Goal: Task Accomplishment & Management: Complete application form

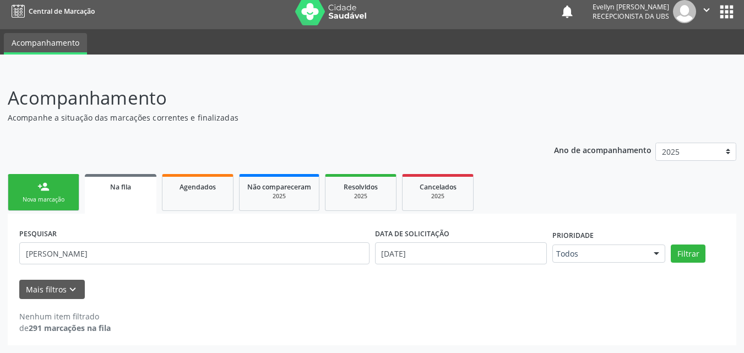
scroll to position [6, 0]
click at [38, 189] on div "person_add" at bounding box center [43, 187] width 12 height 12
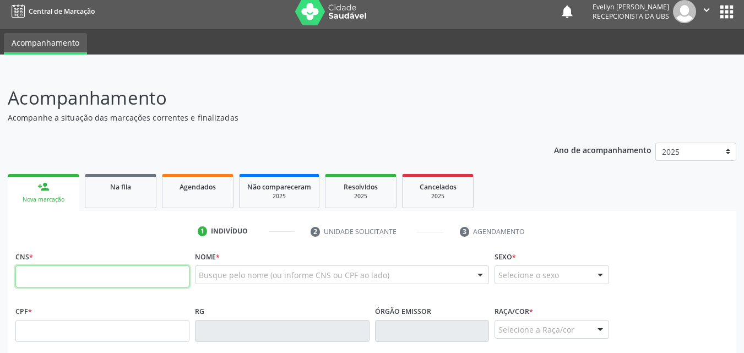
click at [78, 276] on input "text" at bounding box center [102, 276] width 174 height 22
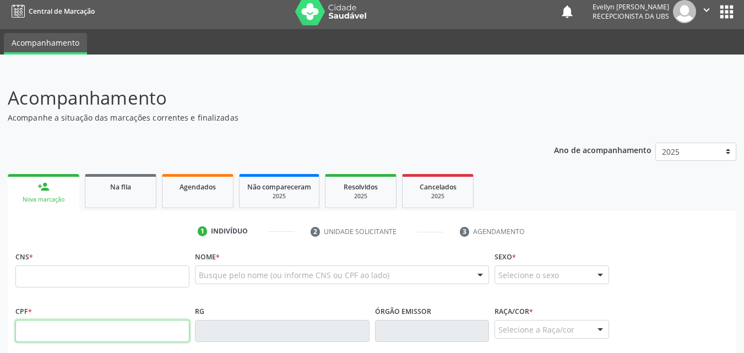
click at [71, 338] on input "text" at bounding box center [102, 331] width 174 height 22
type input "106.275.784-03"
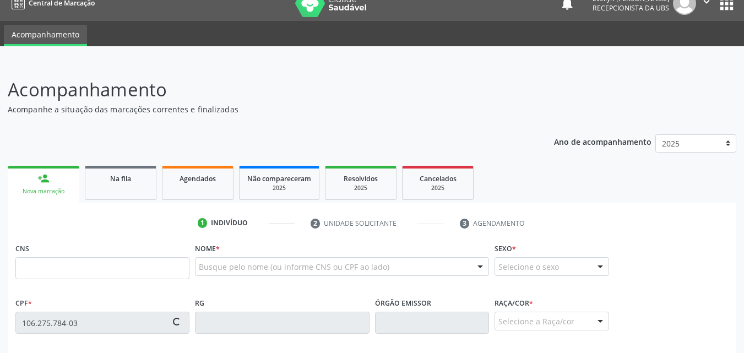
type input "703 4096 0927 3500"
type input "[DATE]"
type input "[PERSON_NAME]"
type input "[PHONE_NUMBER]"
type input "84"
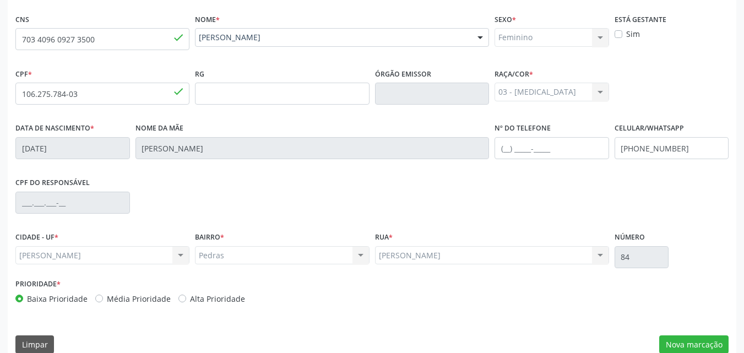
scroll to position [259, 0]
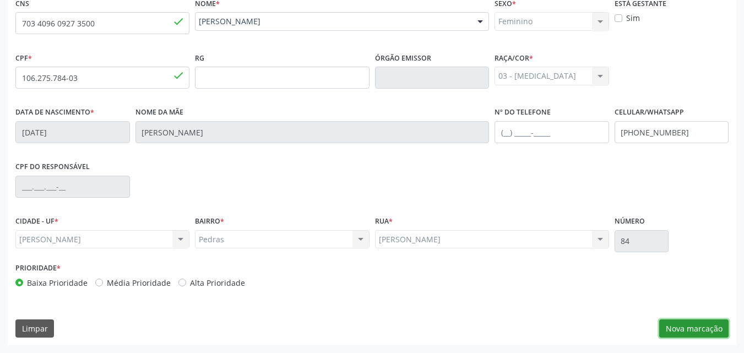
click at [671, 324] on button "Nova marcação" at bounding box center [693, 328] width 69 height 19
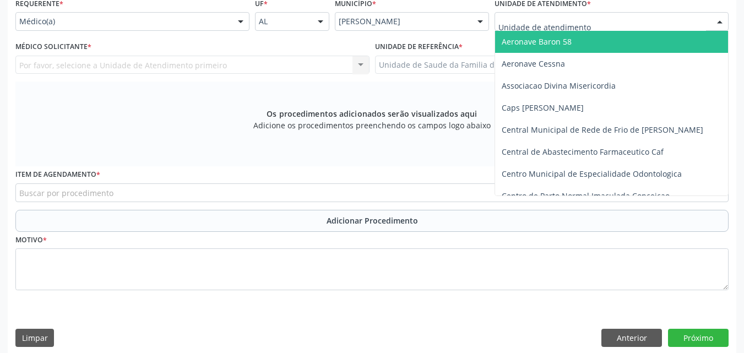
click at [688, 17] on div at bounding box center [611, 21] width 234 height 19
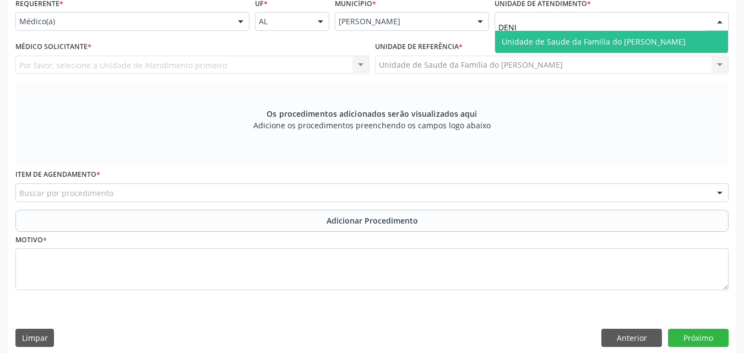
type input "[PERSON_NAME]"
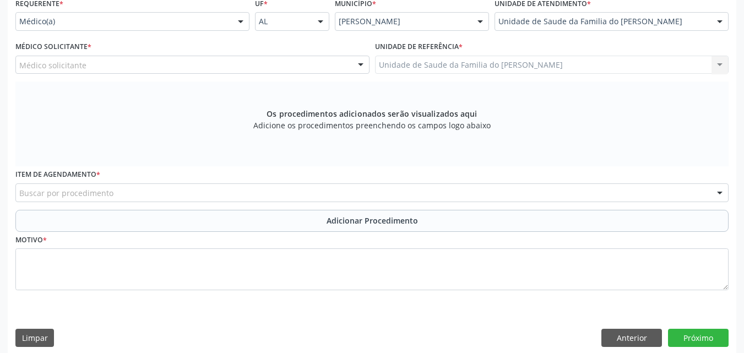
click at [311, 86] on div "Os procedimentos adicionados serão visualizados aqui Adicione os procedimentos …" at bounding box center [371, 123] width 713 height 85
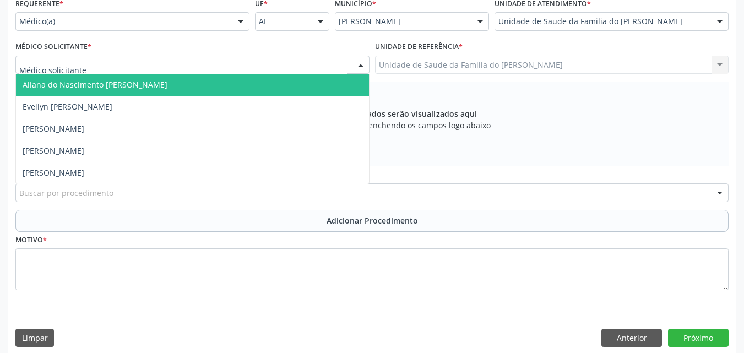
click at [318, 68] on div at bounding box center [192, 65] width 354 height 19
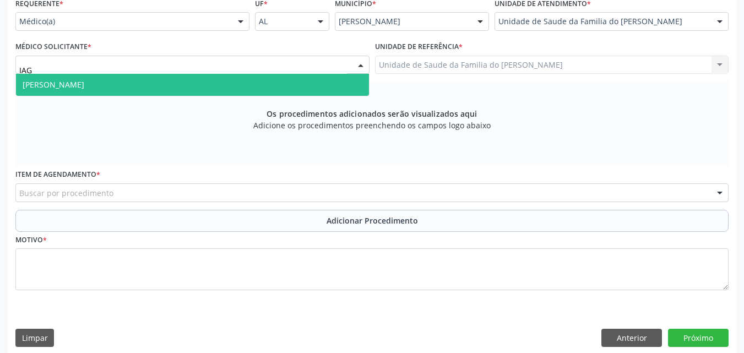
type input "IAGO"
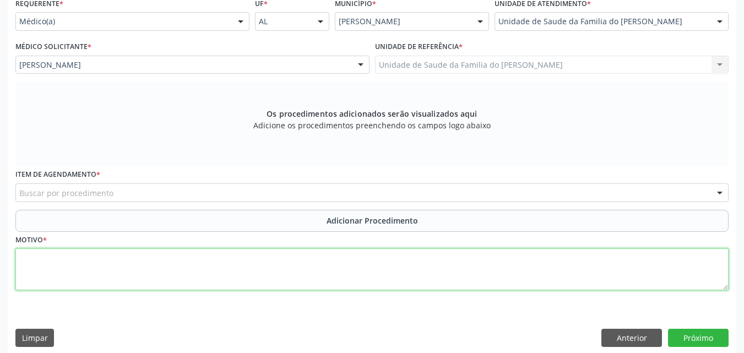
click at [210, 255] on textarea at bounding box center [371, 269] width 713 height 42
paste textarea "MÉDICO DA ESTRATÉGIA DE SAÚDE DA FAMILIA"
type textarea "MÉDICO DA ESTRATÉGIA DE SAÚDE DA FAMILIA"
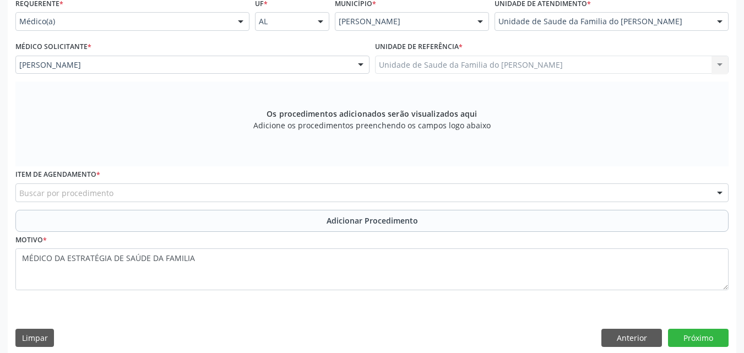
click at [251, 193] on div "Buscar por procedimento" at bounding box center [371, 192] width 713 height 19
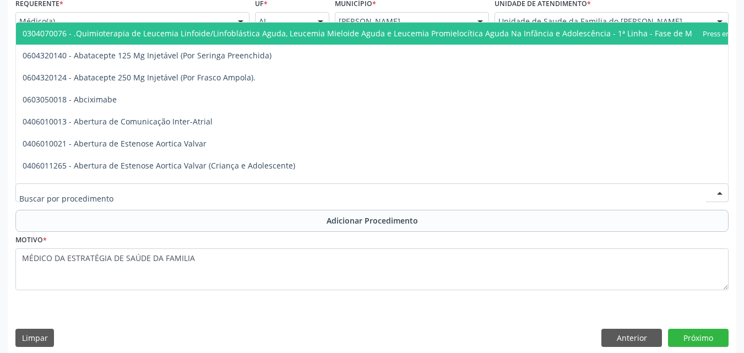
click at [251, 193] on input "text" at bounding box center [362, 198] width 687 height 22
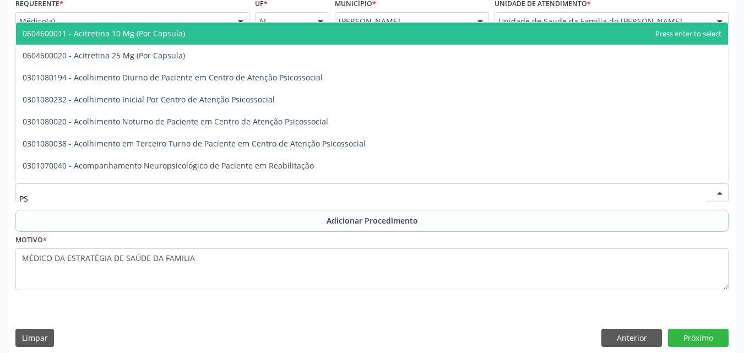
type input "P"
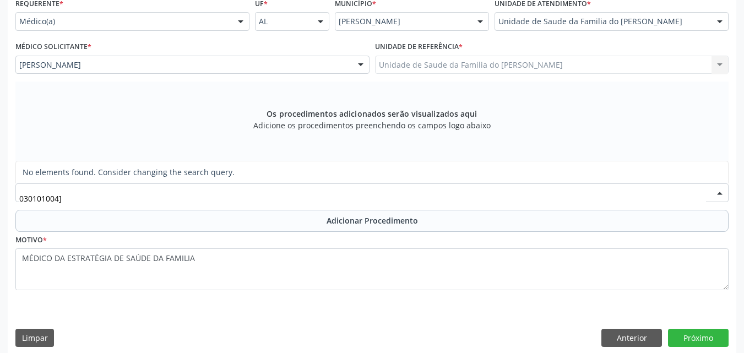
type input "030101004"
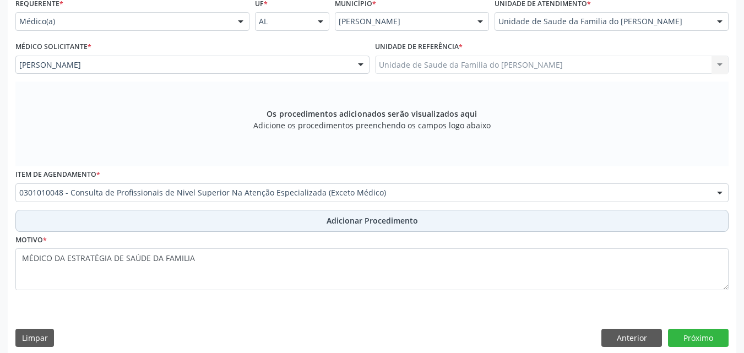
click at [255, 221] on button "Adicionar Procedimento" at bounding box center [371, 221] width 713 height 22
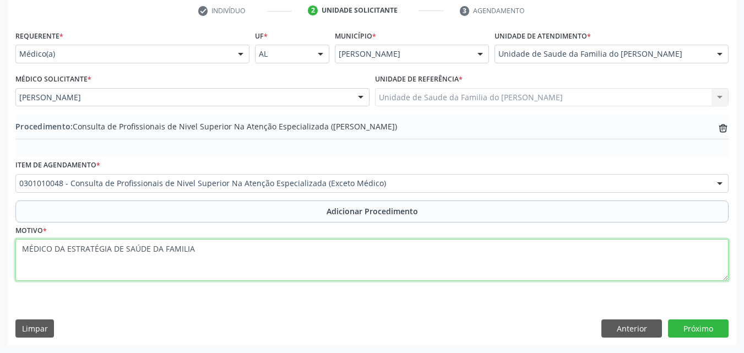
click at [214, 256] on textarea "MÉDICO DA ESTRATÉGIA DE SAÚDE DA FAMILIA" at bounding box center [371, 260] width 713 height 42
type textarea "MÉDICO DA ESTRATÉGIA DE SAÚDE DA FAMILIA (PSICOLOGIA) OUTROS TRANSTORNOS ANSIOS…"
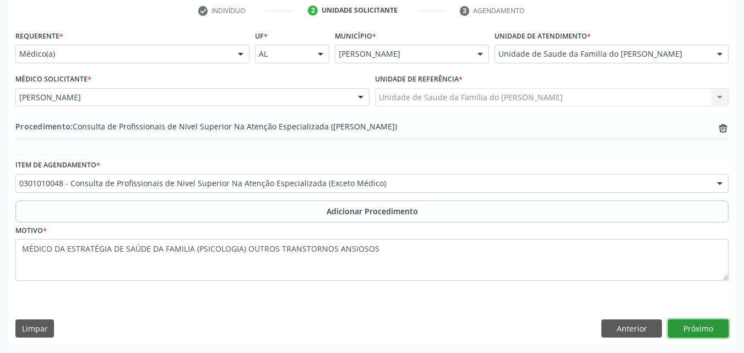
click at [683, 322] on button "Próximo" at bounding box center [698, 328] width 61 height 19
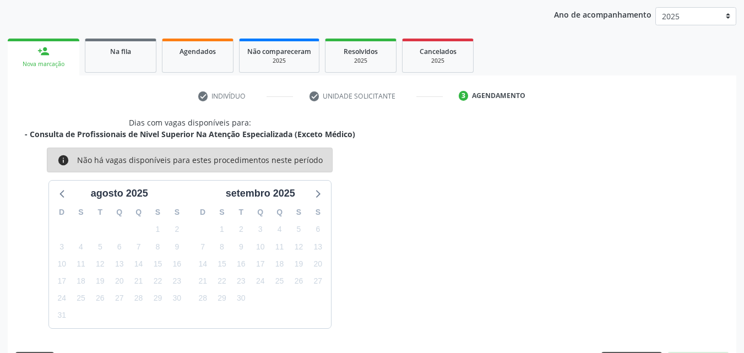
scroll to position [174, 0]
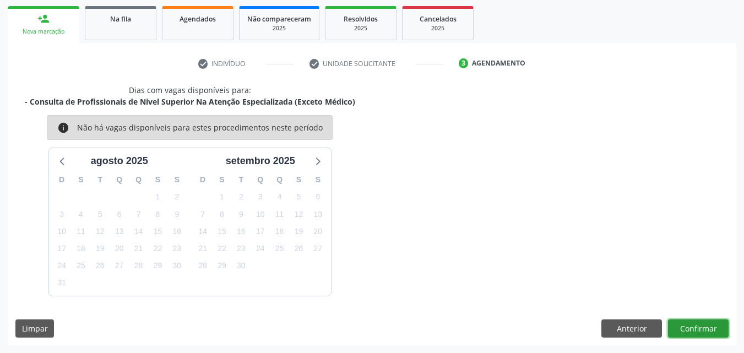
click at [684, 323] on button "Confirmar" at bounding box center [698, 328] width 61 height 19
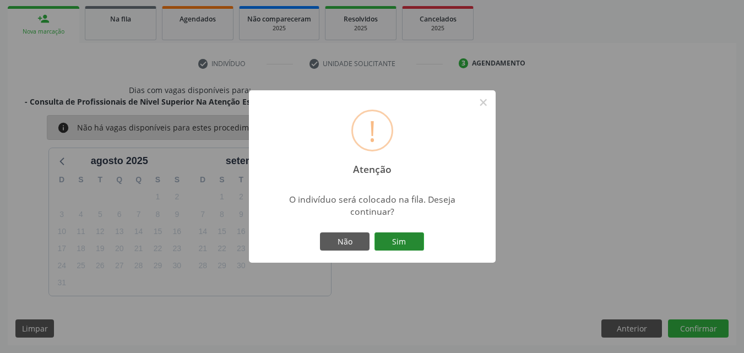
click at [404, 237] on button "Sim" at bounding box center [399, 241] width 50 height 19
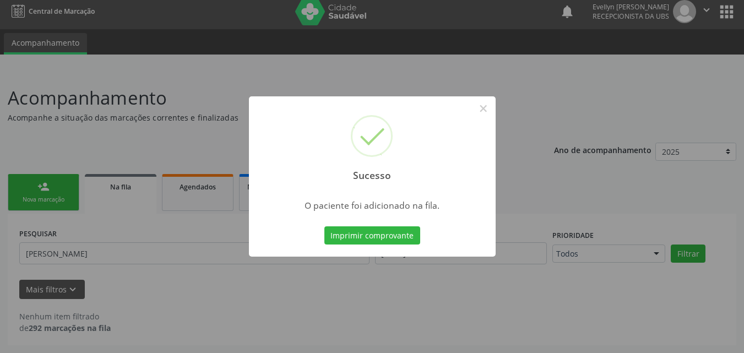
scroll to position [6, 0]
click at [483, 107] on button "×" at bounding box center [483, 108] width 19 height 19
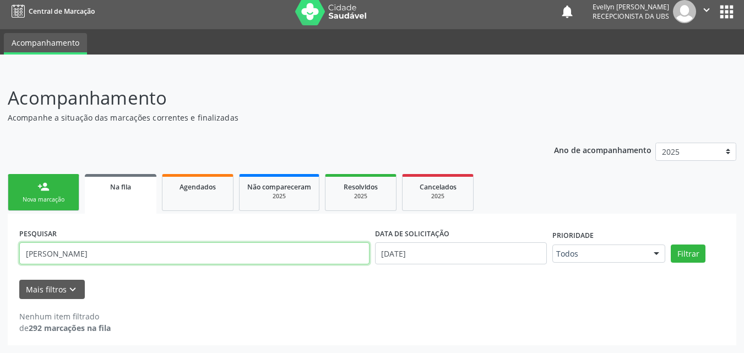
click at [81, 244] on input "[PERSON_NAME]" at bounding box center [194, 253] width 350 height 22
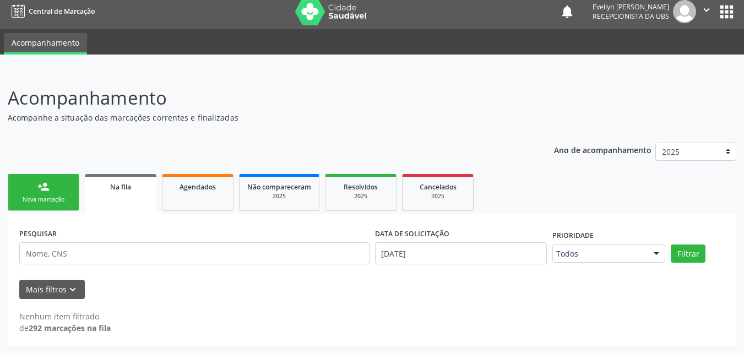
click at [45, 187] on div "person_add" at bounding box center [43, 187] width 12 height 12
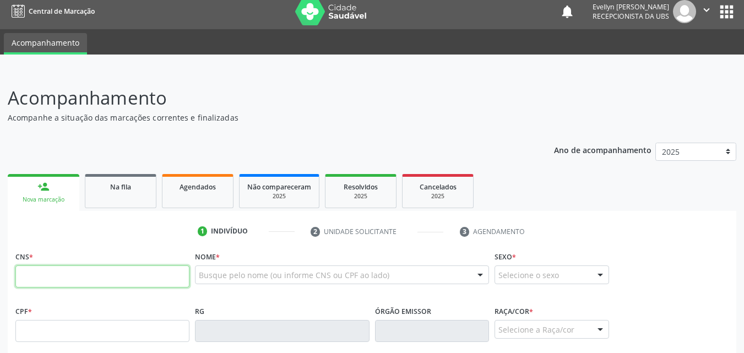
click at [56, 275] on input "text" at bounding box center [102, 276] width 174 height 22
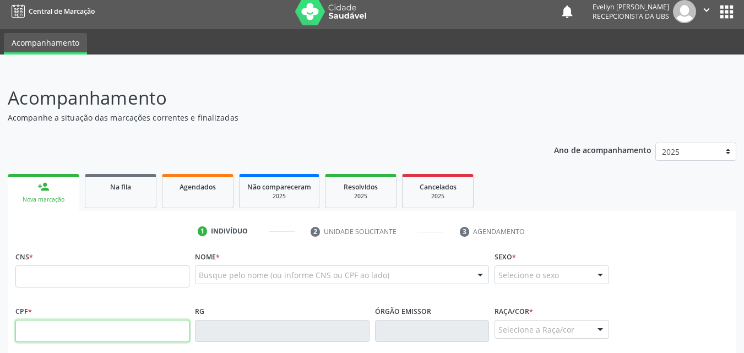
click at [58, 329] on input "text" at bounding box center [102, 331] width 174 height 22
type input "106.275.784-03"
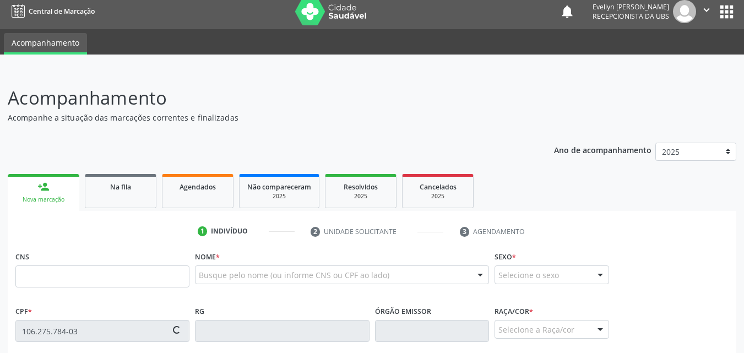
type input "703 4096 0927 3500"
type input "[DATE]"
type input "[PERSON_NAME]"
type input "[PHONE_NUMBER]"
type input "84"
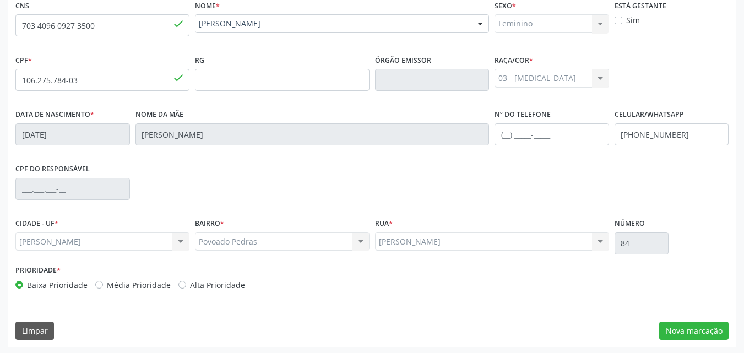
scroll to position [259, 0]
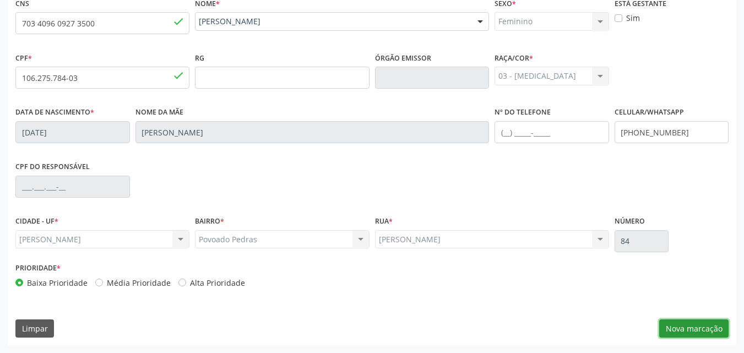
click at [703, 332] on button "Nova marcação" at bounding box center [693, 328] width 69 height 19
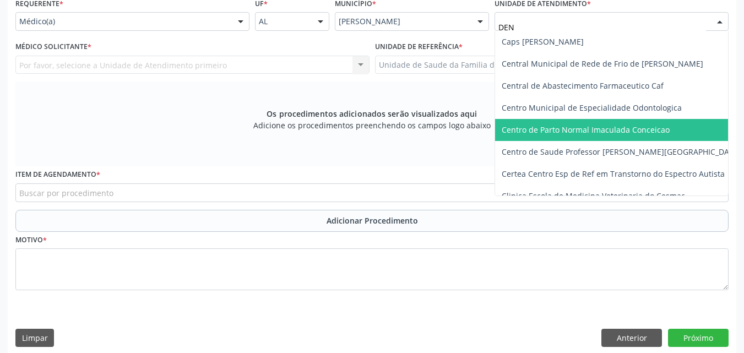
type input "DENI"
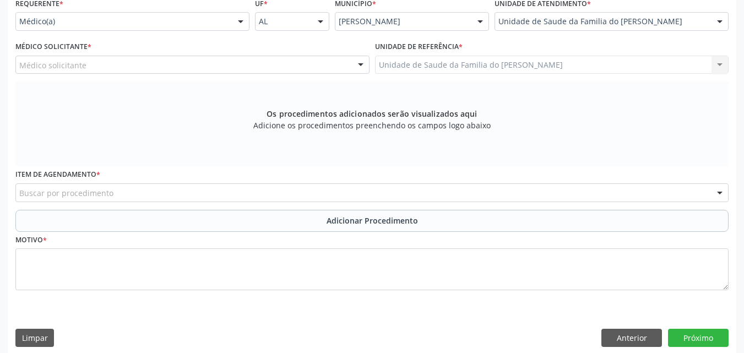
click at [260, 65] on div "Médico solicitante" at bounding box center [192, 65] width 354 height 19
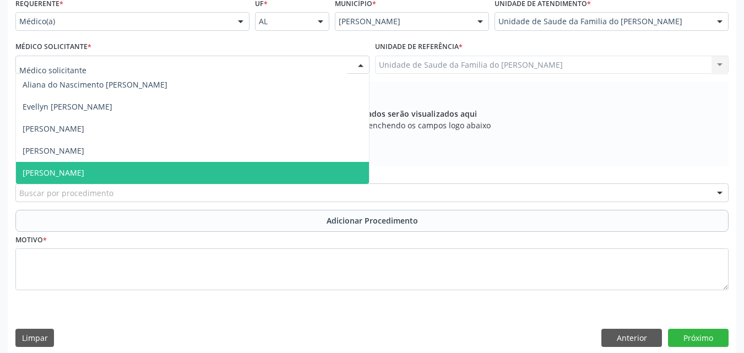
click at [217, 165] on span "[PERSON_NAME]" at bounding box center [192, 173] width 353 height 22
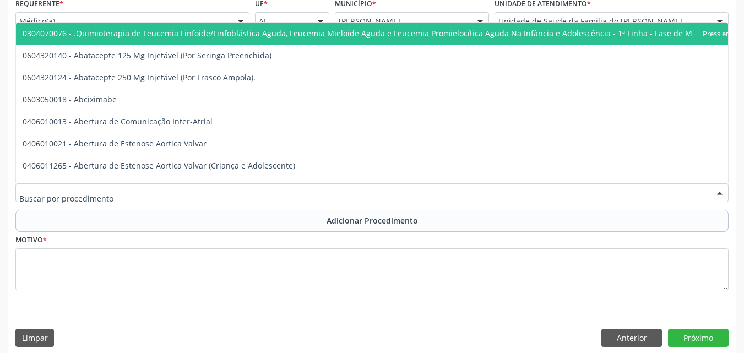
click at [213, 189] on div at bounding box center [371, 192] width 713 height 19
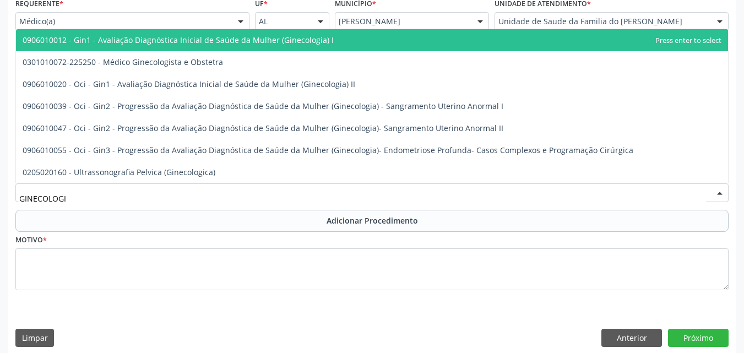
type input "GINECOLOGIS"
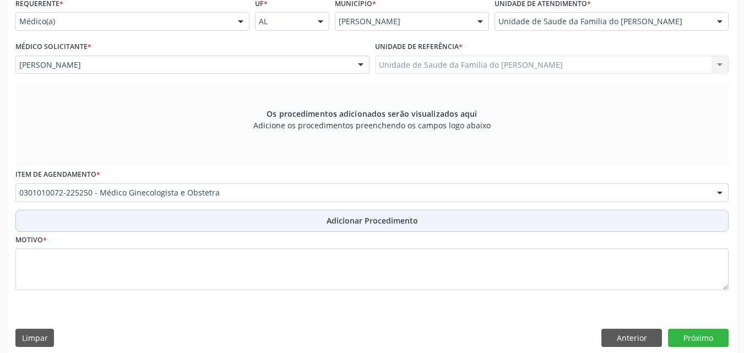
click at [224, 225] on button "Adicionar Procedimento" at bounding box center [371, 221] width 713 height 22
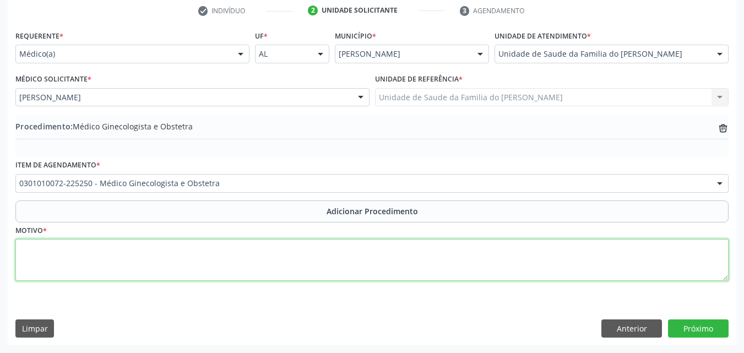
click at [223, 249] on textarea at bounding box center [371, 260] width 713 height 42
paste textarea "MÉDICO DA ESTRATÉGIA DE SAÚDE DA FAMILIA"
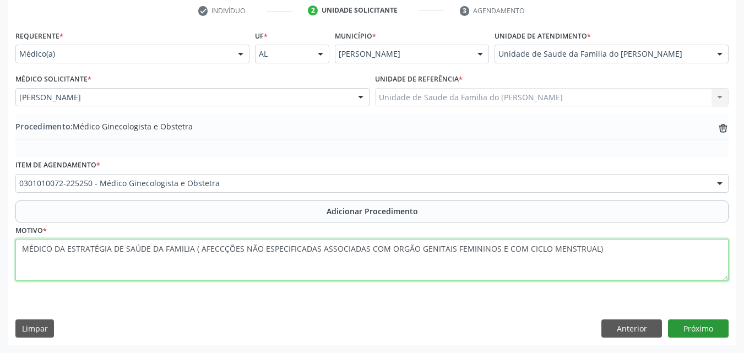
type textarea "MÉDICO DA ESTRATÉGIA DE SAÚDE DA FAMILIA ( AFECCÇÕES NÃO ESPECIFICADAS ASSOCIAD…"
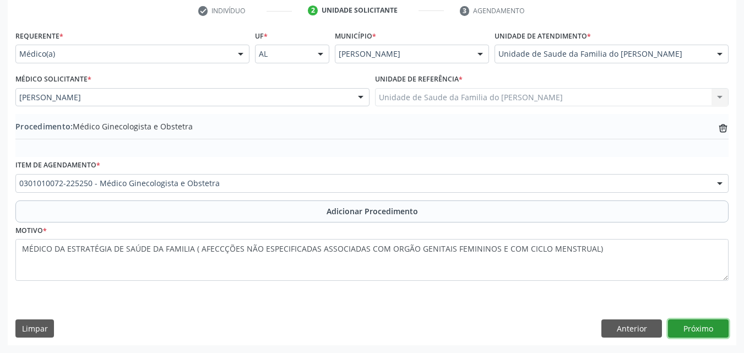
click at [710, 330] on button "Próximo" at bounding box center [698, 328] width 61 height 19
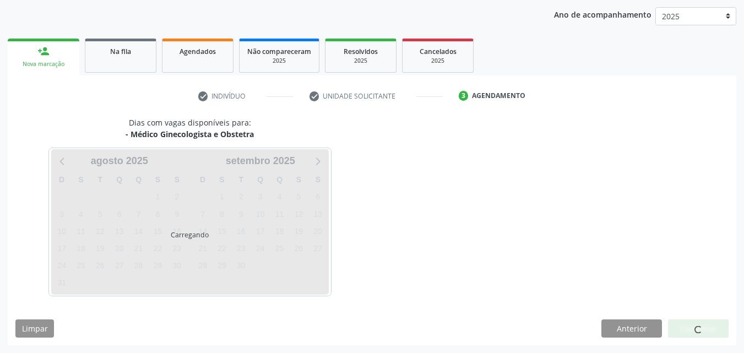
scroll to position [174, 0]
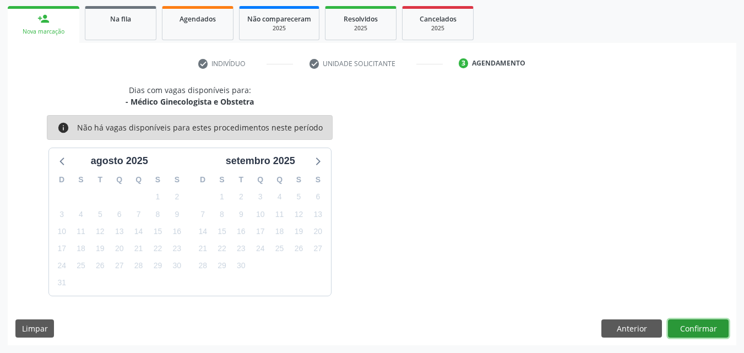
click at [695, 334] on button "Confirmar" at bounding box center [698, 328] width 61 height 19
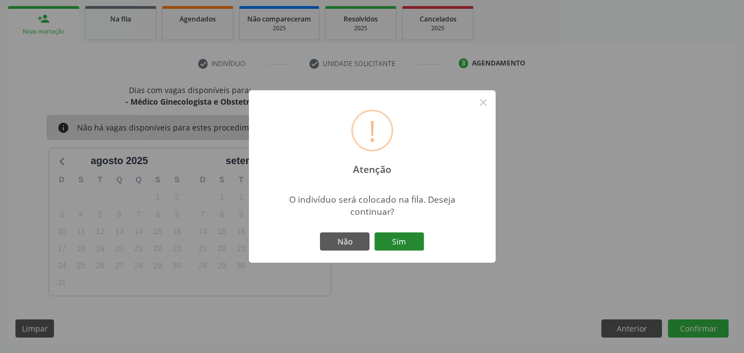
click at [407, 236] on button "Sim" at bounding box center [399, 241] width 50 height 19
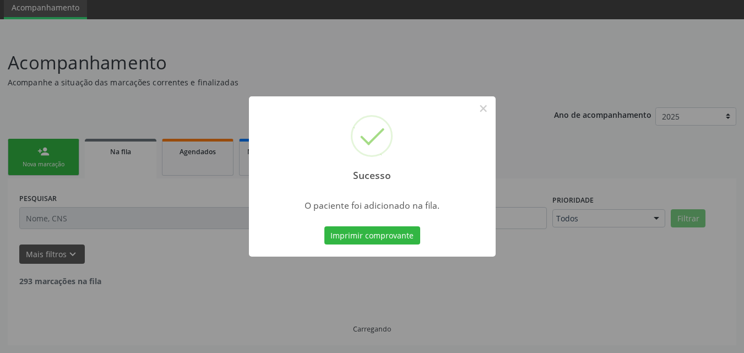
scroll to position [30, 0]
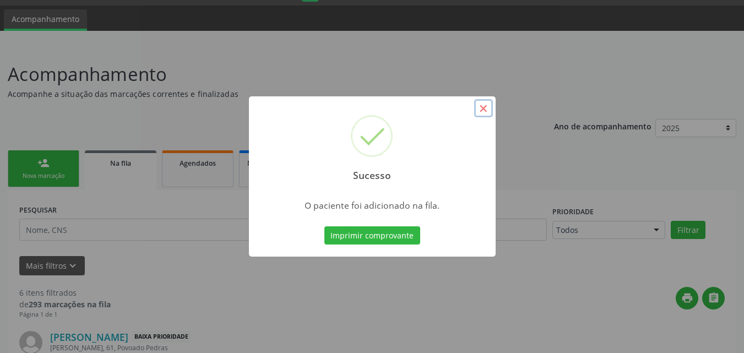
click at [481, 109] on button "×" at bounding box center [483, 108] width 19 height 19
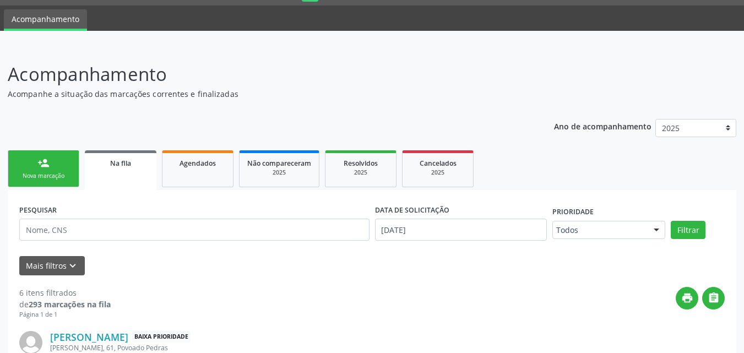
click at [58, 177] on div "Nova marcação" at bounding box center [43, 176] width 55 height 8
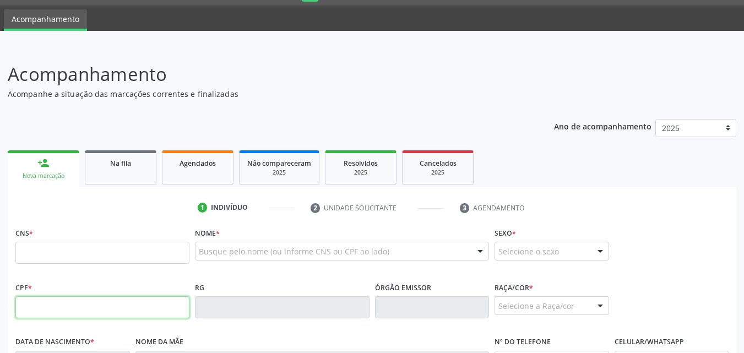
click at [77, 298] on input "text" at bounding box center [102, 307] width 174 height 22
type input "048.623.654-42"
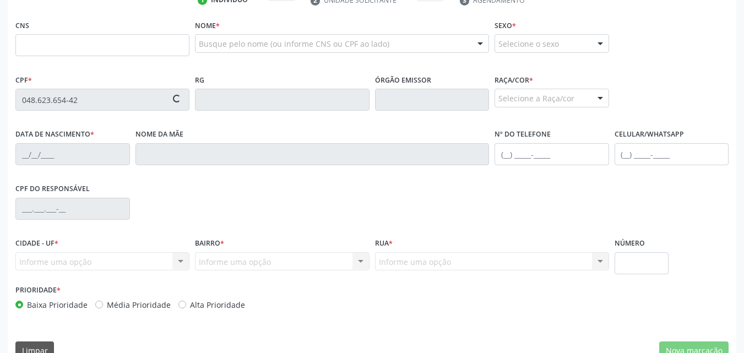
scroll to position [242, 0]
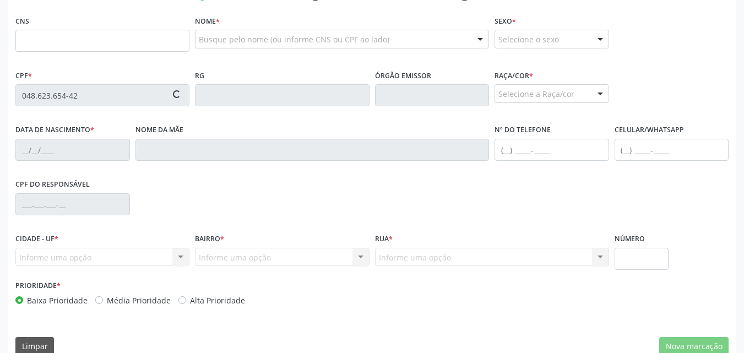
type input "1[DATE]"
type input "[PERSON_NAME]"
type input "[PHONE_NUMBER]"
type input "S/N"
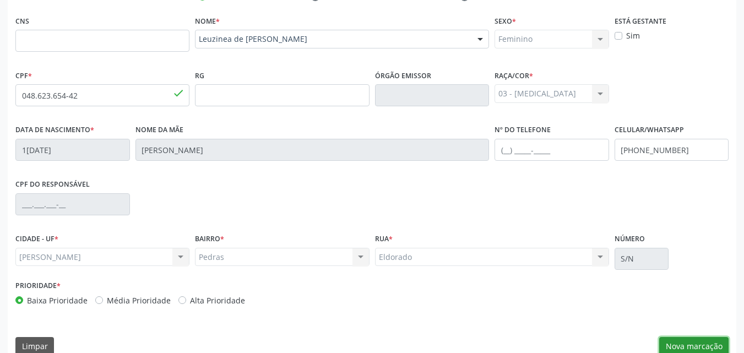
click at [708, 340] on button "Nova marcação" at bounding box center [693, 346] width 69 height 19
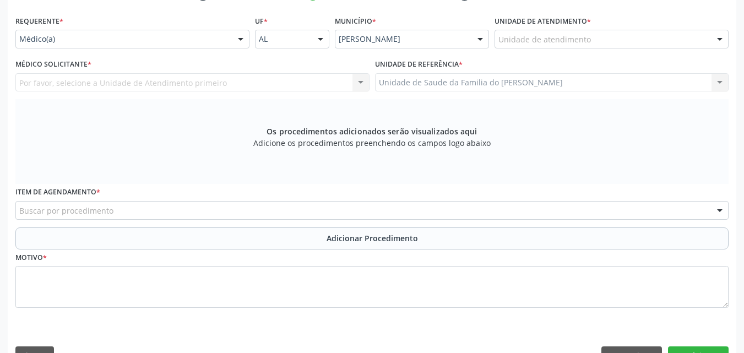
scroll to position [242, 0]
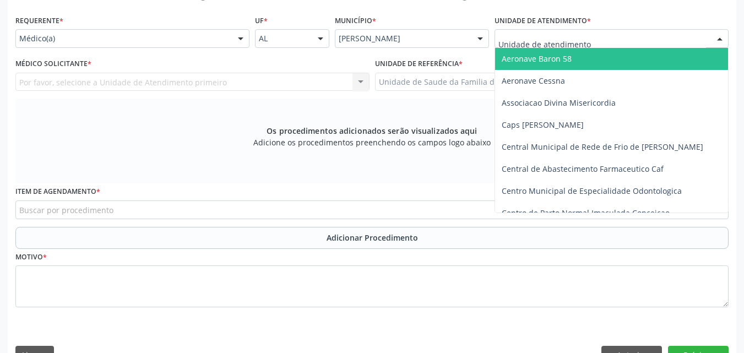
click at [656, 46] on div at bounding box center [611, 38] width 234 height 19
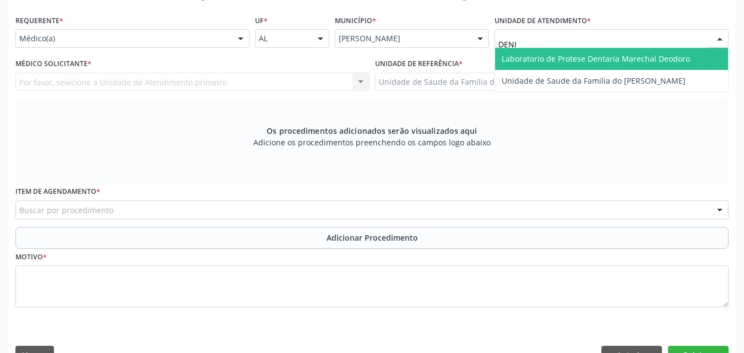
type input "[PERSON_NAME]"
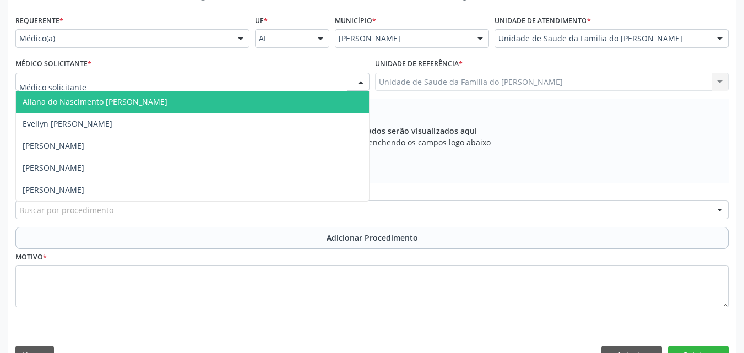
click at [263, 85] on div at bounding box center [192, 82] width 354 height 19
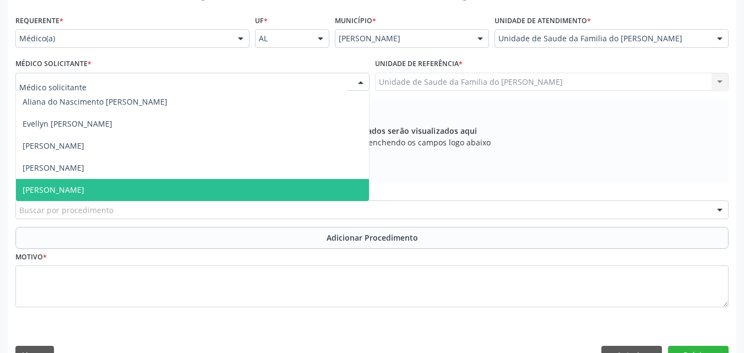
click at [232, 186] on span "[PERSON_NAME]" at bounding box center [192, 190] width 353 height 22
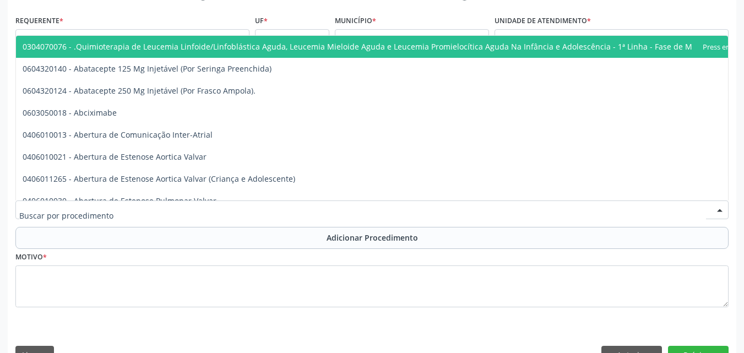
click at [229, 210] on div at bounding box center [371, 209] width 713 height 19
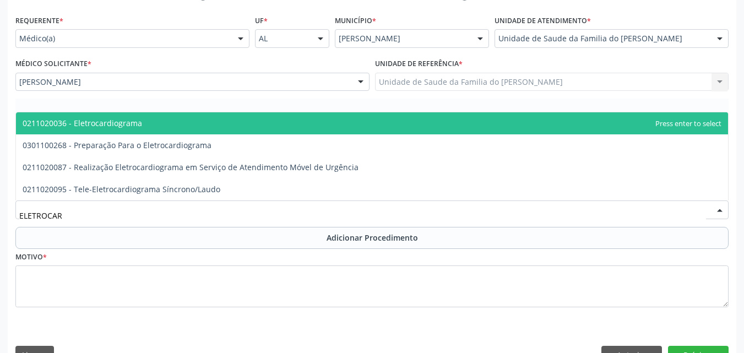
type input "ELETROCARD"
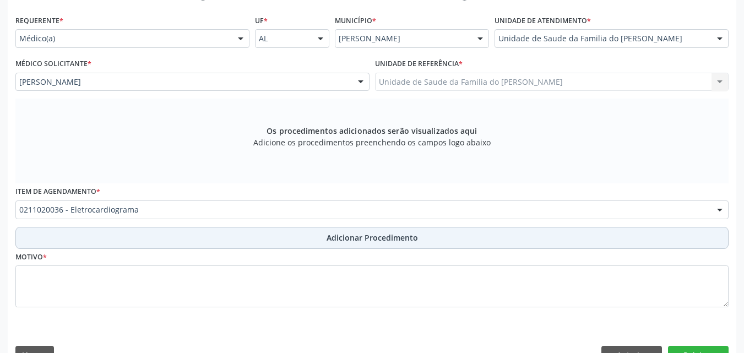
click at [228, 231] on button "Adicionar Procedimento" at bounding box center [371, 238] width 713 height 22
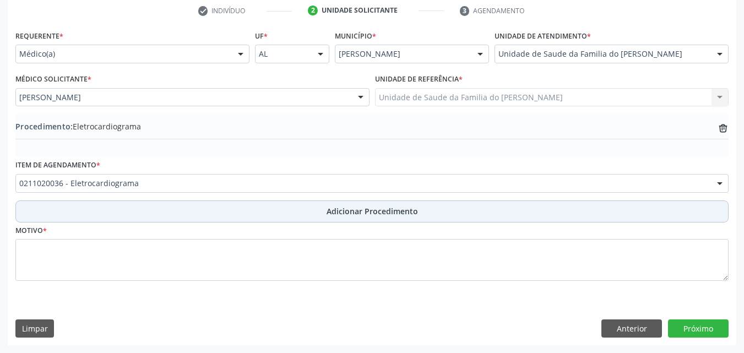
scroll to position [227, 0]
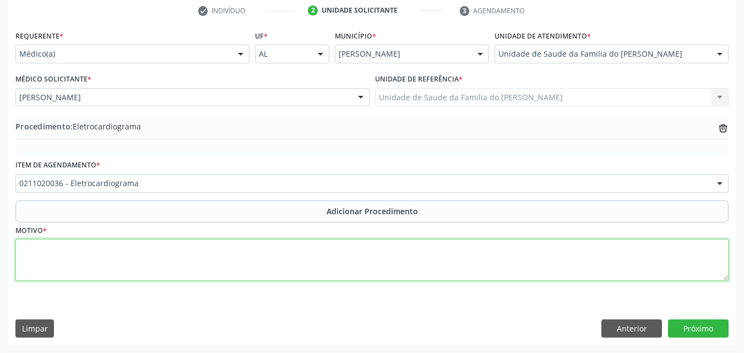
click at [219, 280] on textarea at bounding box center [371, 260] width 713 height 42
paste textarea "MÉDICO DA ESTRATÉGIA DE SAÚDE DA FAMILIA"
type textarea "MÉDICO DA ESTRATÉGIA DE SAÚDE DA FAMILIA (HIPERTENSÃO ESSENCIAL)"
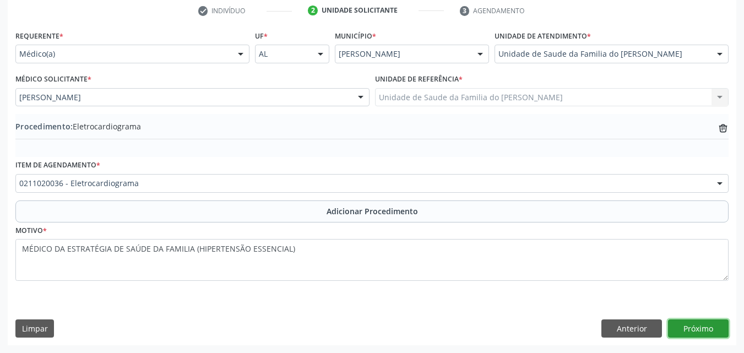
click at [681, 324] on button "Próximo" at bounding box center [698, 328] width 61 height 19
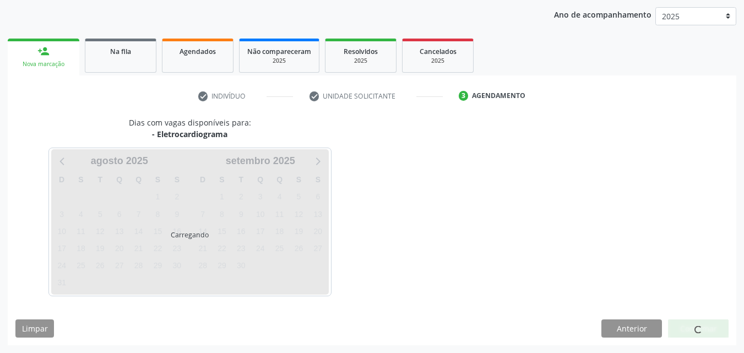
scroll to position [174, 0]
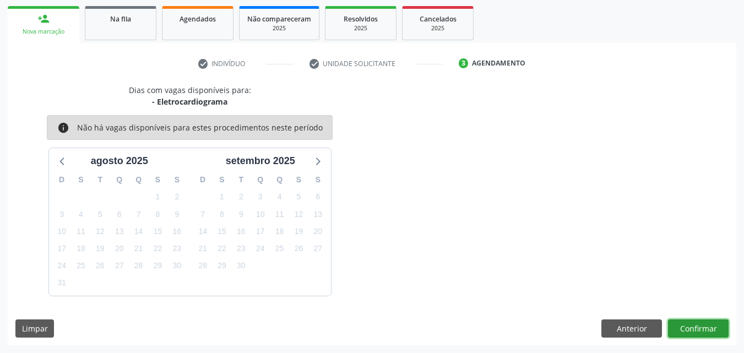
click at [679, 326] on button "Confirmar" at bounding box center [698, 328] width 61 height 19
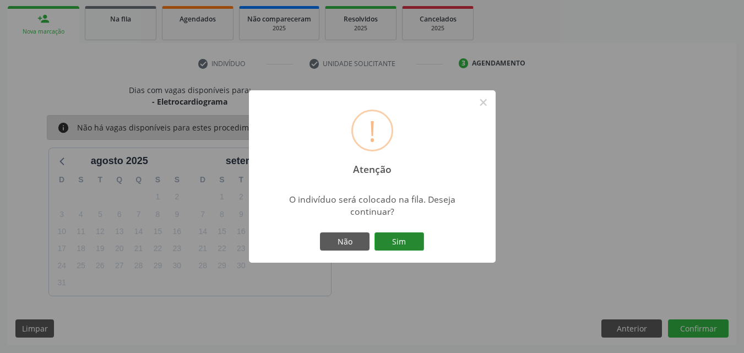
click at [398, 237] on button "Sim" at bounding box center [399, 241] width 50 height 19
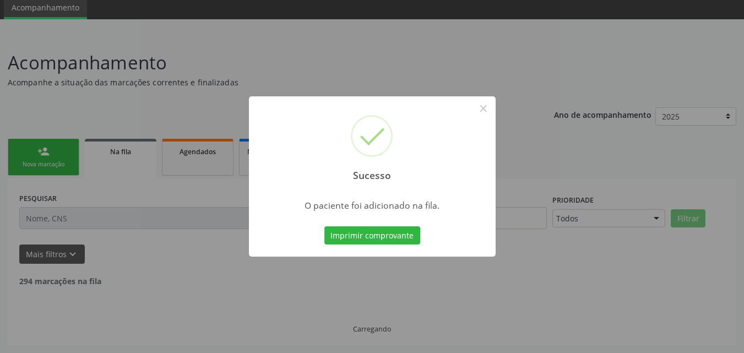
scroll to position [30, 0]
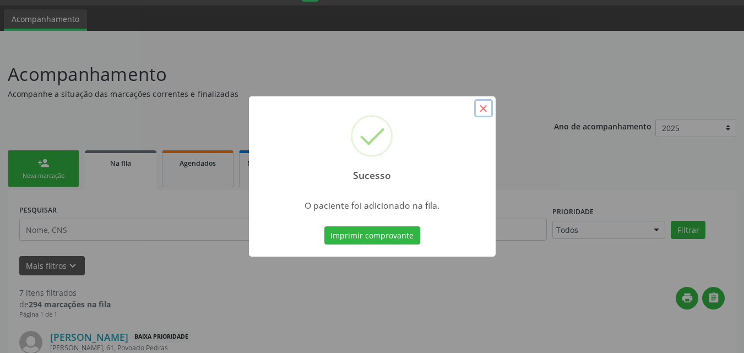
click at [486, 101] on button "×" at bounding box center [483, 108] width 19 height 19
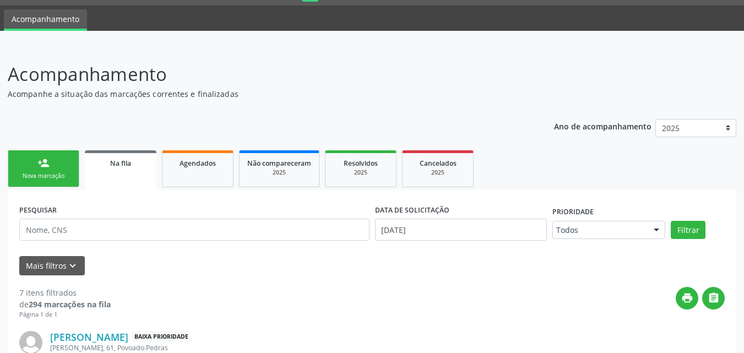
click at [60, 177] on div "Nova marcação" at bounding box center [43, 176] width 55 height 8
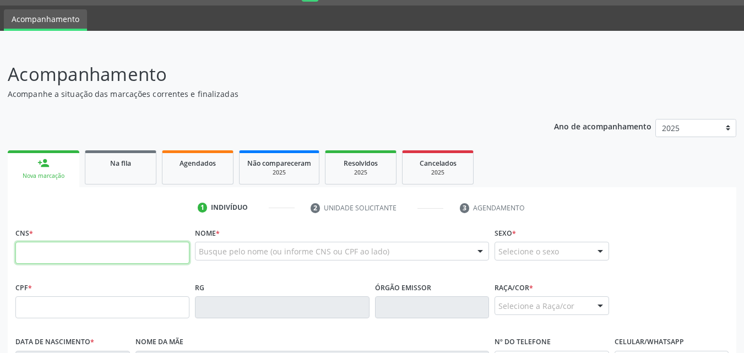
click at [70, 245] on input "text" at bounding box center [102, 253] width 174 height 22
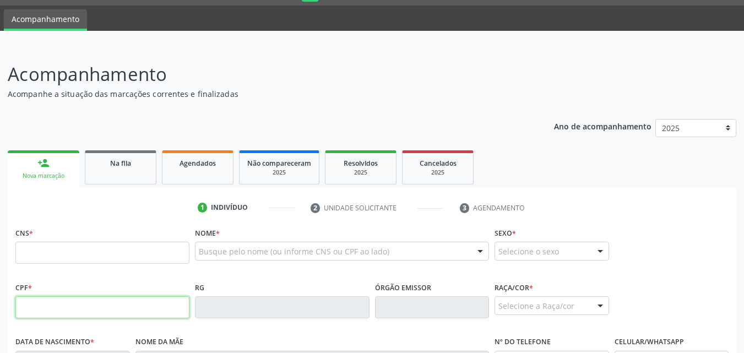
click at [59, 301] on input "text" at bounding box center [102, 307] width 174 height 22
type input "048.623.654-42"
type input "1[DATE]"
type input "[PERSON_NAME]"
type input "[PHONE_NUMBER]"
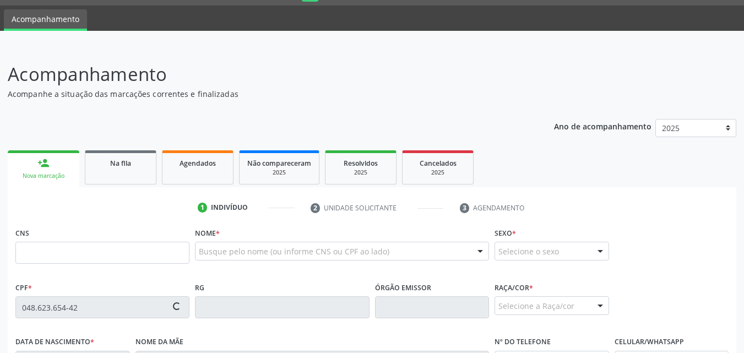
type input "S/N"
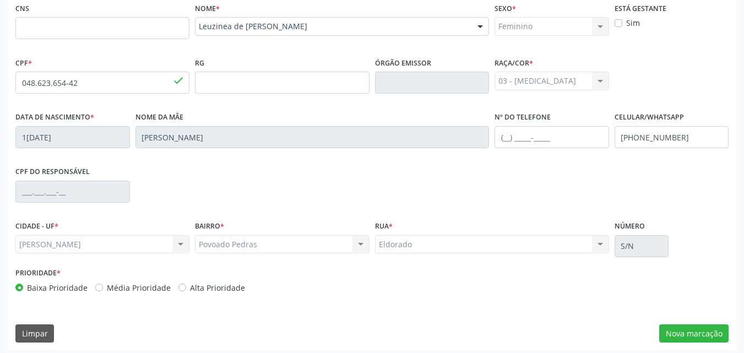
scroll to position [259, 0]
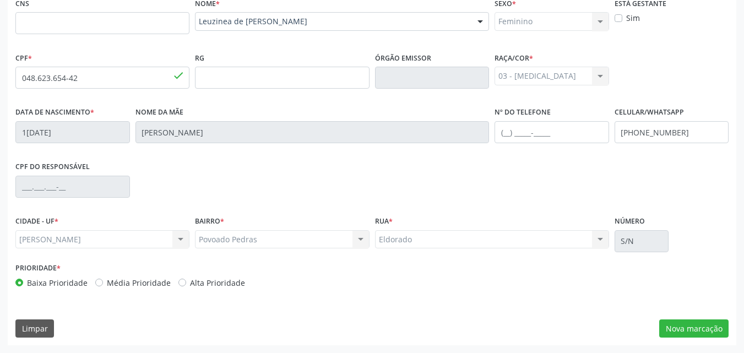
click at [701, 344] on div "CNS Nome * Leuzinea de [PERSON_NAME] Leuzinea de Araujo Santana CNS: CPF: 048.6…" at bounding box center [372, 170] width 728 height 350
click at [711, 323] on button "Nova marcação" at bounding box center [693, 328] width 69 height 19
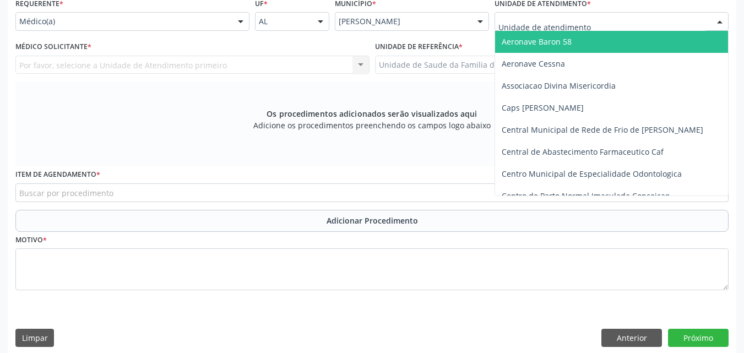
click at [637, 13] on div at bounding box center [611, 21] width 234 height 19
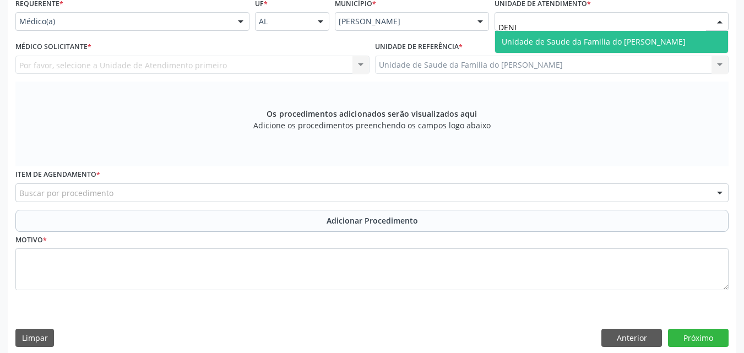
type input "[PERSON_NAME]"
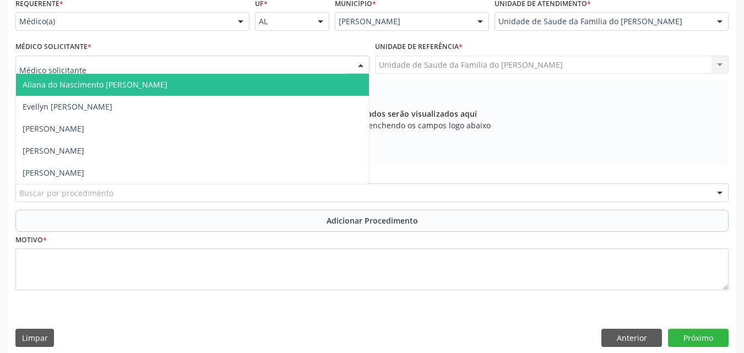
click at [307, 69] on div at bounding box center [192, 65] width 354 height 19
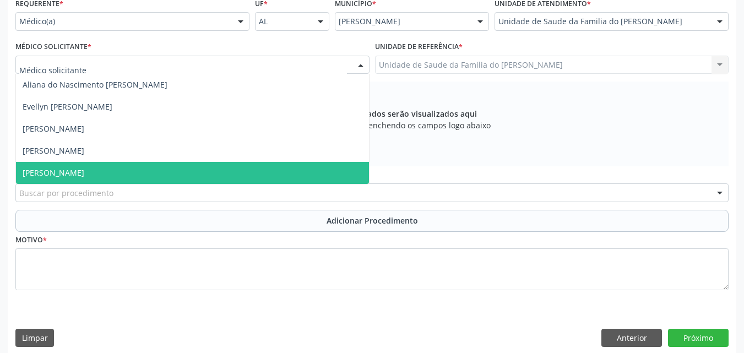
click at [255, 182] on span "[PERSON_NAME]" at bounding box center [192, 173] width 353 height 22
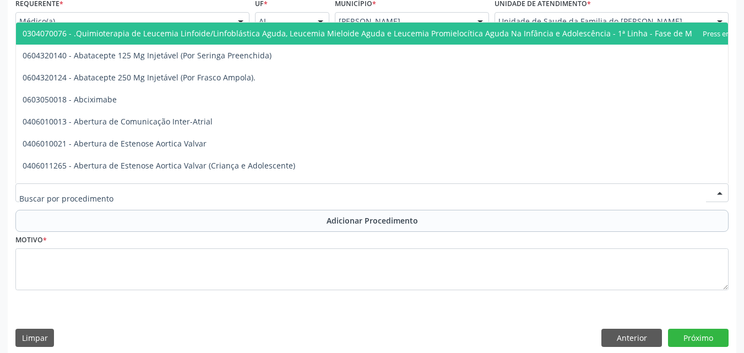
click at [252, 187] on div at bounding box center [371, 192] width 713 height 19
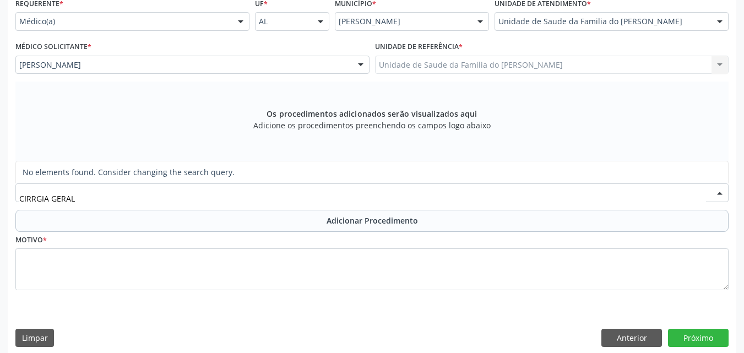
click at [33, 198] on input "CIRRGIA GERAL" at bounding box center [362, 198] width 687 height 22
click at [119, 203] on input "CIRURGIA GERAL" at bounding box center [362, 198] width 687 height 22
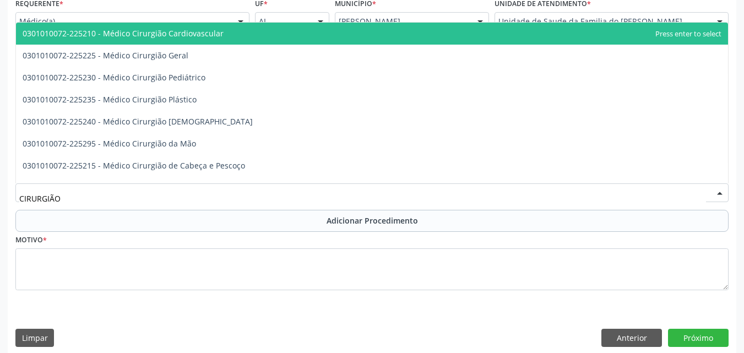
type input "CIRURGIÃO"
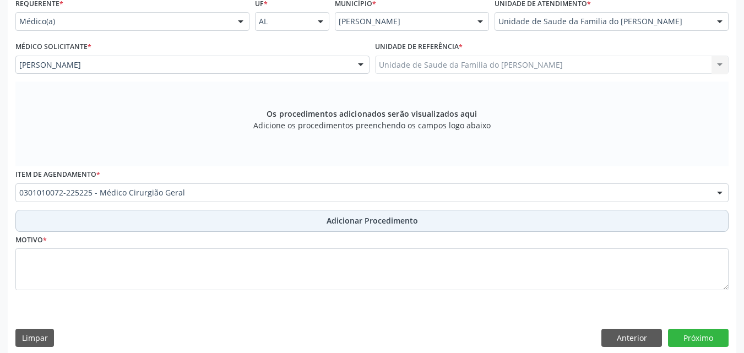
click at [124, 214] on button "Adicionar Procedimento" at bounding box center [371, 221] width 713 height 22
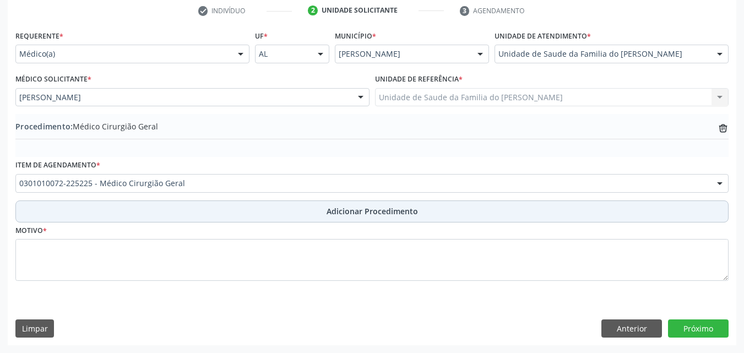
scroll to position [227, 0]
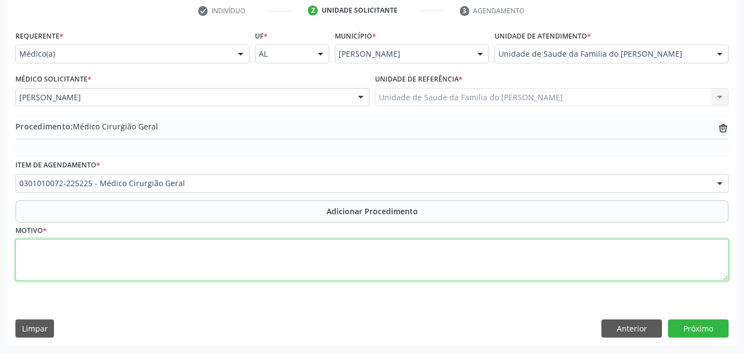
click at [131, 240] on textarea at bounding box center [371, 260] width 713 height 42
paste textarea "MÉDICO DA ESTRATÉGIA DE SAÚDE DA FAMILIA"
drag, startPoint x: 371, startPoint y: 247, endPoint x: 192, endPoint y: 255, distance: 179.2
click at [192, 255] on textarea "MÉDICO DA ESTRATÉGIA DE SAÚDE DA FAMILIAMÉDICO DA ESTRATÉGIA DE SAÚDE DA FAMILIA" at bounding box center [371, 260] width 713 height 42
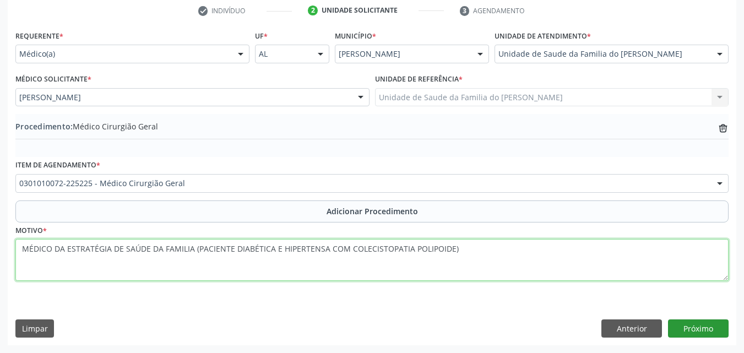
type textarea "MÉDICO DA ESTRATÉGIA DE SAÚDE DA FAMILIA (PACIENTE DIABÉTICA E HIPERTENSA COM C…"
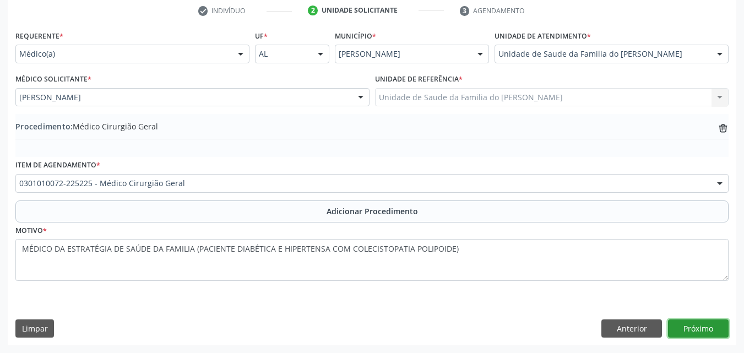
click at [714, 327] on button "Próximo" at bounding box center [698, 328] width 61 height 19
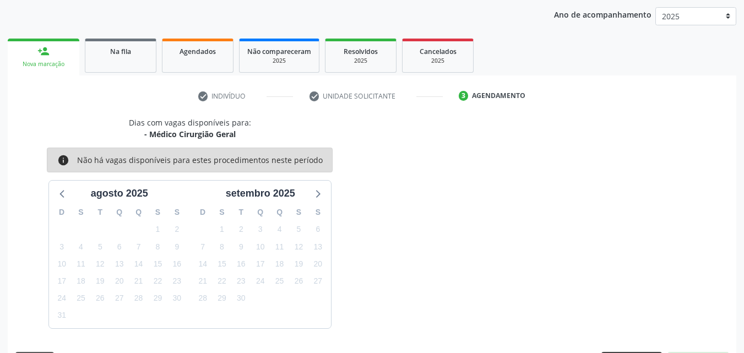
scroll to position [174, 0]
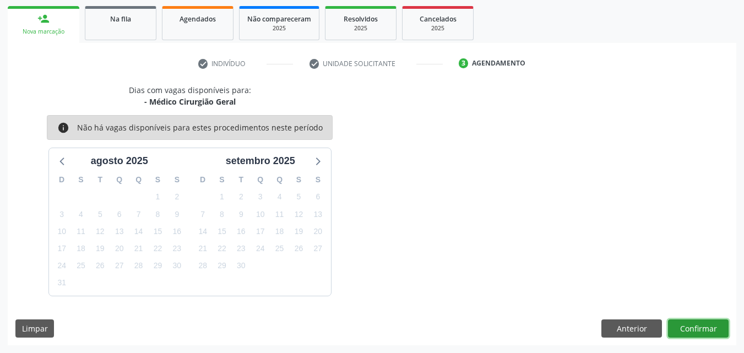
click at [684, 332] on button "Confirmar" at bounding box center [698, 328] width 61 height 19
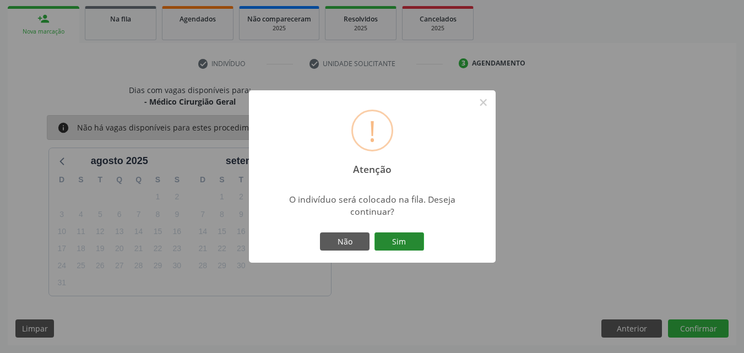
click at [390, 236] on button "Sim" at bounding box center [399, 241] width 50 height 19
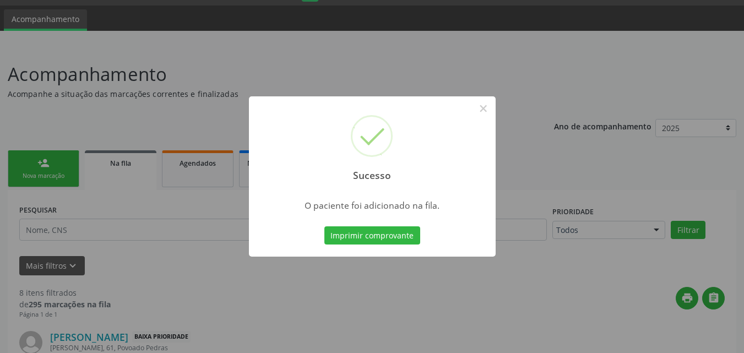
scroll to position [338, 0]
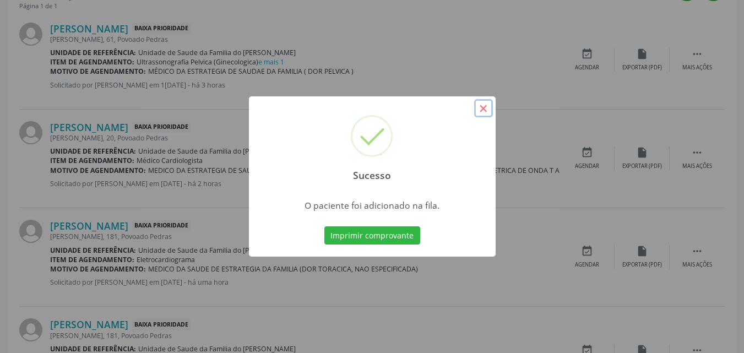
click at [482, 108] on button "×" at bounding box center [483, 108] width 19 height 19
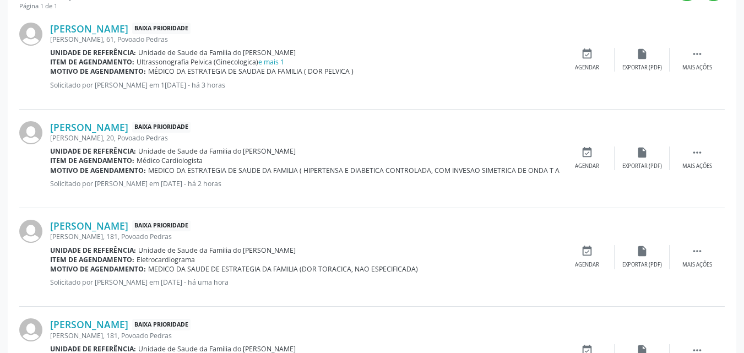
scroll to position [0, 0]
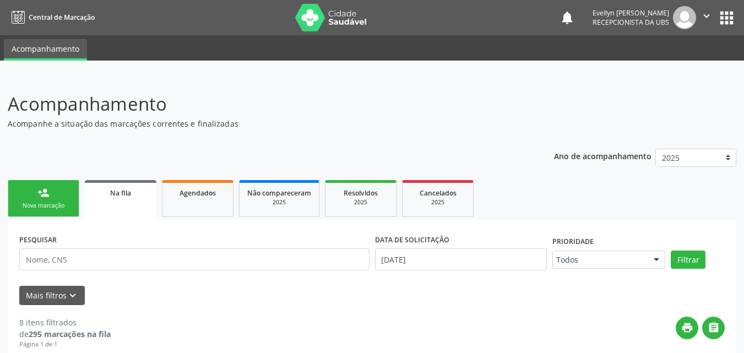
click at [56, 190] on link "person_add Nova marcação" at bounding box center [44, 198] width 72 height 37
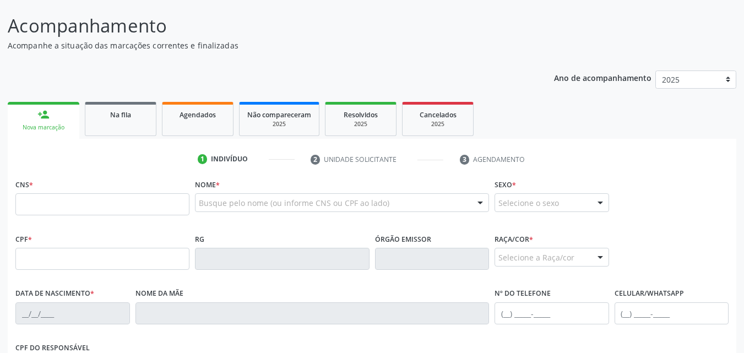
scroll to position [89, 0]
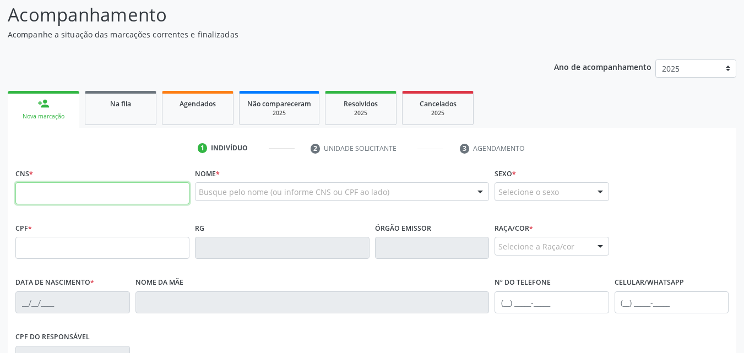
click at [145, 201] on input "text" at bounding box center [102, 193] width 174 height 22
type input "702 4075 0951 1620"
type input "383.871.664-72"
type input "1[DATE]"
type input "[PERSON_NAME]"
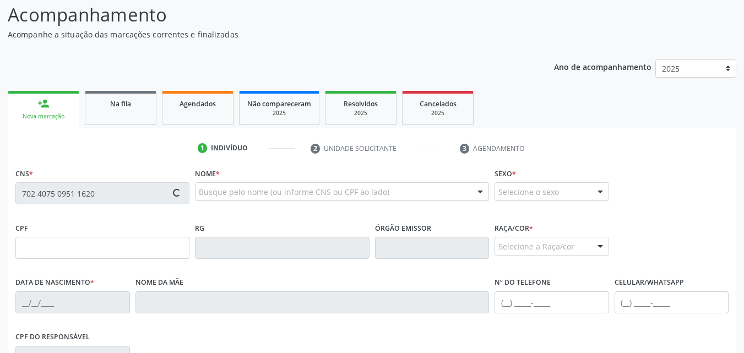
type input "[PHONE_NUMBER]"
type input "S/N"
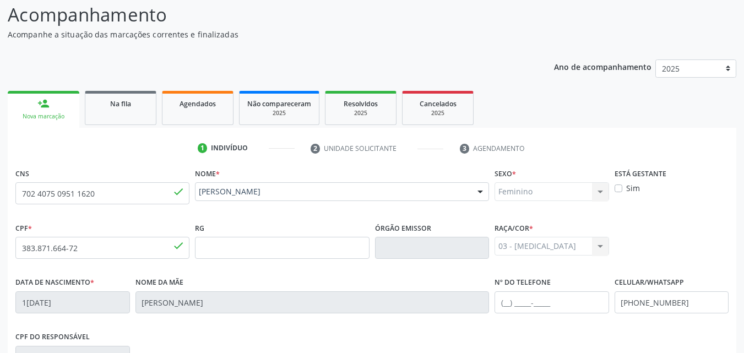
drag, startPoint x: 742, startPoint y: 129, endPoint x: 752, endPoint y: 247, distance: 118.7
click at [743, 247] on html "Central de Marcação notifications [PERSON_NAME] Recepcionista da UBS  Configur…" at bounding box center [372, 87] width 744 height 353
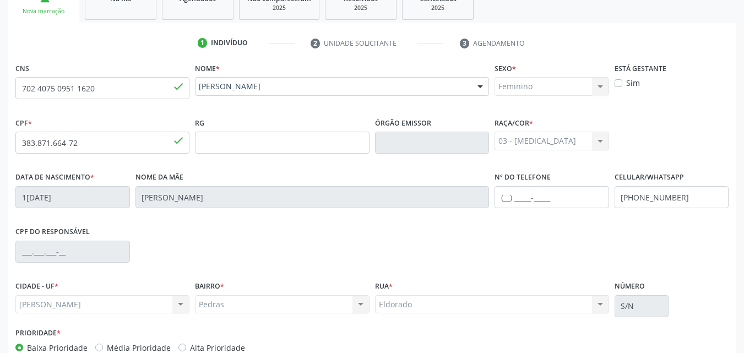
scroll to position [259, 0]
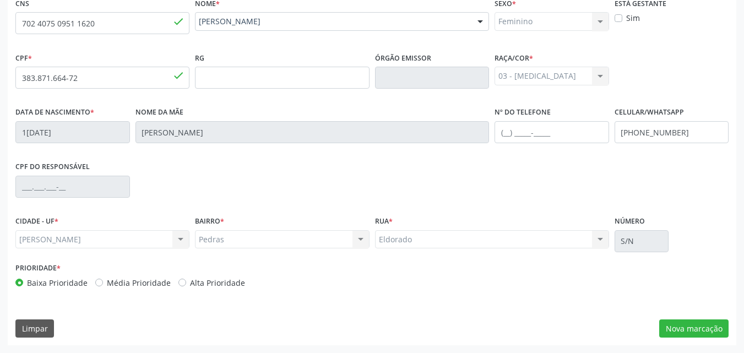
click at [697, 280] on div "Prioridade * Baixa Prioridade Média Prioridade Alta Prioridade" at bounding box center [372, 278] width 719 height 36
click at [704, 335] on button "Nova marcação" at bounding box center [693, 328] width 69 height 19
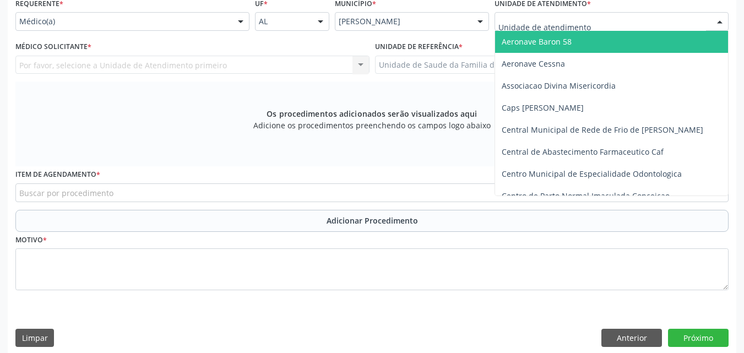
click at [630, 26] on div at bounding box center [611, 21] width 234 height 19
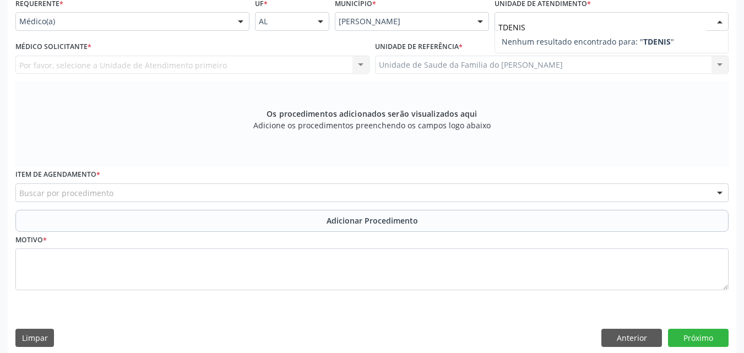
type input "[PERSON_NAME]"
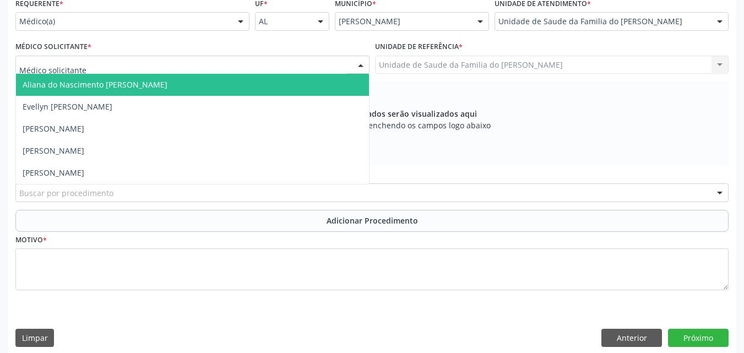
click at [193, 66] on div at bounding box center [192, 65] width 354 height 19
click at [193, 66] on input "text" at bounding box center [183, 70] width 328 height 22
type input "T"
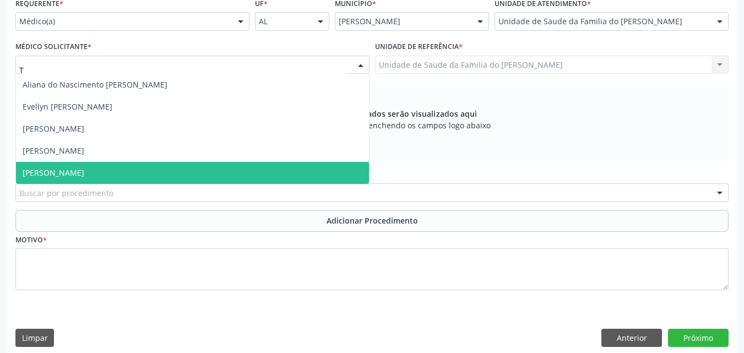
click at [180, 168] on span "[PERSON_NAME]" at bounding box center [192, 173] width 353 height 22
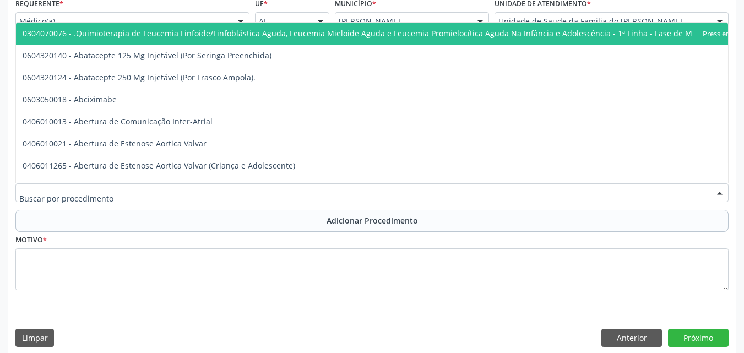
click at [176, 194] on div at bounding box center [371, 192] width 713 height 19
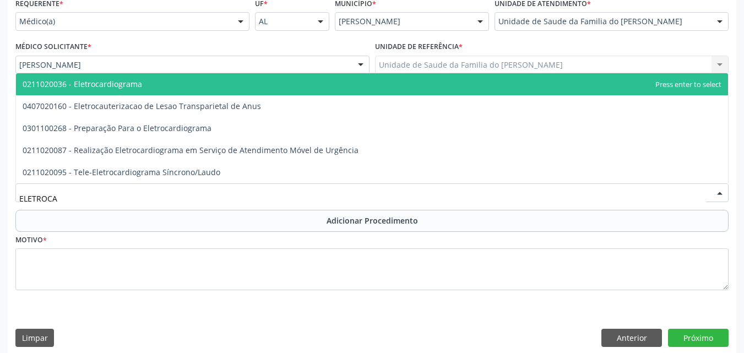
type input "ELETROCAR"
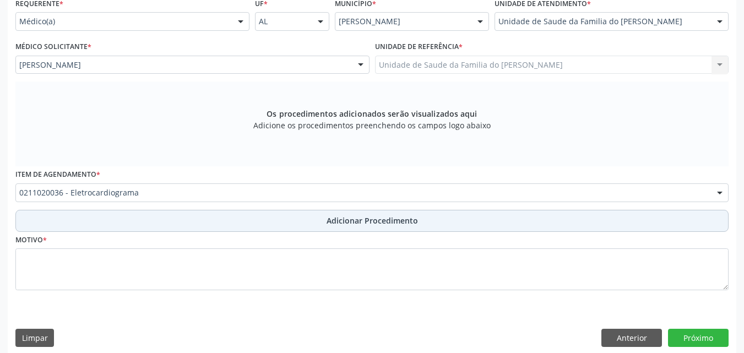
click at [177, 222] on button "Adicionar Procedimento" at bounding box center [371, 221] width 713 height 22
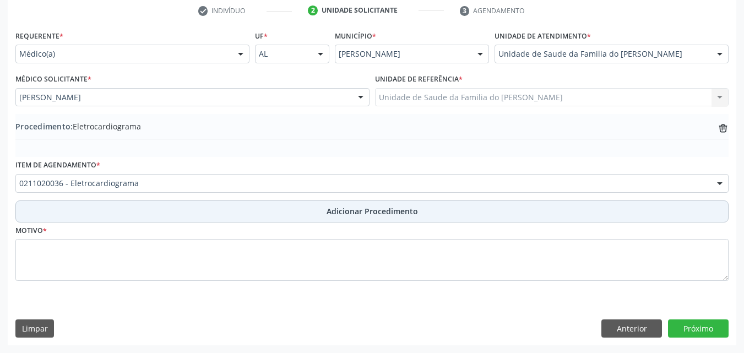
scroll to position [227, 0]
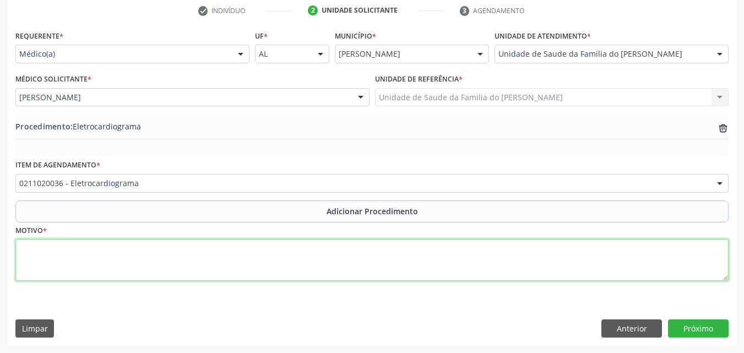
click at [172, 254] on textarea at bounding box center [371, 260] width 713 height 42
paste textarea "MÉDICO DA ESTRATÉGIA DE SAÚDE DA FAMILIA"
type textarea "MÉDICO DA ESTRATÉGIA DE SAÚDE DA FAMILIA (DOR TORACICA, NÃO ESPECIFICA)"
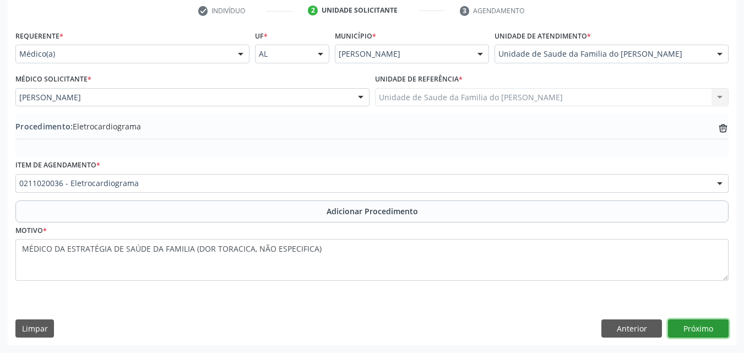
click at [688, 329] on button "Próximo" at bounding box center [698, 328] width 61 height 19
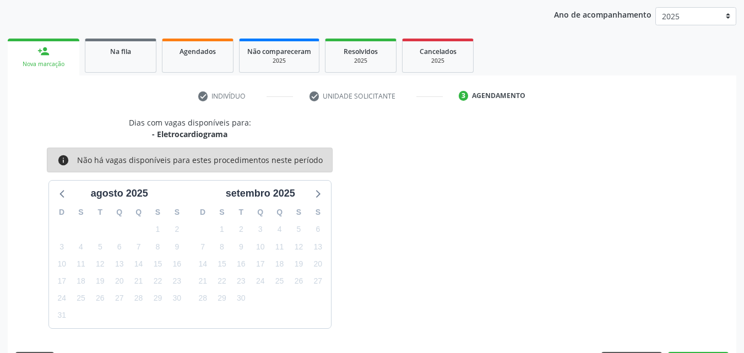
scroll to position [174, 0]
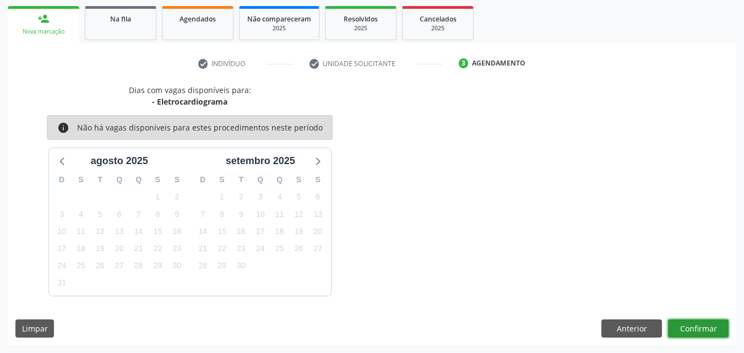
click at [689, 326] on button "Confirmar" at bounding box center [698, 328] width 61 height 19
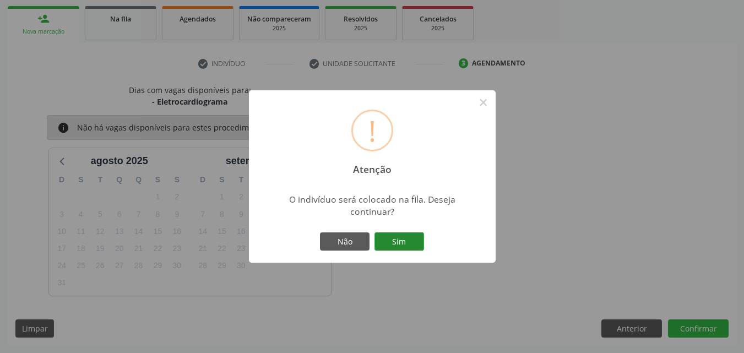
click at [402, 244] on button "Sim" at bounding box center [399, 241] width 50 height 19
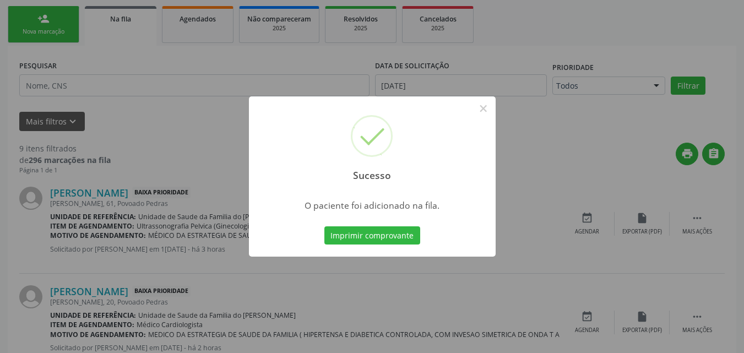
scroll to position [30, 0]
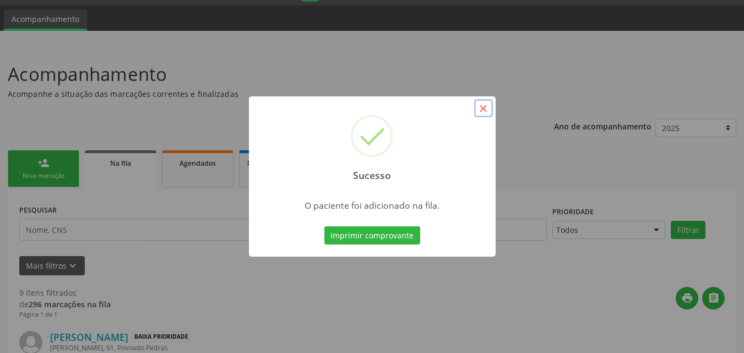
click at [478, 107] on button "×" at bounding box center [483, 108] width 19 height 19
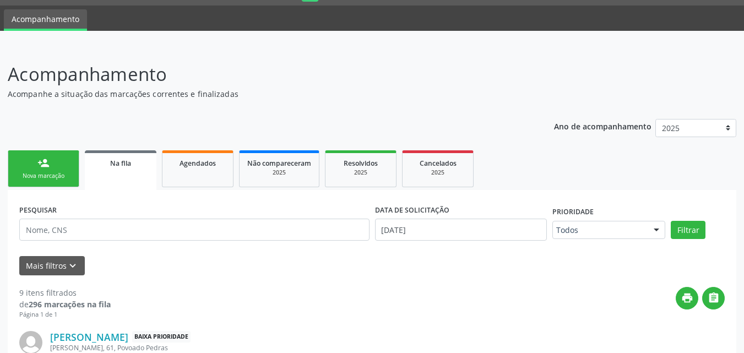
click at [68, 156] on link "person_add Nova marcação" at bounding box center [44, 168] width 72 height 37
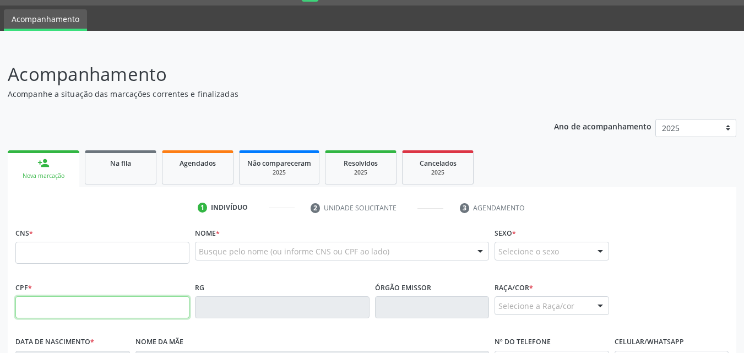
click at [73, 314] on input "text" at bounding box center [102, 307] width 174 height 22
type input "185.816.544-01"
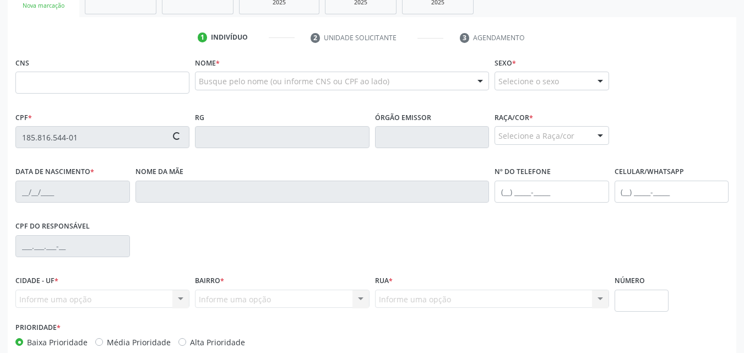
scroll to position [203, 0]
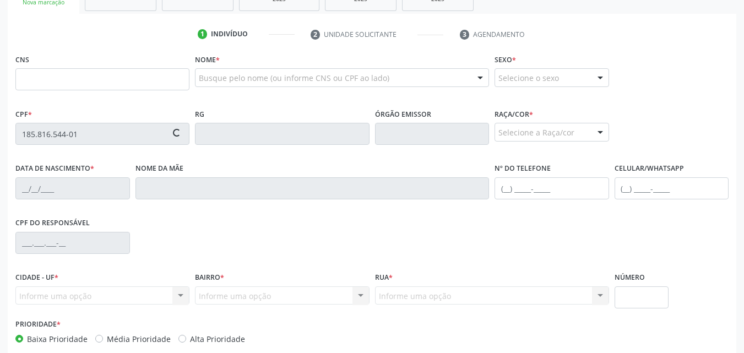
type input "700 0073 8915 4505"
type input "[DATE]"
type input "[PERSON_NAME]"
type input "[PHONE_NUMBER]"
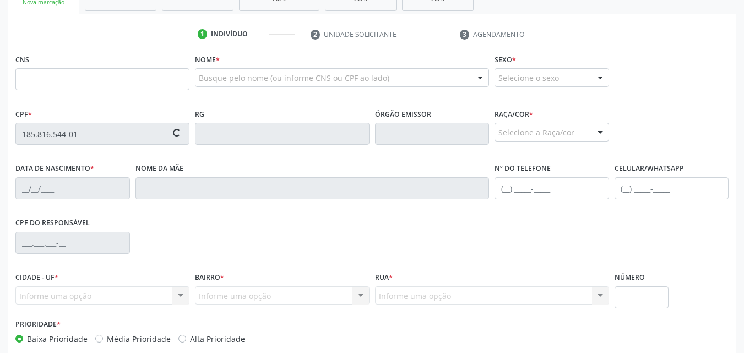
type input "17"
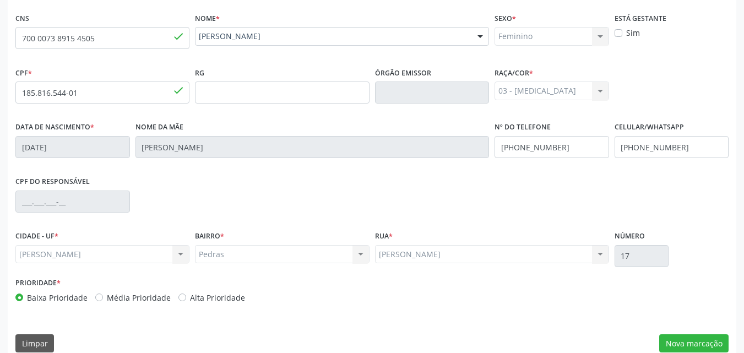
scroll to position [259, 0]
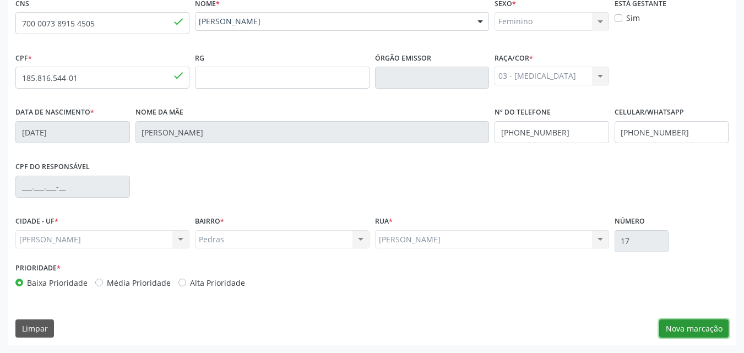
click at [704, 328] on button "Nova marcação" at bounding box center [693, 328] width 69 height 19
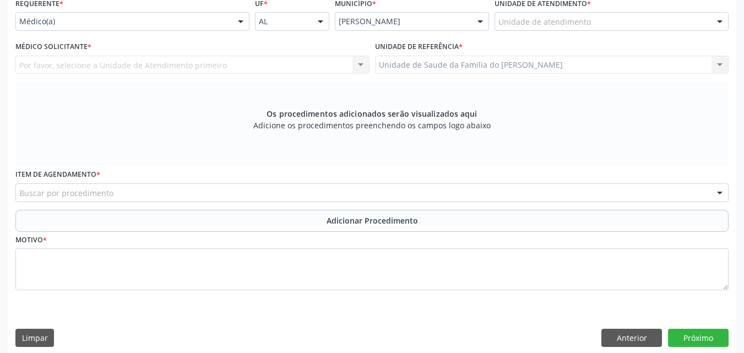
click at [639, 17] on div "Unidade de atendimento" at bounding box center [611, 21] width 234 height 19
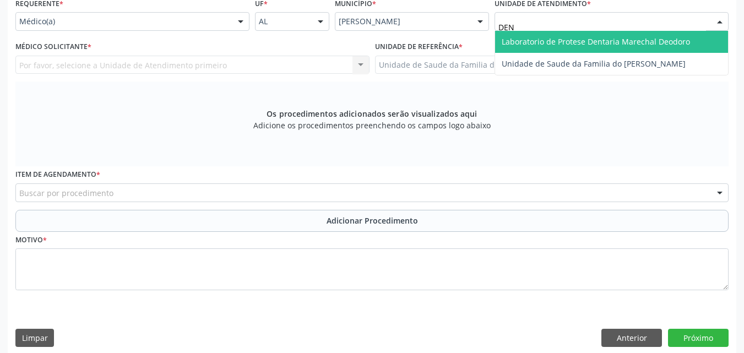
type input "DENI"
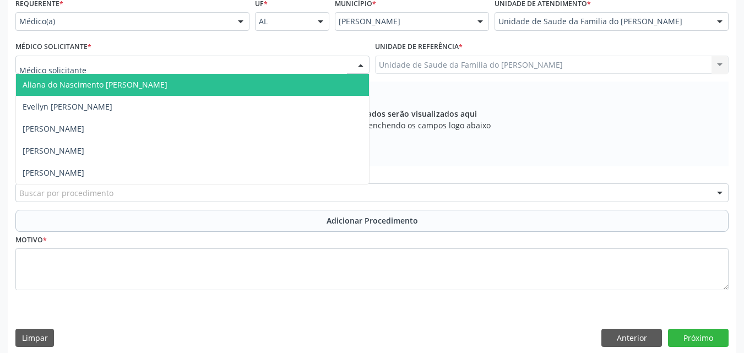
click at [313, 72] on div at bounding box center [192, 65] width 354 height 19
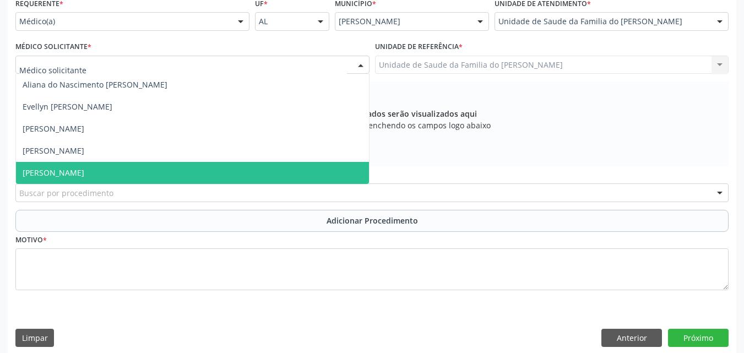
click at [272, 166] on span "[PERSON_NAME]" at bounding box center [192, 173] width 353 height 22
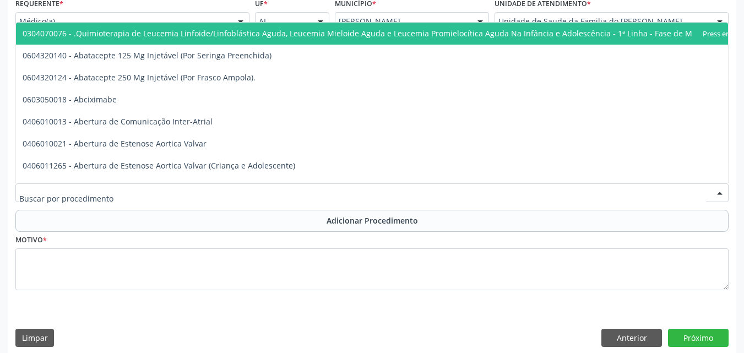
click at [260, 189] on div at bounding box center [371, 192] width 713 height 19
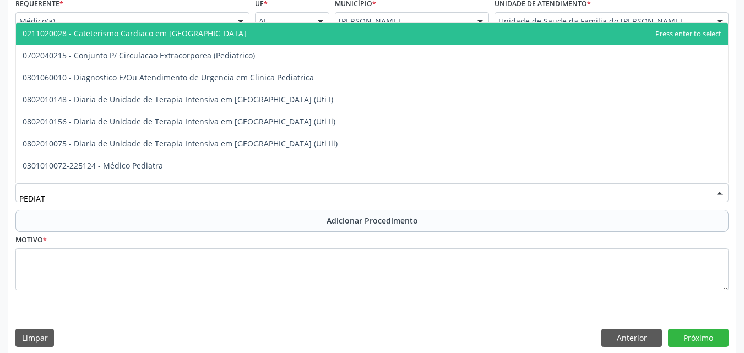
type input "PEDIATR"
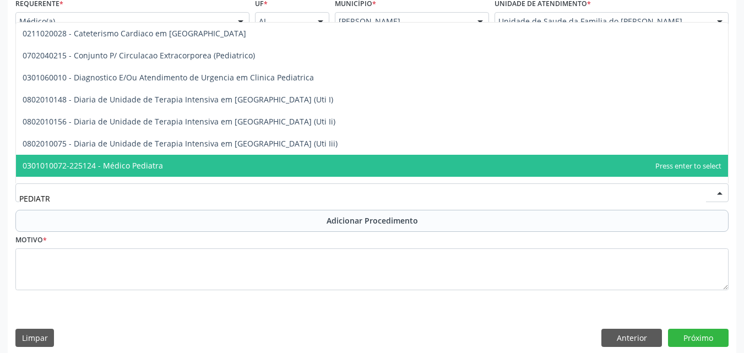
click at [238, 170] on span "0301010072-225124 - Médico Pediatra" at bounding box center [372, 166] width 712 height 22
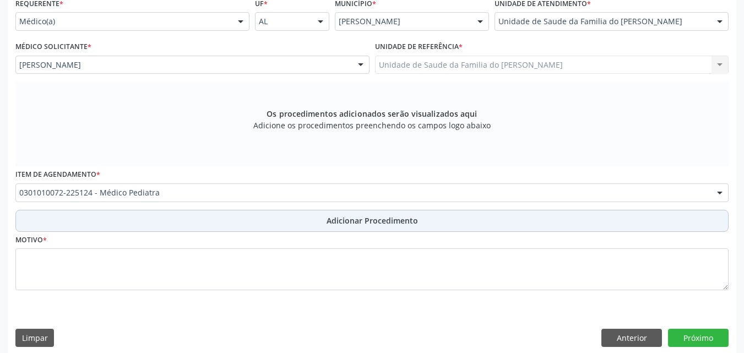
click at [236, 222] on button "Adicionar Procedimento" at bounding box center [371, 221] width 713 height 22
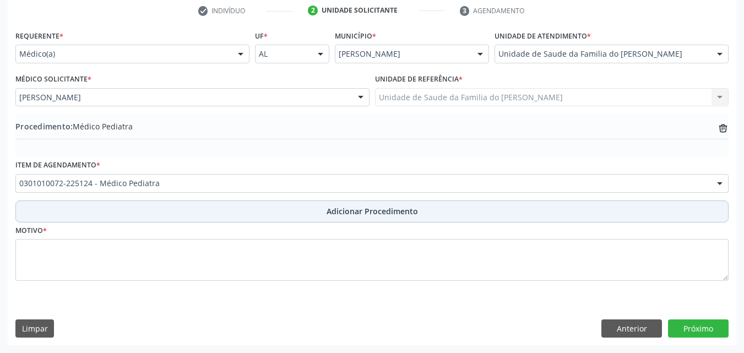
scroll to position [227, 0]
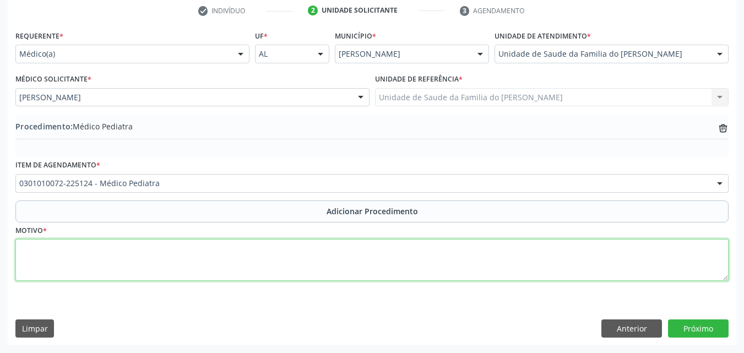
click at [223, 259] on textarea at bounding box center [371, 260] width 713 height 42
paste textarea "MÉDICO DA ESTRATÉGIA DE SAÚDE DA FAMILIA"
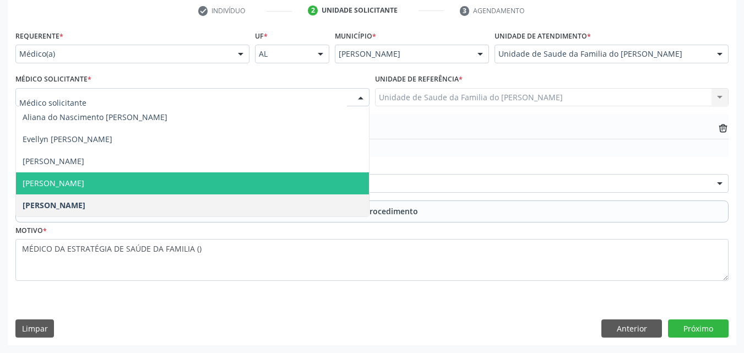
click at [84, 180] on span "[PERSON_NAME]" at bounding box center [54, 183] width 62 height 10
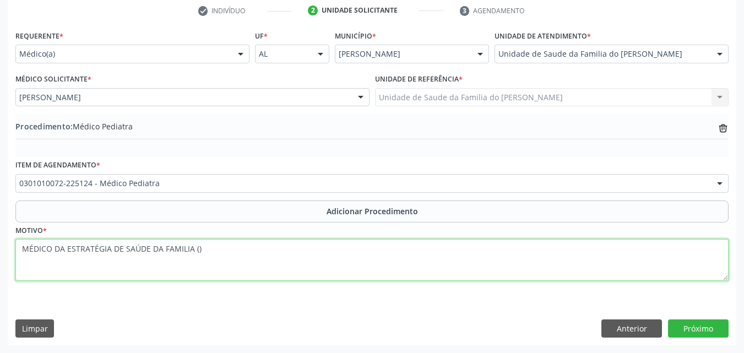
click at [197, 248] on textarea "MÉDICO DA ESTRATÉGIA DE SAÚDE DA FAMILIA ()" at bounding box center [371, 260] width 713 height 42
type textarea "MÉDICO DA ESTRATÉGIA DE SAÚDE DA FAMILIA (OUTROS SINTOMAS E SINAIS GERAIS ESPEC…"
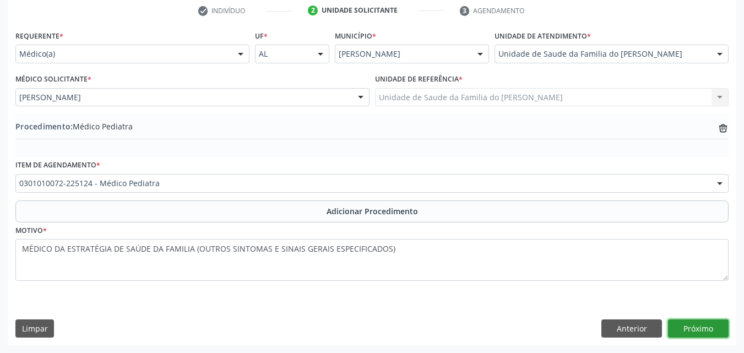
click at [703, 330] on button "Próximo" at bounding box center [698, 328] width 61 height 19
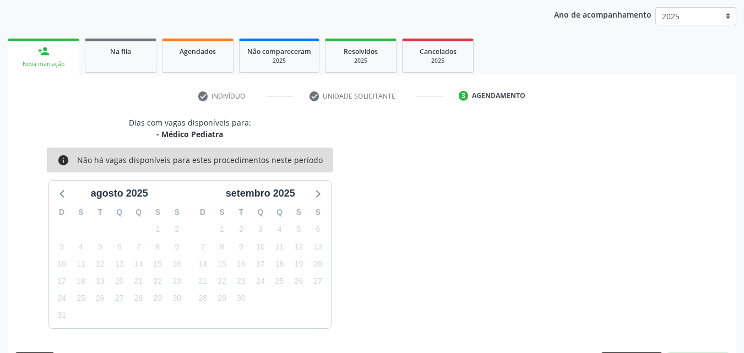
scroll to position [174, 0]
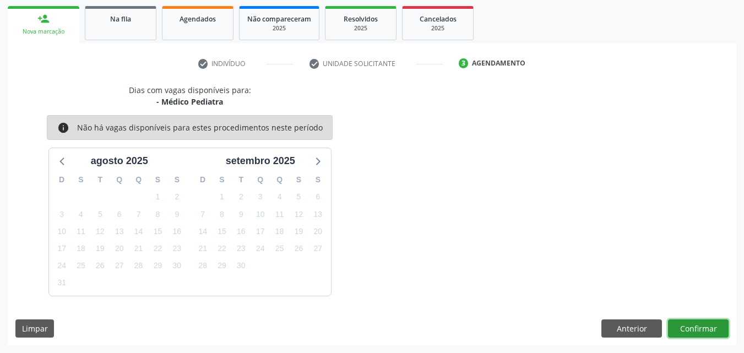
click at [698, 324] on button "Confirmar" at bounding box center [698, 328] width 61 height 19
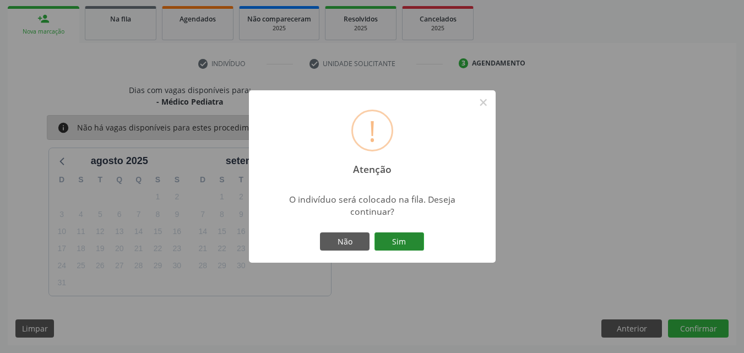
click at [382, 239] on button "Sim" at bounding box center [399, 241] width 50 height 19
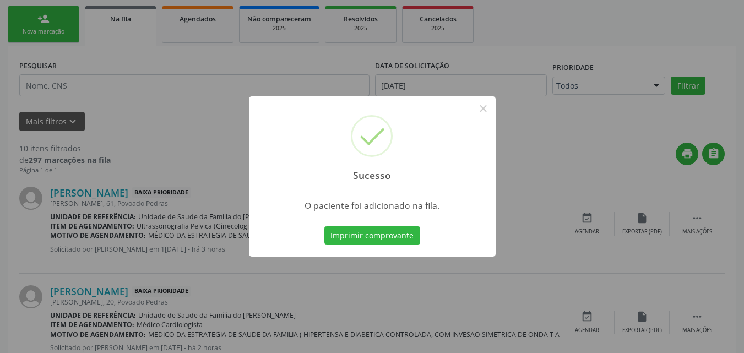
scroll to position [30, 0]
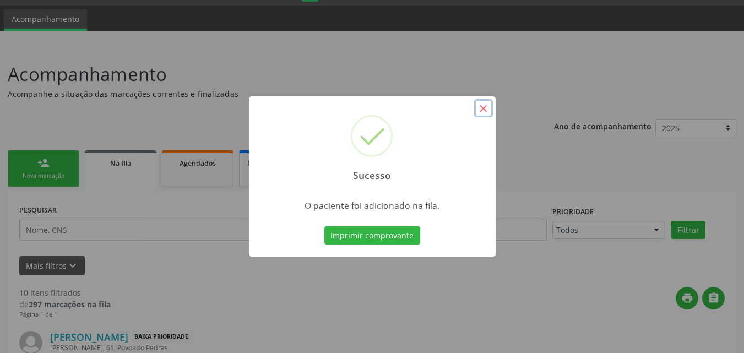
click at [480, 105] on button "×" at bounding box center [483, 108] width 19 height 19
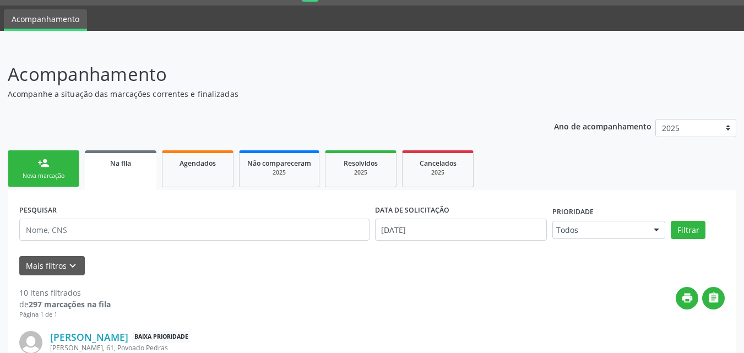
click at [51, 158] on link "person_add Nova marcação" at bounding box center [44, 168] width 72 height 37
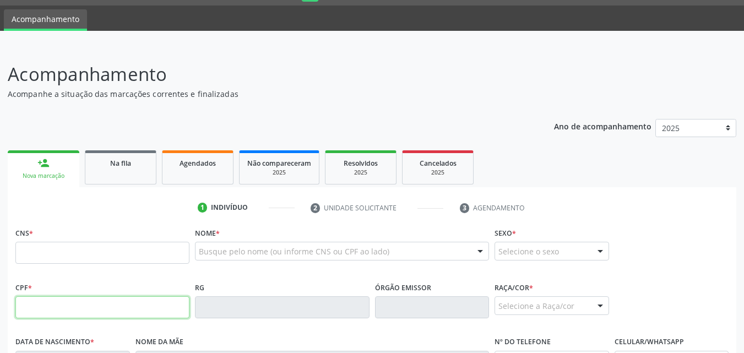
click at [108, 308] on input "text" at bounding box center [102, 307] width 174 height 22
click at [114, 316] on input "text" at bounding box center [102, 307] width 174 height 22
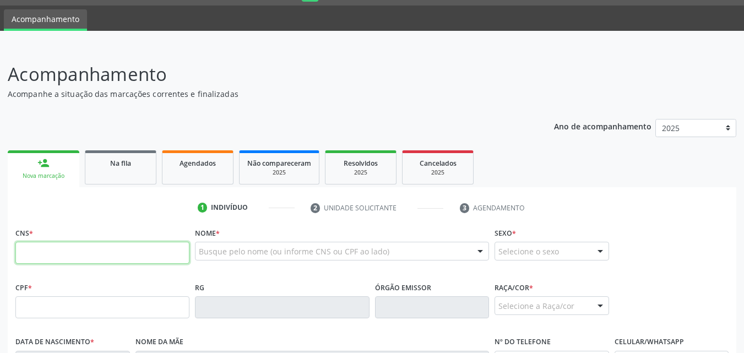
click at [48, 242] on input "text" at bounding box center [102, 253] width 174 height 22
type input "700 0011 3319 6807"
type input "[DATE]"
type input "[PERSON_NAME]"
type input "[PHONE_NUMBER]"
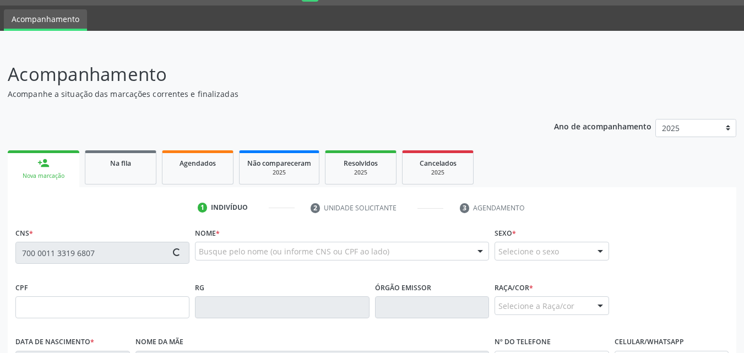
type input "S/N"
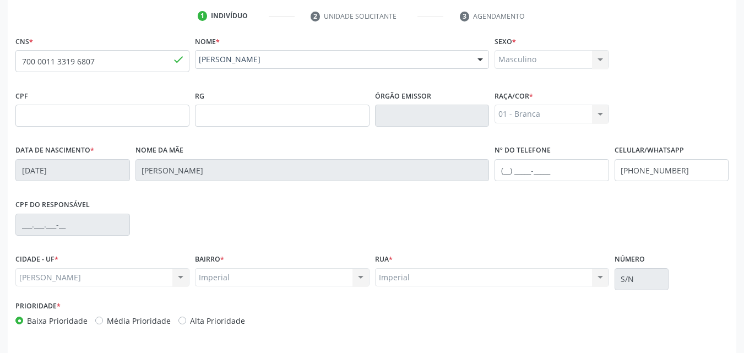
scroll to position [259, 0]
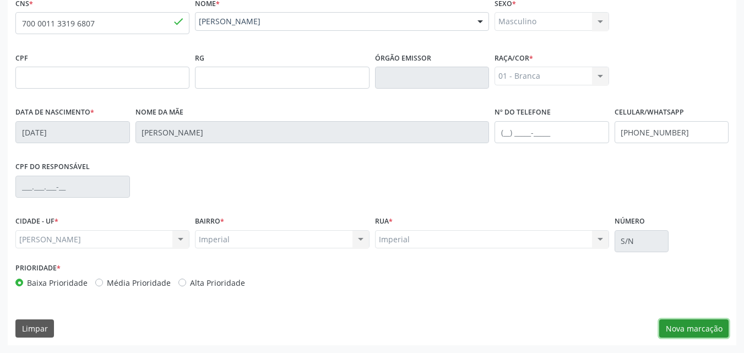
click at [688, 324] on button "Nova marcação" at bounding box center [693, 328] width 69 height 19
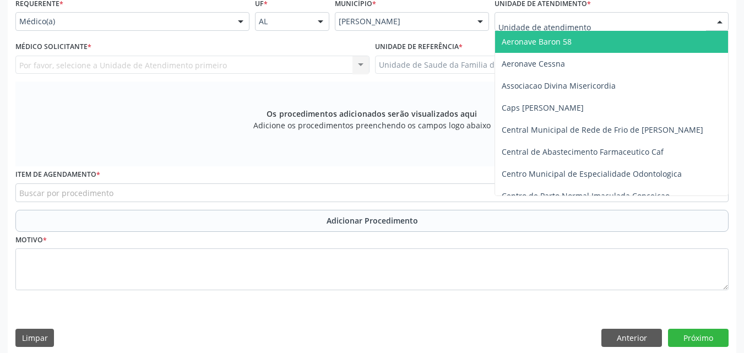
click at [627, 19] on div at bounding box center [611, 21] width 234 height 19
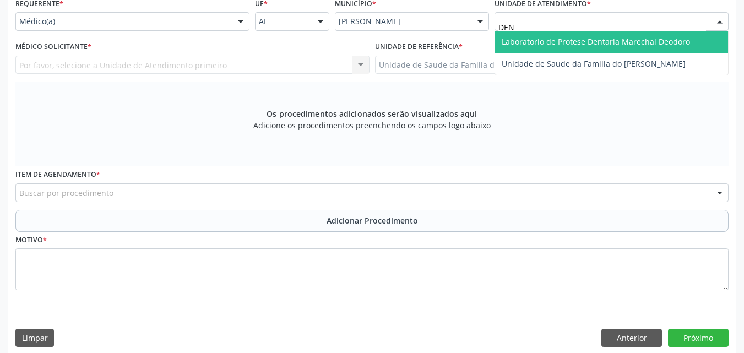
type input "DENI"
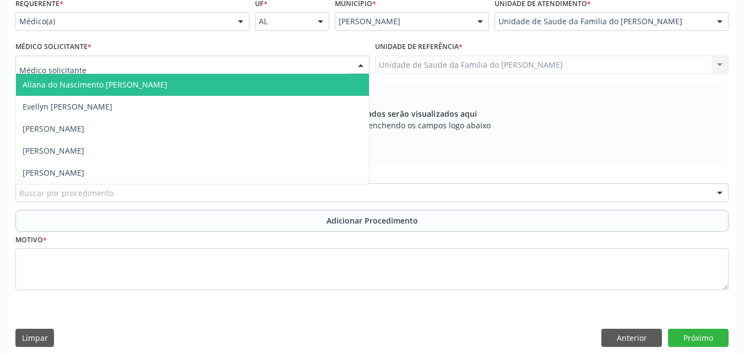
click at [274, 72] on div at bounding box center [192, 65] width 354 height 19
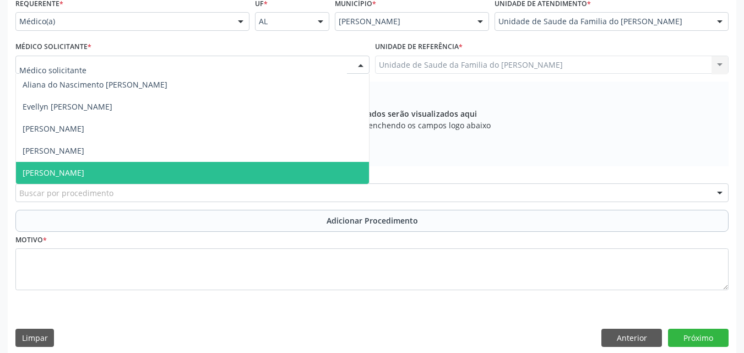
click at [233, 170] on span "[PERSON_NAME]" at bounding box center [192, 173] width 353 height 22
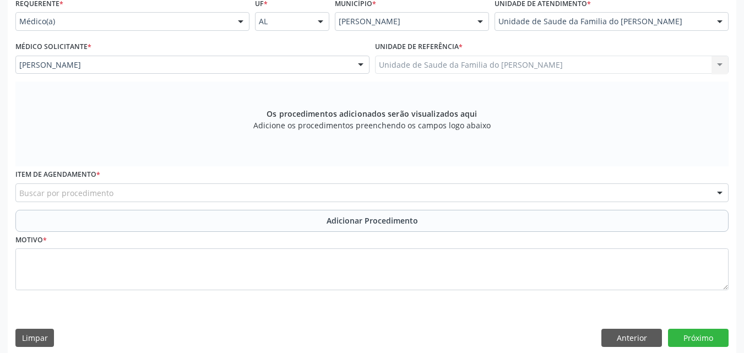
click at [231, 193] on div "Buscar por procedimento" at bounding box center [371, 192] width 713 height 19
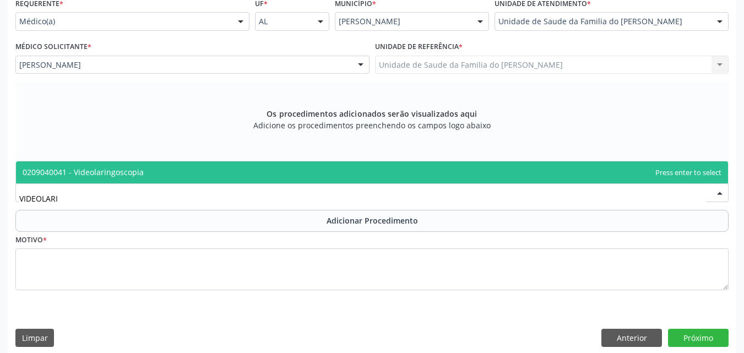
type input "VIDEOLARIN"
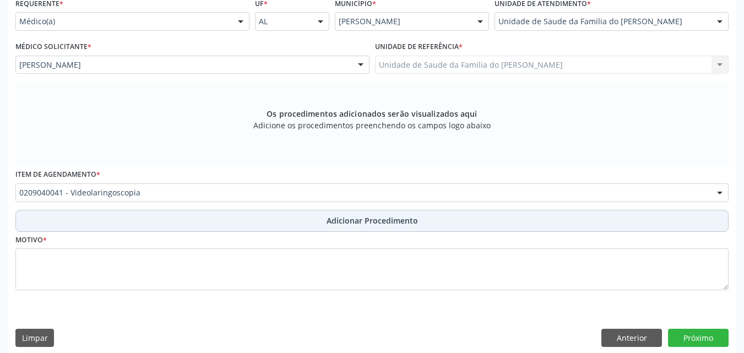
click at [247, 217] on button "Adicionar Procedimento" at bounding box center [371, 221] width 713 height 22
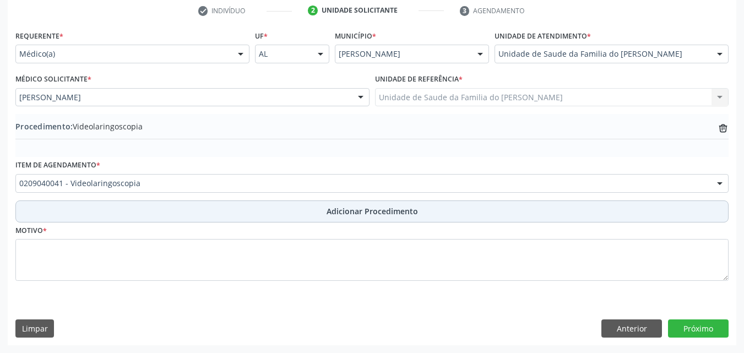
scroll to position [227, 0]
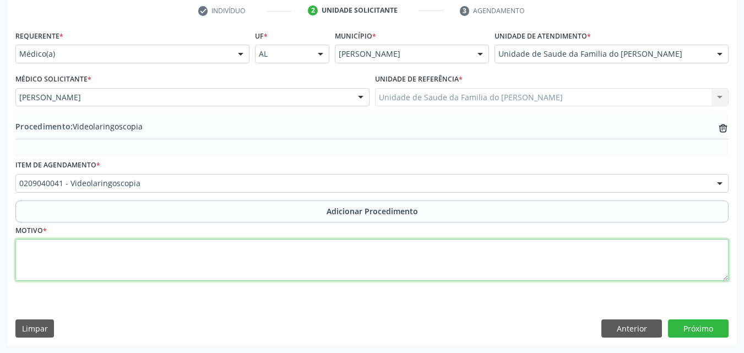
click at [233, 253] on textarea at bounding box center [371, 260] width 713 height 42
paste textarea "MÉDICO DA ESTRATÉGIA DE SAÚDE DA FAMILIA"
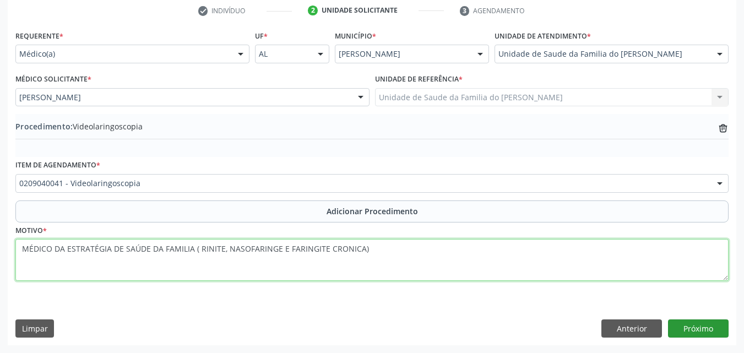
type textarea "MÉDICO DA ESTRATÉGIA DE SAÚDE DA FAMILIA ( RINITE, NASOFARINGE E FARINGITE CRON…"
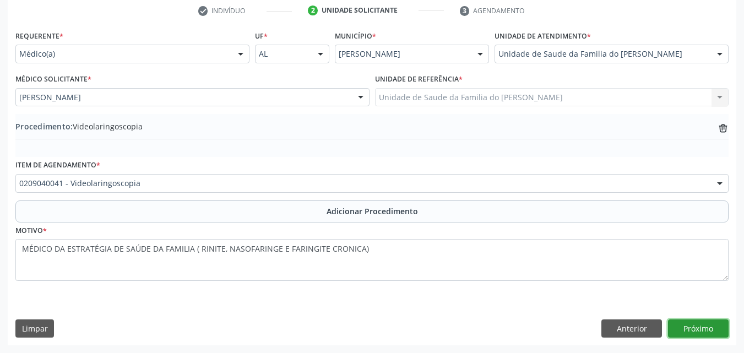
click at [700, 325] on button "Próximo" at bounding box center [698, 328] width 61 height 19
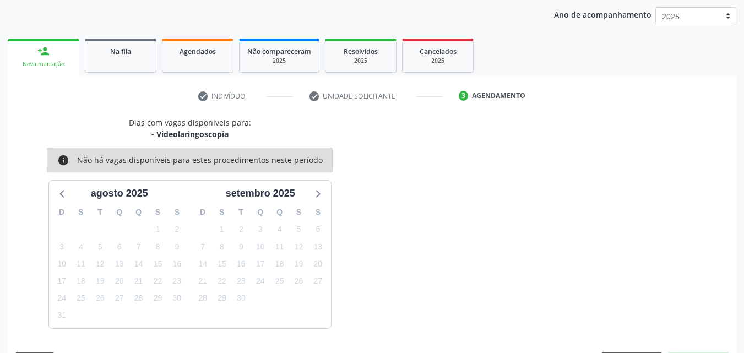
scroll to position [174, 0]
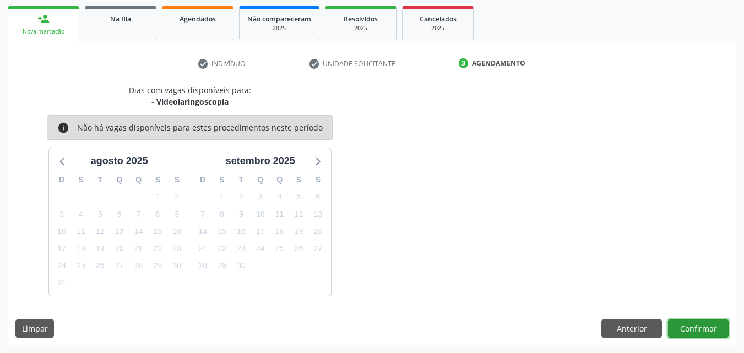
click at [699, 325] on button "Confirmar" at bounding box center [698, 328] width 61 height 19
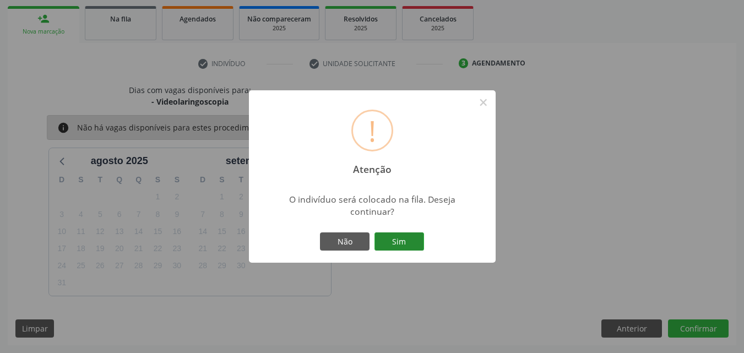
click at [394, 238] on button "Sim" at bounding box center [399, 241] width 50 height 19
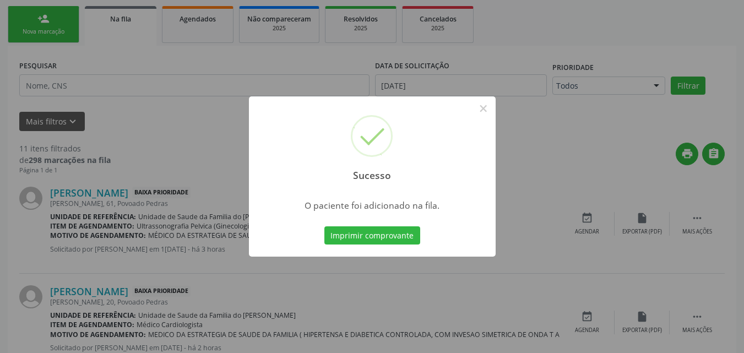
scroll to position [30, 0]
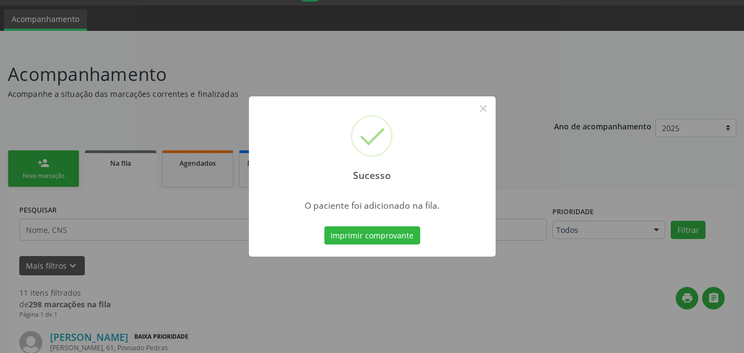
click at [494, 112] on div "Sucesso ×" at bounding box center [372, 143] width 247 height 95
click at [482, 105] on button "×" at bounding box center [483, 108] width 19 height 19
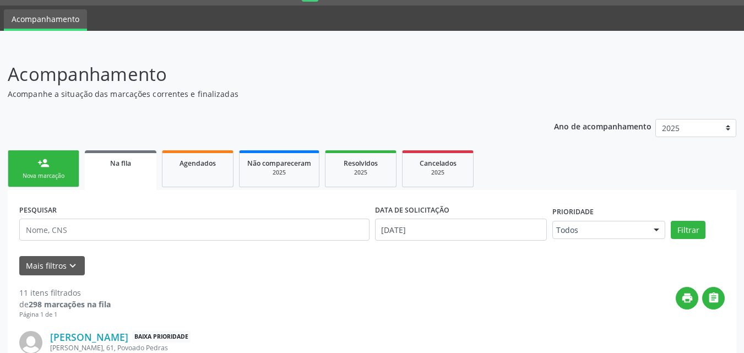
click at [49, 176] on div "Nova marcação" at bounding box center [43, 176] width 55 height 8
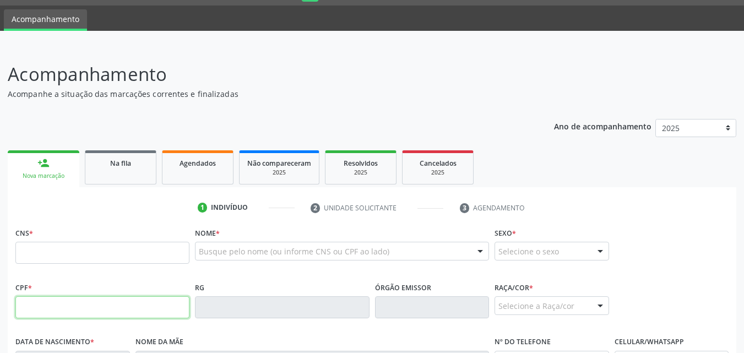
click at [71, 306] on input "text" at bounding box center [102, 307] width 174 height 22
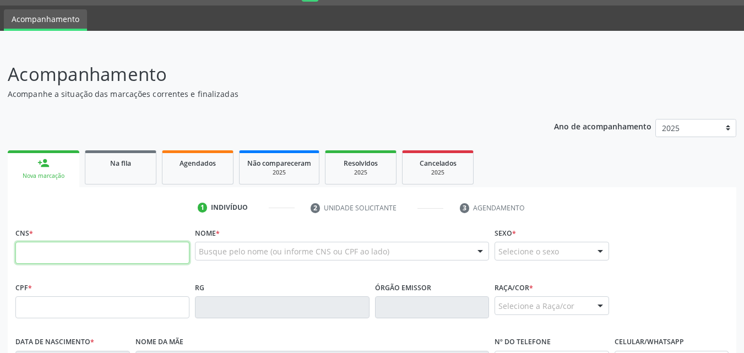
click at [180, 248] on input "text" at bounding box center [102, 253] width 174 height 22
type input "700 9049 8737 1797"
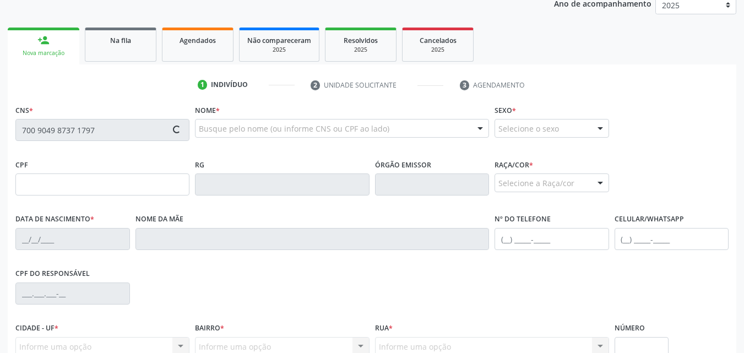
type input "2[DATE]"
type input "[PERSON_NAME]"
type input "[PHONE_NUMBER]"
type input "16"
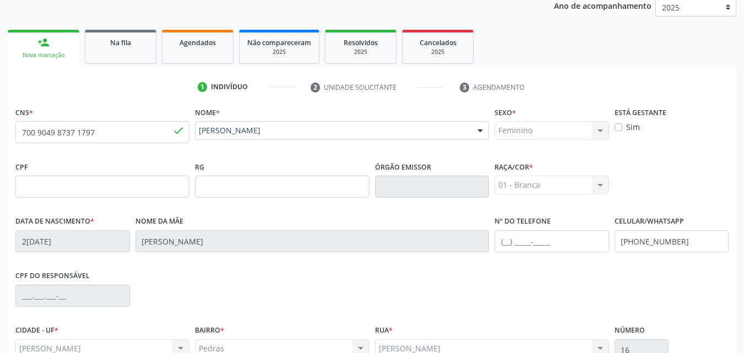
scroll to position [259, 0]
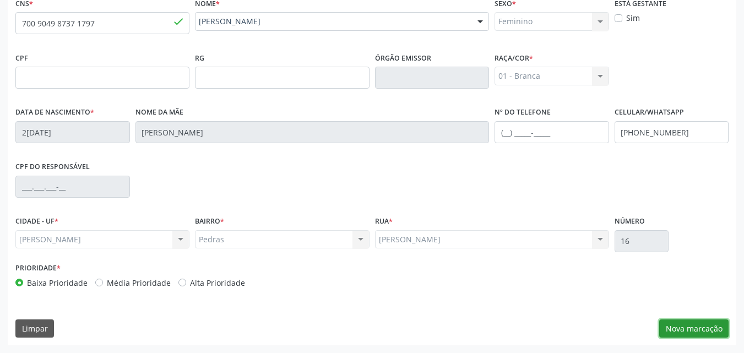
click at [710, 331] on button "Nova marcação" at bounding box center [693, 328] width 69 height 19
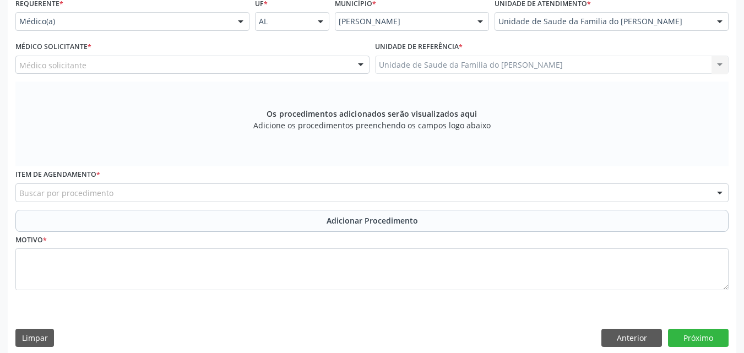
click at [307, 70] on div "Médico solicitante" at bounding box center [192, 65] width 354 height 19
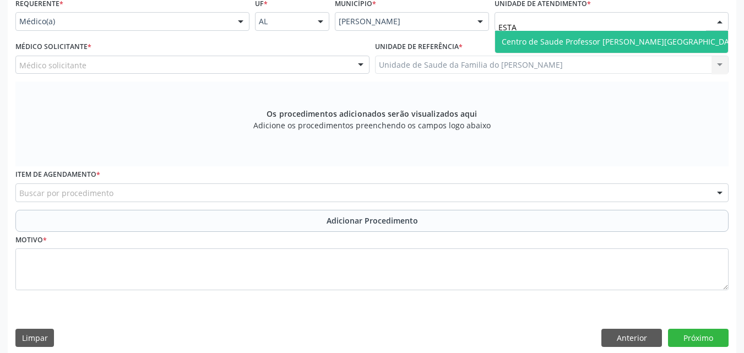
type input "ESTAC"
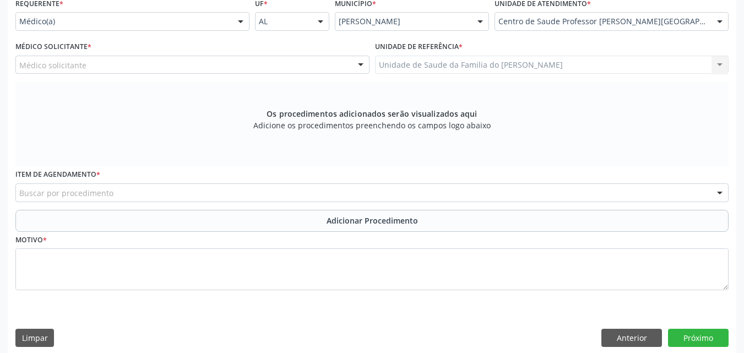
click at [273, 67] on div "Médico solicitante" at bounding box center [192, 65] width 354 height 19
type input "O"
type input "MIRELLA"
click at [328, 191] on div "Buscar por procedimento" at bounding box center [371, 192] width 713 height 19
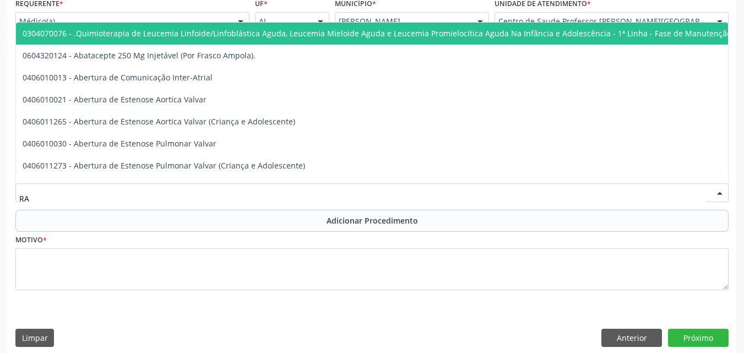
type input "R"
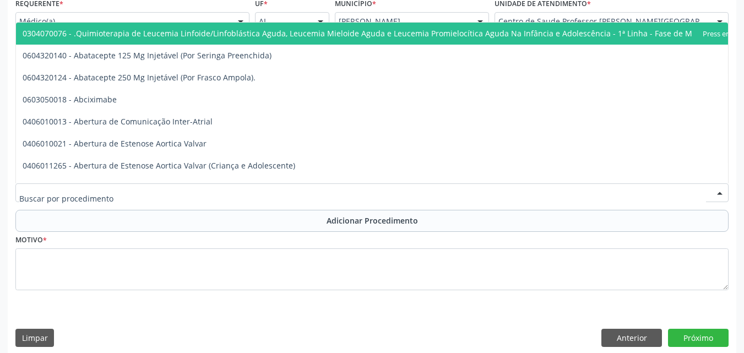
type input "D"
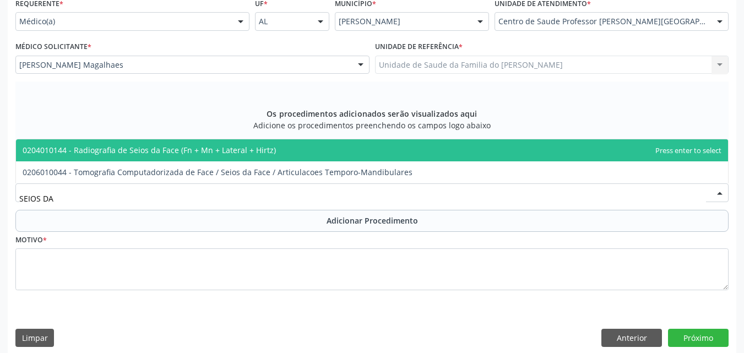
type input "SEIOS DA"
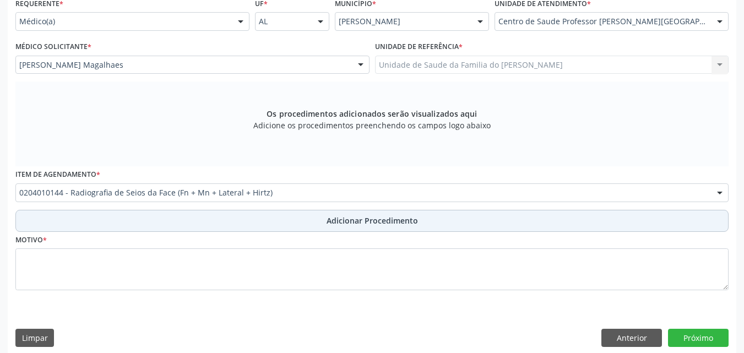
click at [422, 219] on button "Adicionar Procedimento" at bounding box center [371, 221] width 713 height 22
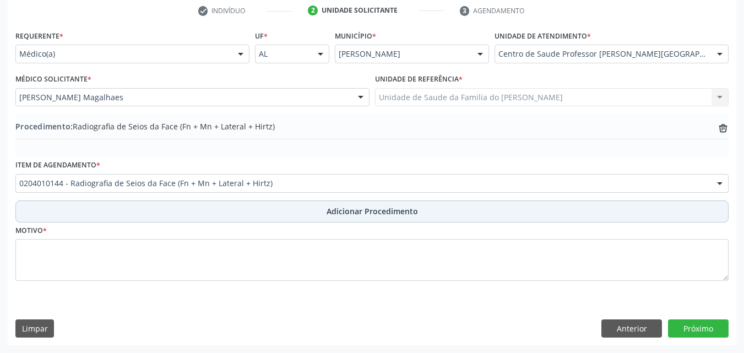
scroll to position [227, 0]
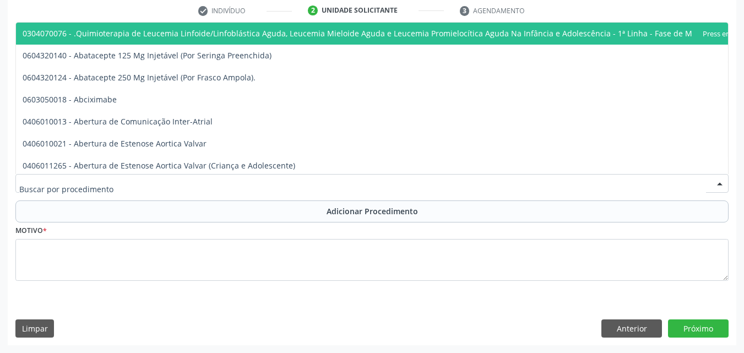
click at [333, 176] on div at bounding box center [371, 183] width 713 height 19
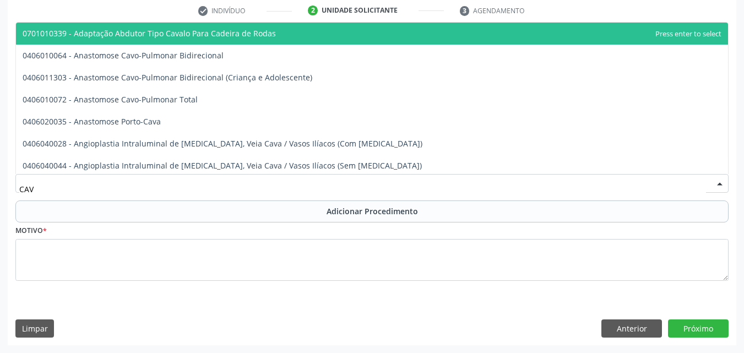
type input "CAVU"
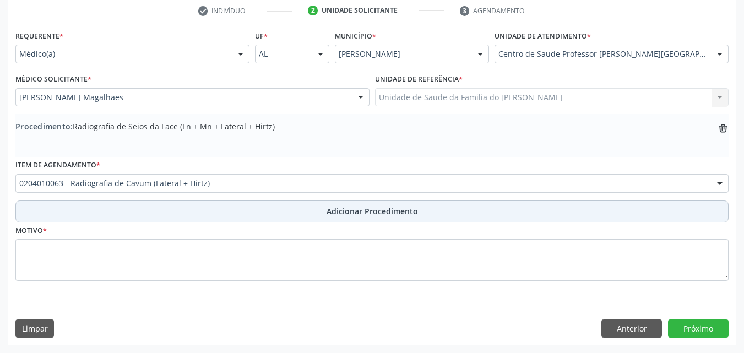
click at [327, 208] on span "Adicionar Procedimento" at bounding box center [372, 211] width 91 height 12
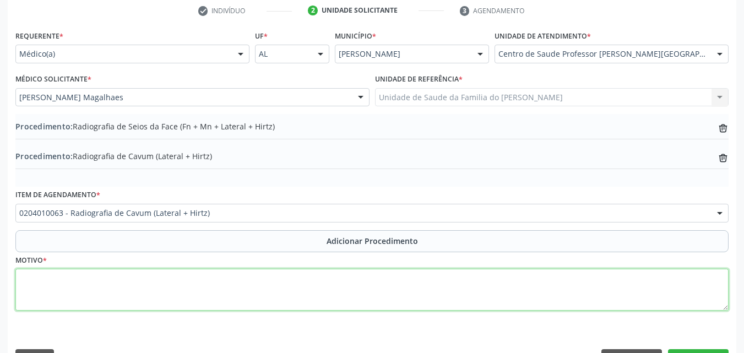
click at [327, 289] on textarea at bounding box center [371, 290] width 713 height 42
click at [85, 276] on textarea "MÉDICA OTORRUNOLAR" at bounding box center [371, 290] width 713 height 42
click at [118, 279] on textarea "MÉDICA OTORRINOLAR" at bounding box center [371, 290] width 713 height 42
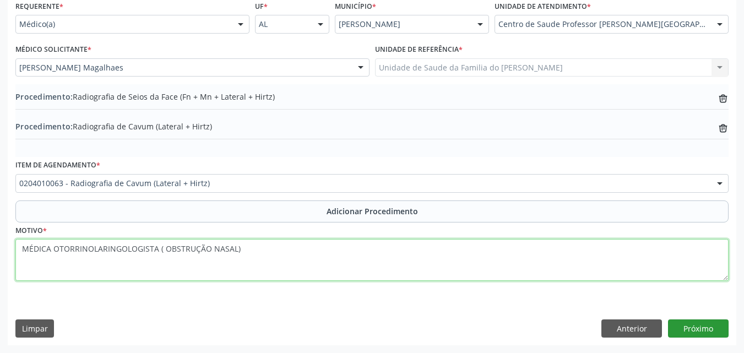
type textarea "MÉDICA OTORRINOLARINGOLOGISTA ( OBSTRUÇÃO NASAL)"
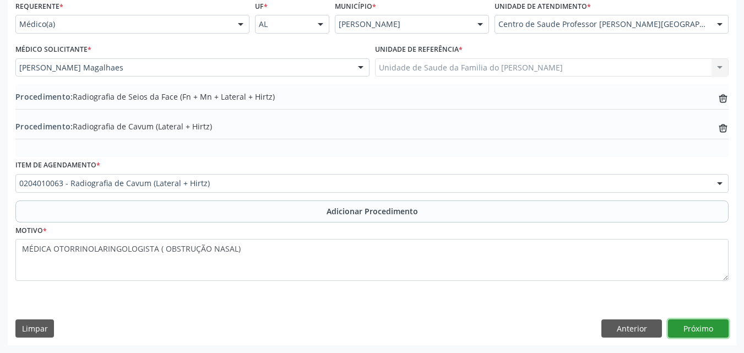
click at [704, 321] on button "Próximo" at bounding box center [698, 328] width 61 height 19
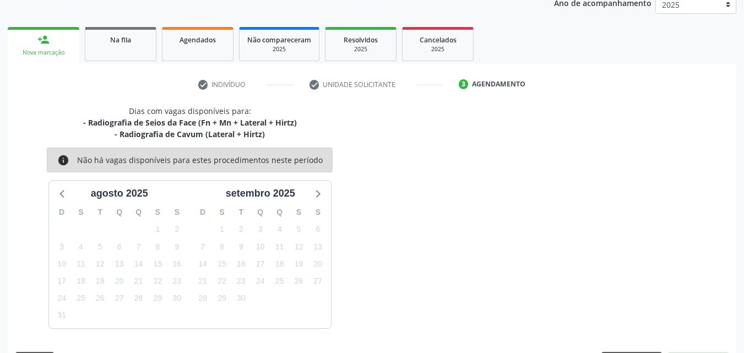
scroll to position [186, 0]
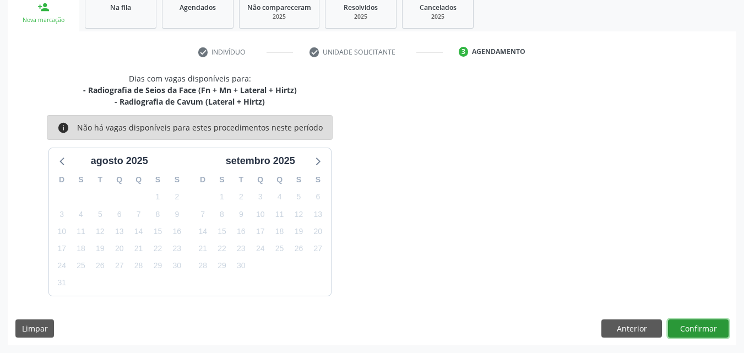
click at [684, 325] on button "Confirmar" at bounding box center [698, 328] width 61 height 19
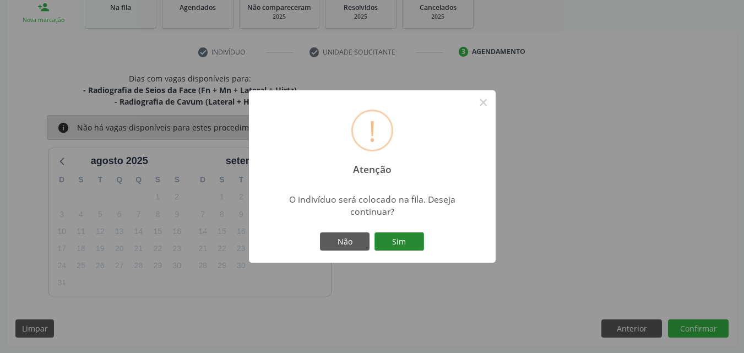
click at [417, 239] on button "Sim" at bounding box center [399, 241] width 50 height 19
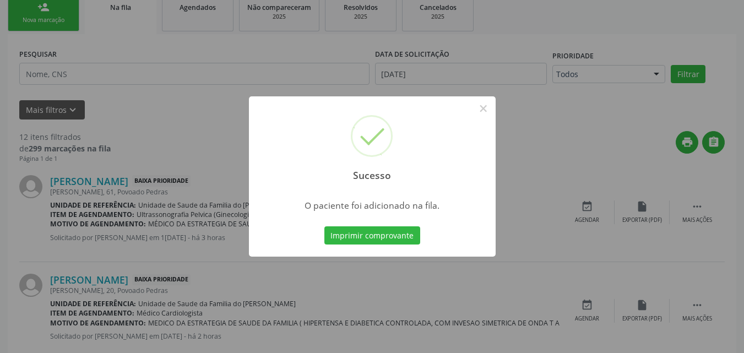
scroll to position [30, 0]
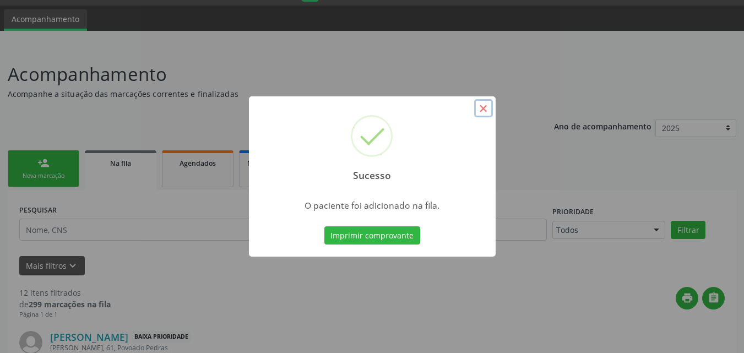
click at [485, 105] on button "×" at bounding box center [483, 108] width 19 height 19
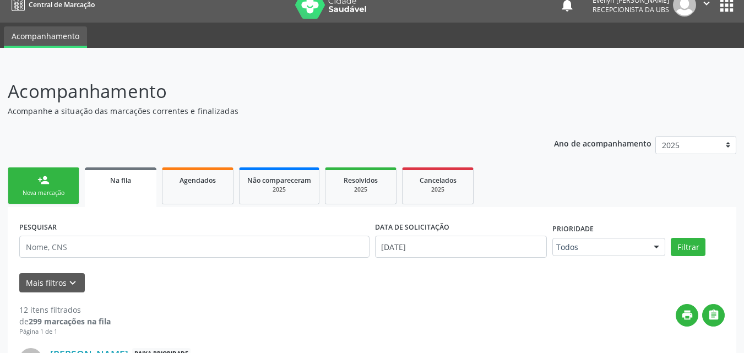
scroll to position [0, 0]
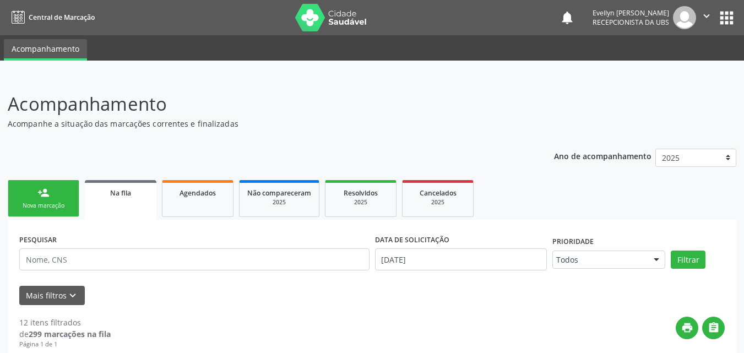
click at [38, 208] on div "Nova marcação" at bounding box center [43, 206] width 55 height 8
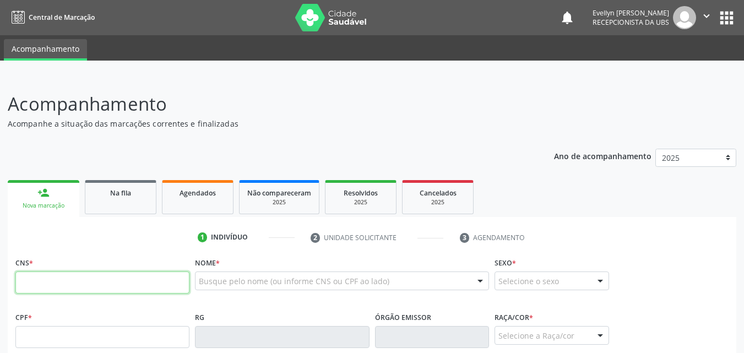
click at [70, 284] on input "text" at bounding box center [102, 282] width 174 height 22
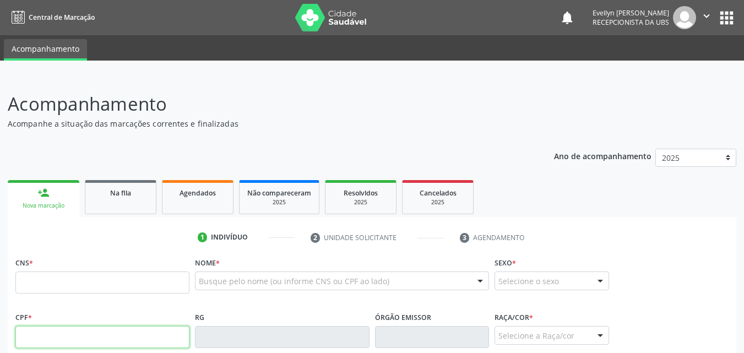
click at [63, 327] on input "text" at bounding box center [102, 337] width 174 height 22
type input "898.006.407-25"
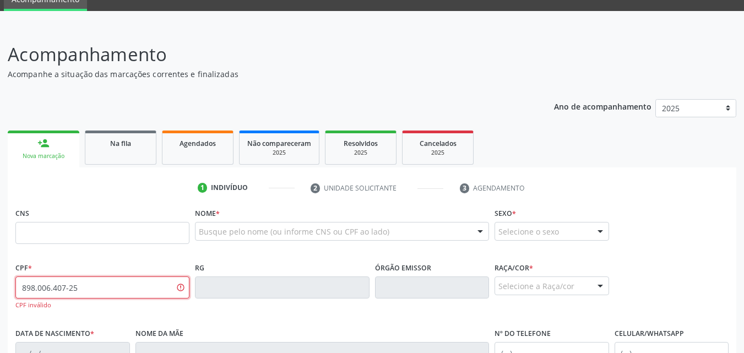
scroll to position [57, 0]
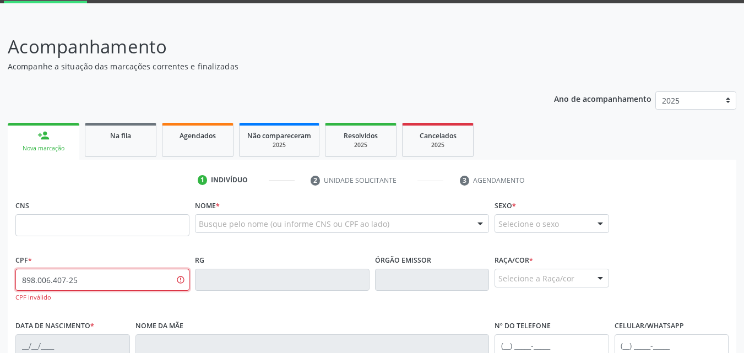
drag, startPoint x: 77, startPoint y: 344, endPoint x: 21, endPoint y: 270, distance: 92.0
click at [21, 270] on input "898.006.407-25" at bounding box center [102, 280] width 174 height 22
type input "898 0064 0725"
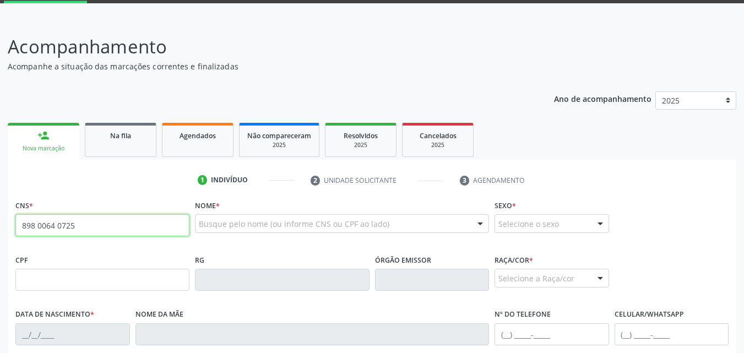
click at [75, 221] on input "898 0064 0725" at bounding box center [102, 225] width 174 height 22
type input "898 0064 0725 0635"
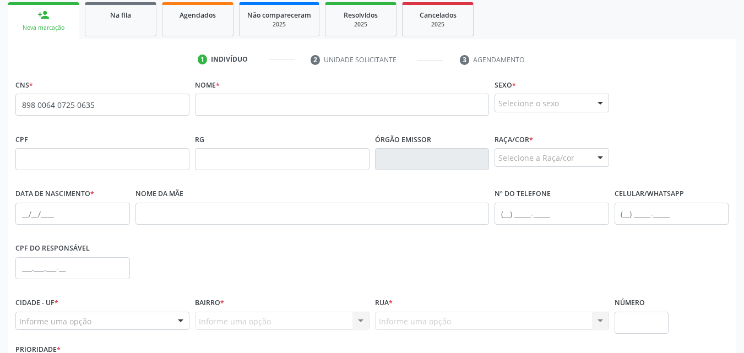
scroll to position [183, 0]
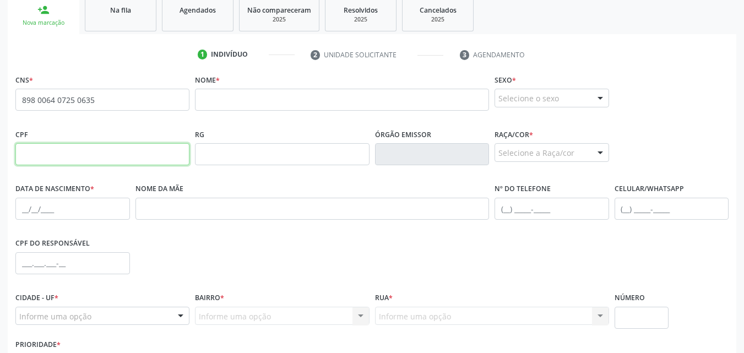
click at [137, 154] on input "text" at bounding box center [102, 154] width 174 height 22
type input "006.456.294-80"
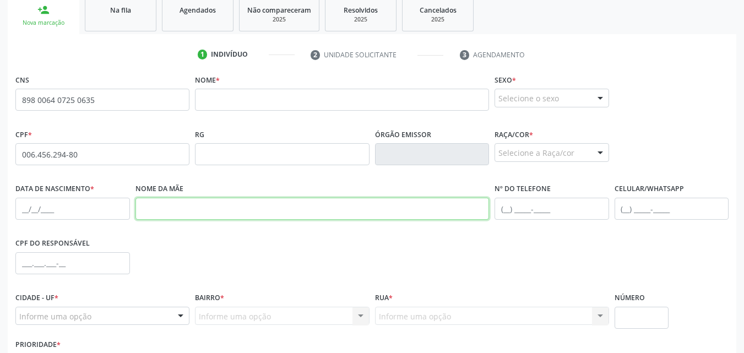
click at [293, 205] on input "text" at bounding box center [312, 209] width 354 height 22
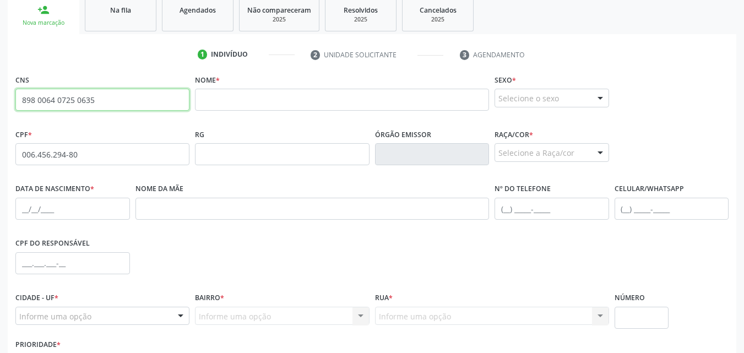
drag, startPoint x: 121, startPoint y: 93, endPoint x: 2, endPoint y: 107, distance: 119.8
click at [2, 107] on div "Acompanhamento Acompanhe a situação das marcações correntes e finalizadas Relat…" at bounding box center [372, 161] width 744 height 536
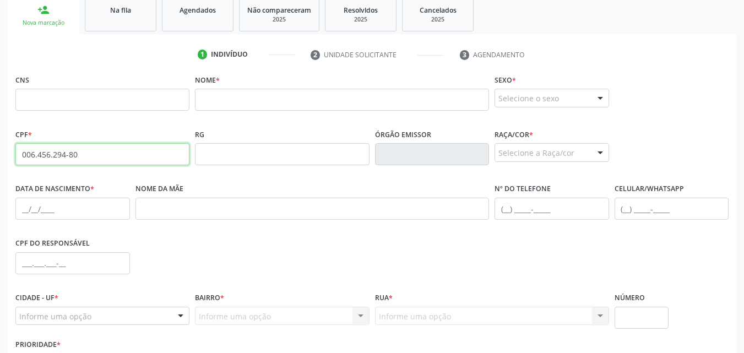
click at [133, 153] on input "006.456.294-80" at bounding box center [102, 154] width 174 height 22
paste input "006.456.294-80"
type input "006.456.294-80"
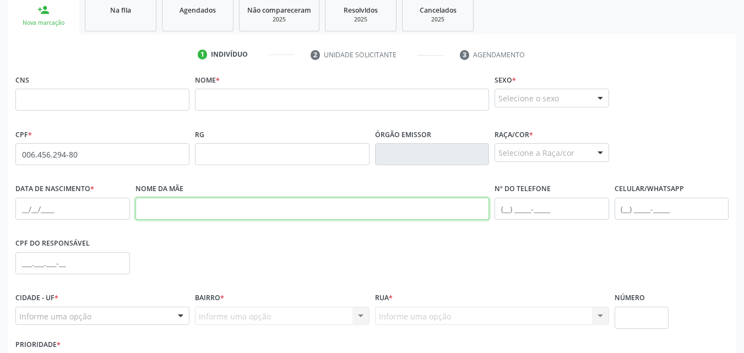
click at [187, 200] on input "text" at bounding box center [312, 209] width 354 height 22
paste input "Tatiara [PERSON_NAME]"
type input "Tatiara [PERSON_NAME]"
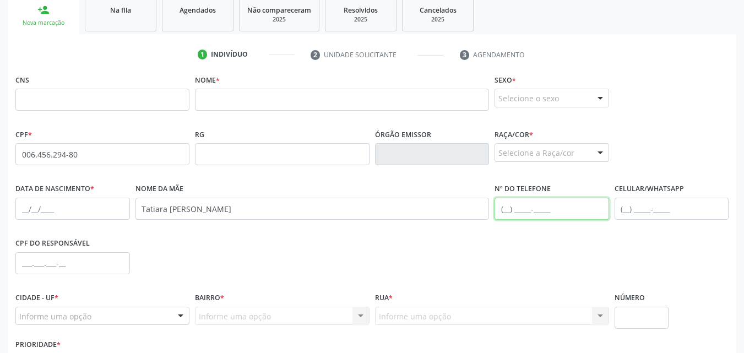
click at [558, 202] on input "text" at bounding box center [551, 209] width 115 height 22
paste input "[PHONE_NUMBER]"
type input "[PHONE_NUMBER]"
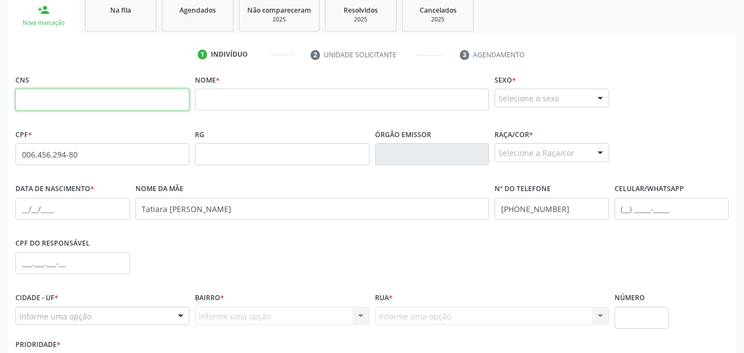
click at [78, 104] on input "text" at bounding box center [102, 100] width 174 height 22
type input "898 0064 0725 0635"
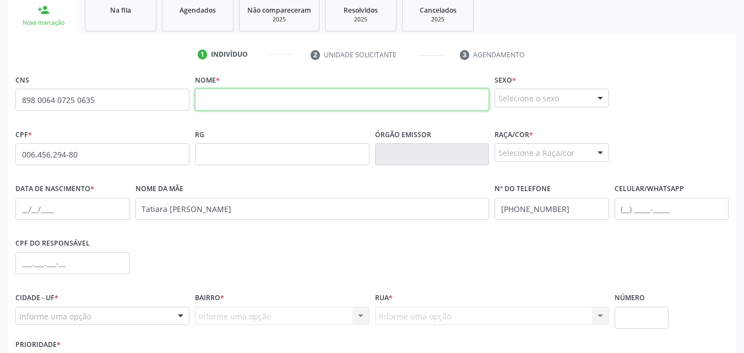
click at [284, 96] on input "text" at bounding box center [342, 100] width 294 height 22
paste input "[PERSON_NAME]"
type input "[PERSON_NAME]"
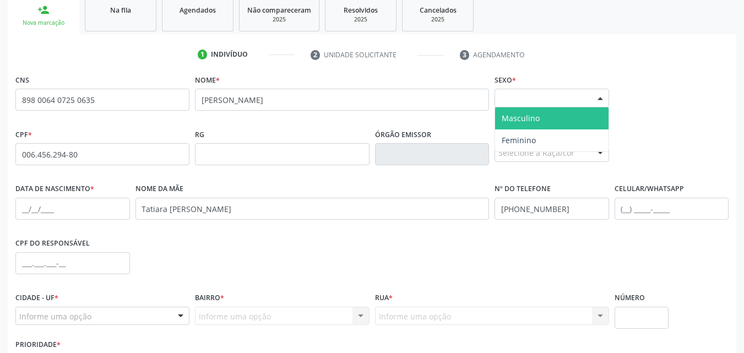
click at [584, 90] on div "Selecione o sexo" at bounding box center [551, 98] width 115 height 19
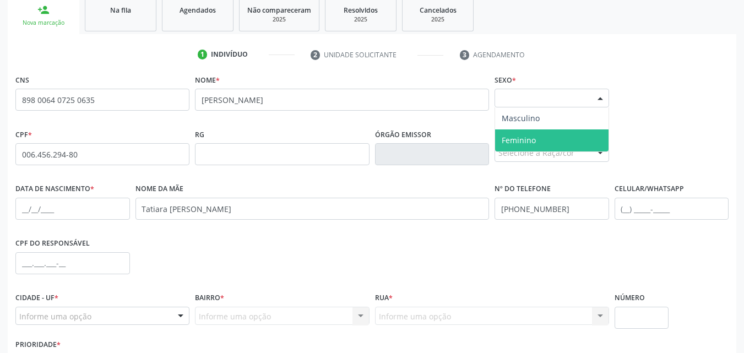
click at [565, 138] on span "Feminino" at bounding box center [551, 140] width 113 height 22
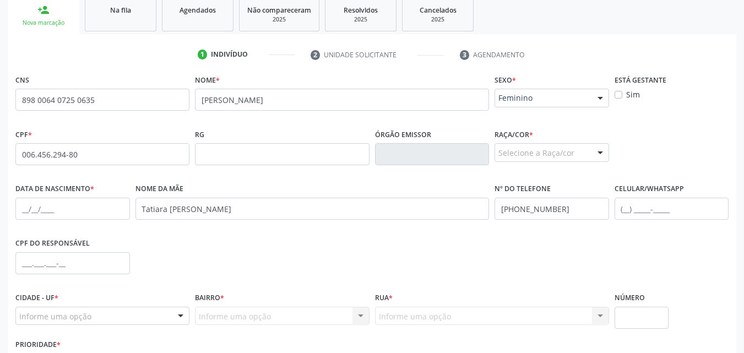
click at [565, 138] on div "CNS 898 0064 0725 0635 none Nome * [PERSON_NAME] * Feminino Masculino Feminino …" at bounding box center [371, 222] width 713 height 301
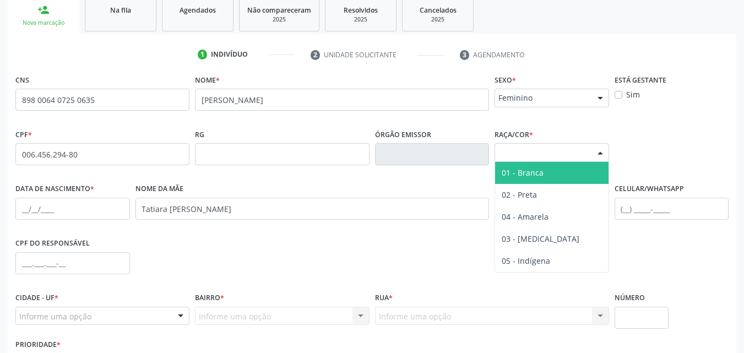
click at [565, 153] on div "Selecione a Raça/cor" at bounding box center [551, 152] width 115 height 19
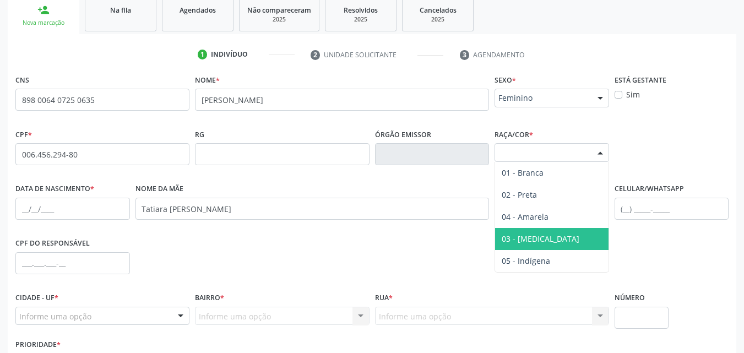
click at [552, 235] on span "03 - [MEDICAL_DATA]" at bounding box center [551, 239] width 113 height 22
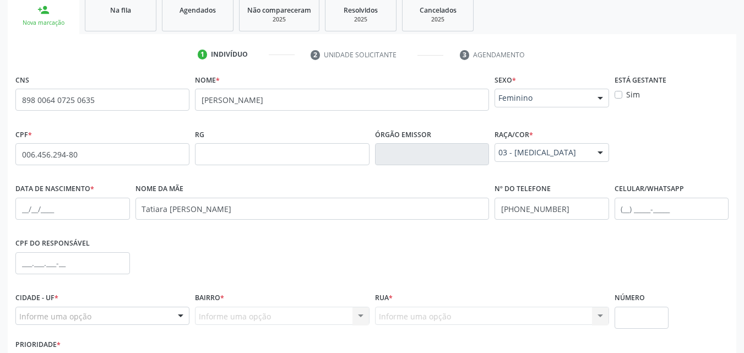
scroll to position [259, 0]
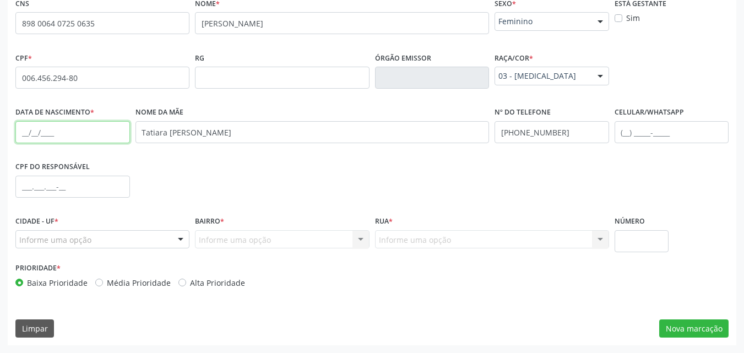
click at [86, 131] on input "text" at bounding box center [72, 132] width 115 height 22
paste input "0[DATE]"
type input "0[DATE]"
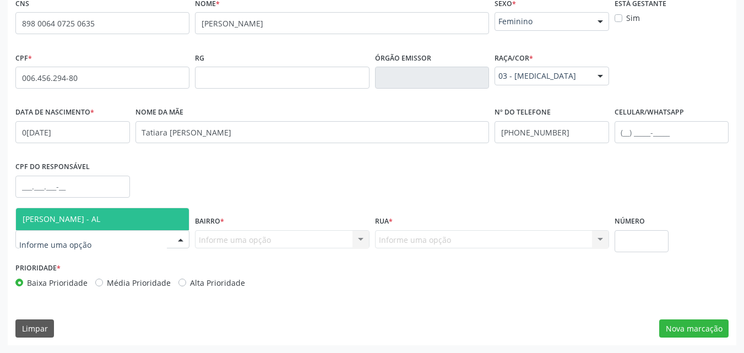
click at [154, 244] on div at bounding box center [102, 239] width 174 height 19
click at [153, 215] on span "[PERSON_NAME] - AL" at bounding box center [102, 219] width 173 height 22
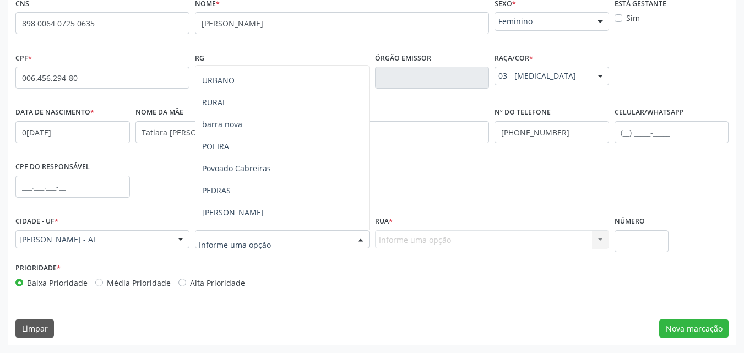
scroll to position [110, 0]
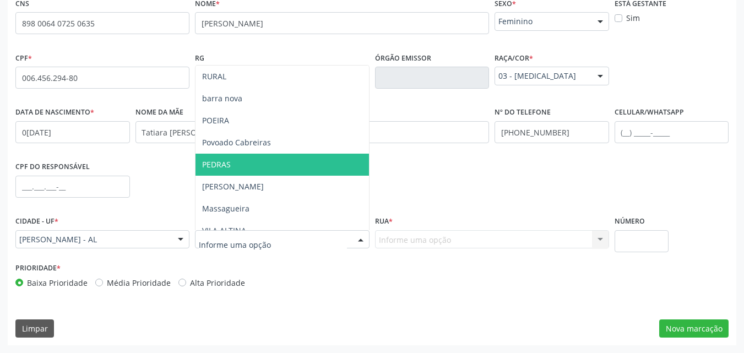
click at [315, 170] on span "PEDRAS" at bounding box center [281, 165] width 173 height 22
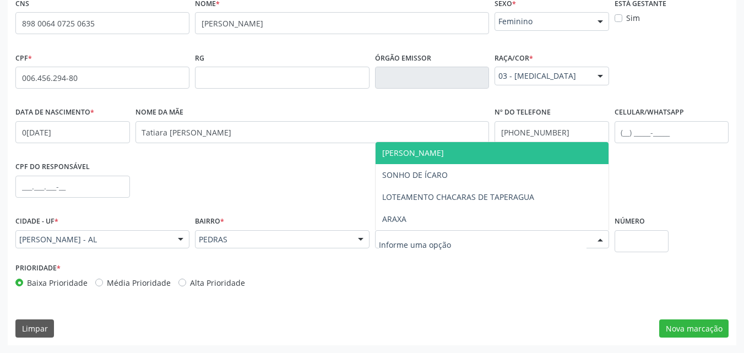
click at [456, 156] on span "[PERSON_NAME]" at bounding box center [492, 153] width 233 height 22
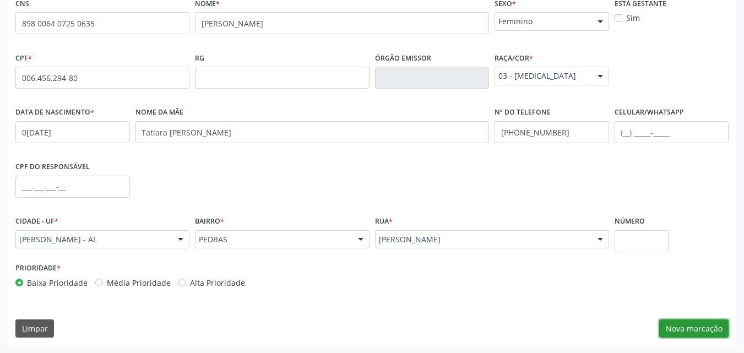
click at [693, 328] on button "Nova marcação" at bounding box center [693, 328] width 69 height 19
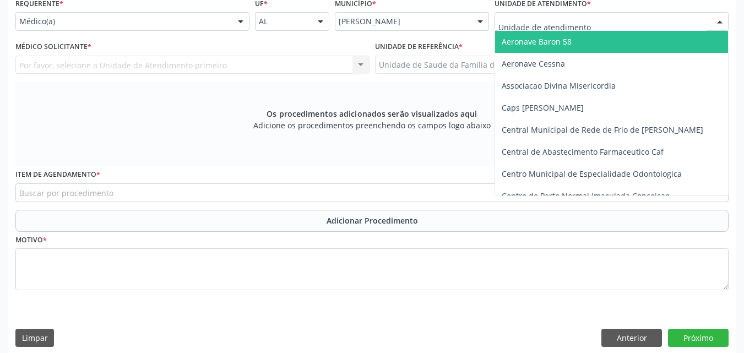
click at [618, 22] on div at bounding box center [611, 21] width 234 height 19
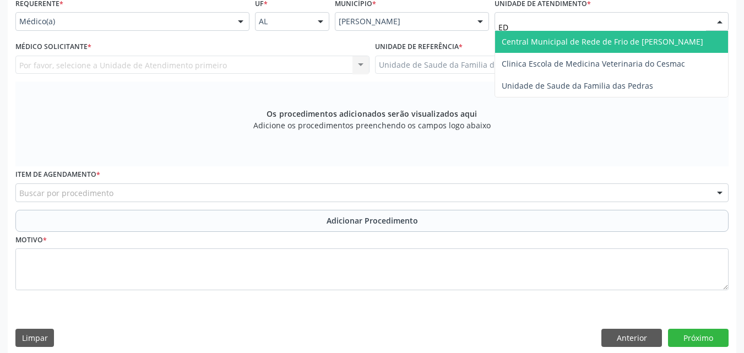
type input "E"
type input "DENISO"
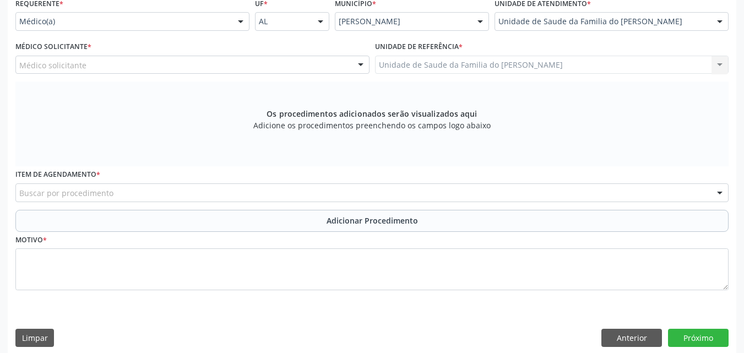
click at [257, 66] on div "Médico solicitante" at bounding box center [192, 65] width 354 height 19
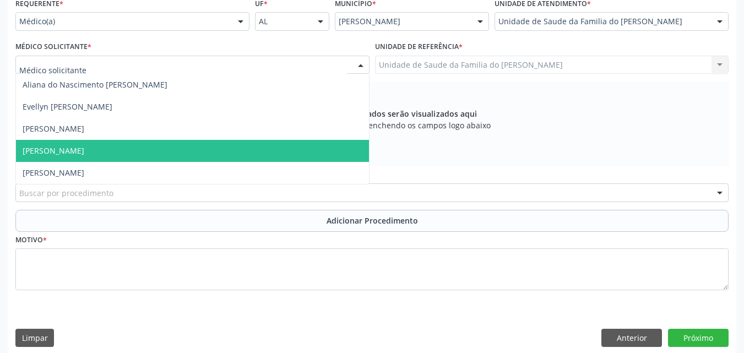
click at [215, 146] on span "[PERSON_NAME]" at bounding box center [192, 151] width 353 height 22
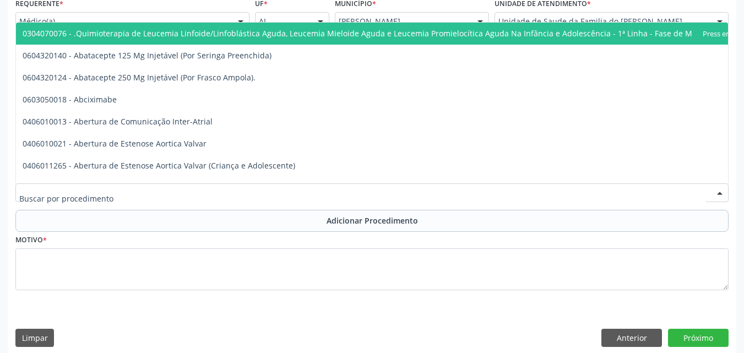
click at [207, 193] on div at bounding box center [371, 192] width 713 height 19
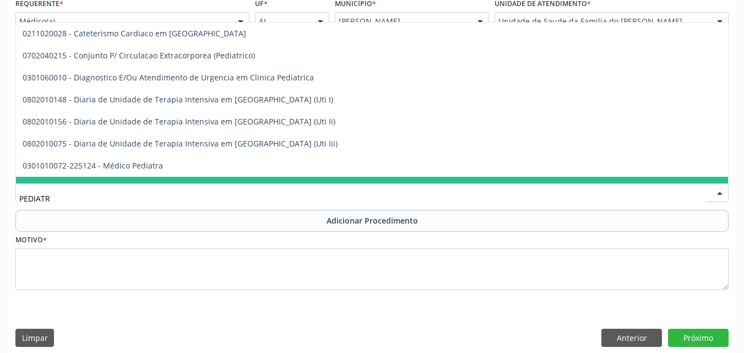
click at [211, 178] on span "0309010063 - Nutrição [MEDICAL_DATA] em Pediatria" at bounding box center [372, 188] width 712 height 22
type input "PEDIATR"
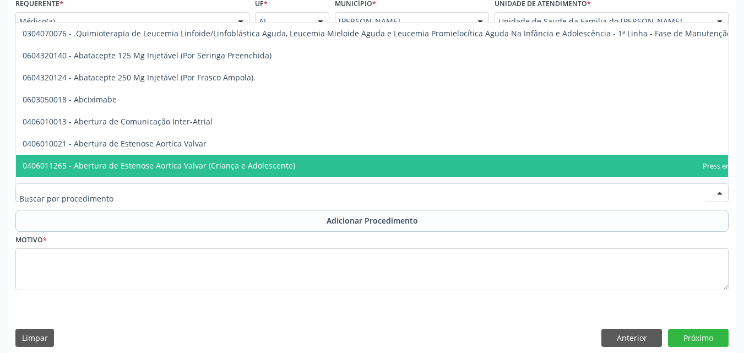
click at [210, 198] on input "text" at bounding box center [362, 198] width 687 height 22
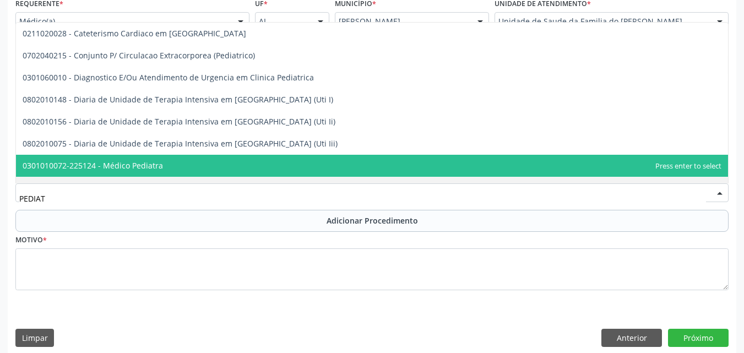
type input "PEDIATR"
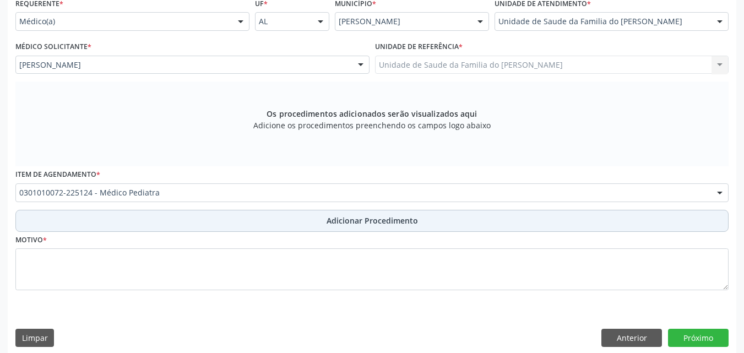
click at [209, 219] on button "Adicionar Procedimento" at bounding box center [371, 221] width 713 height 22
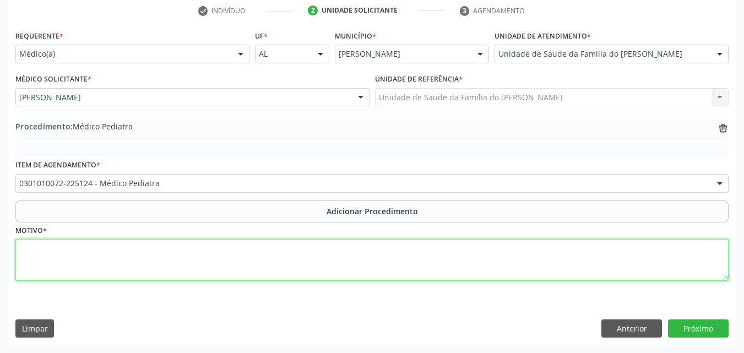
click at [203, 251] on textarea at bounding box center [371, 260] width 713 height 42
paste textarea "0[DATE]"
type textarea "0"
paste textarea "NFERMEIRA DA ESTATÉGIA DE SAÚDE FAMILIAR"
click at [27, 252] on textarea "NFERMEIRA DA ESTATÉGIA DE SAÚDE FAMILIAR ( OUTROS SINTOMAS E [GEOGRAPHIC_DATA])" at bounding box center [371, 260] width 713 height 42
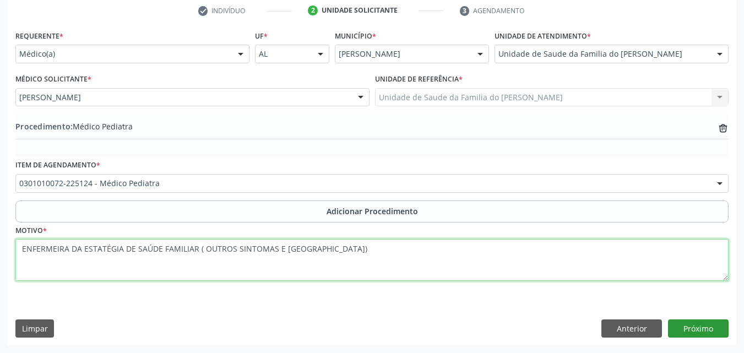
type textarea "ENFERMEIRA DA ESTATÉGIA DE SAÚDE FAMILIAR ( OUTROS SINTOMAS E [GEOGRAPHIC_DATA])"
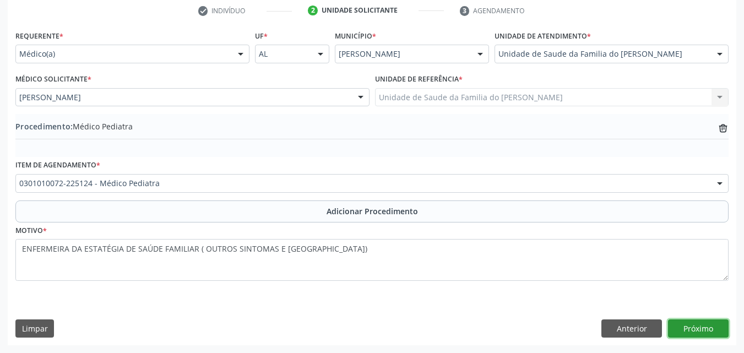
click at [695, 330] on button "Próximo" at bounding box center [698, 328] width 61 height 19
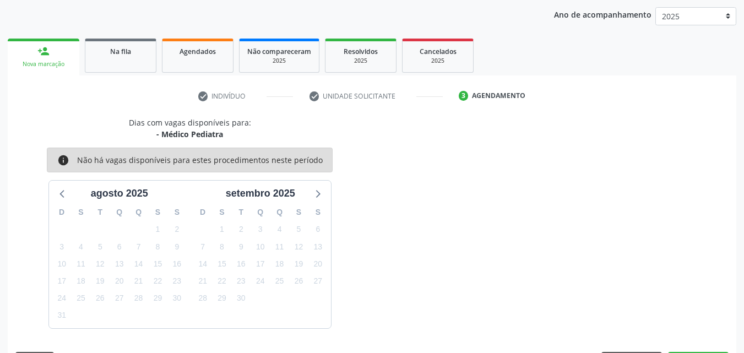
scroll to position [174, 0]
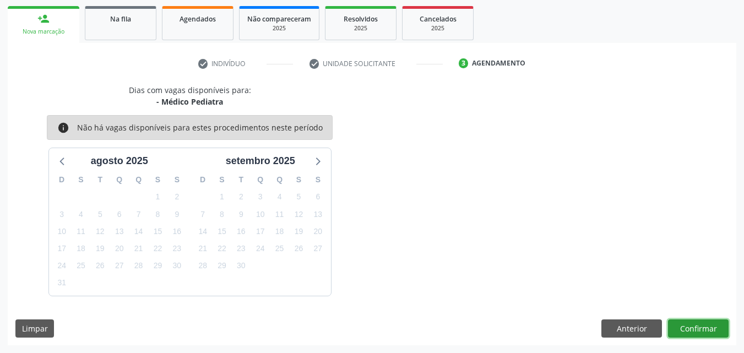
click at [693, 325] on button "Confirmar" at bounding box center [698, 328] width 61 height 19
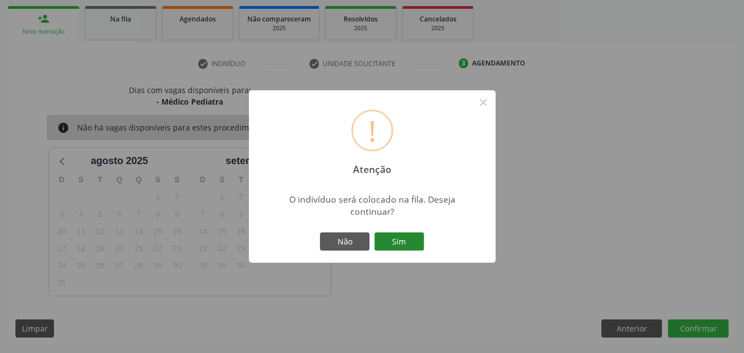
click at [400, 234] on button "Sim" at bounding box center [399, 241] width 50 height 19
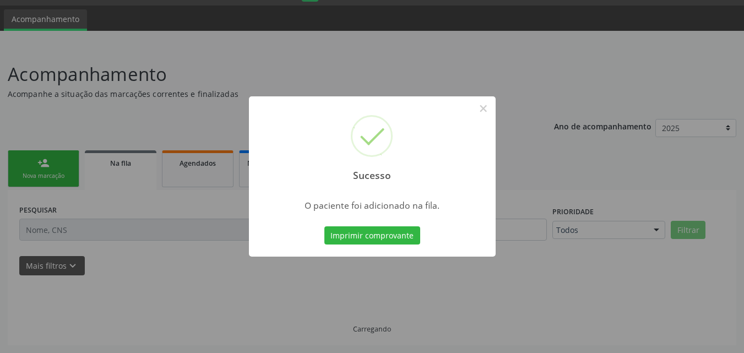
scroll to position [30, 0]
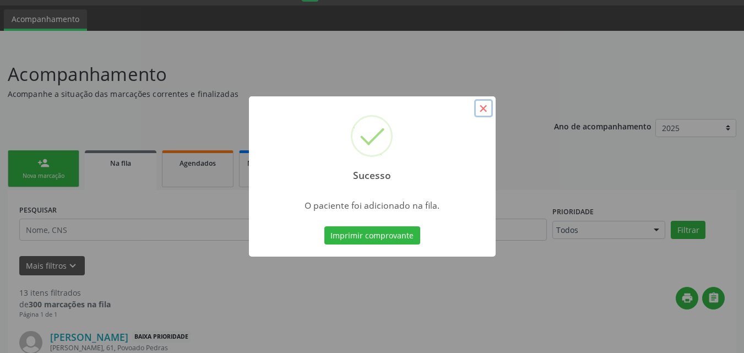
click at [476, 114] on button "×" at bounding box center [483, 108] width 19 height 19
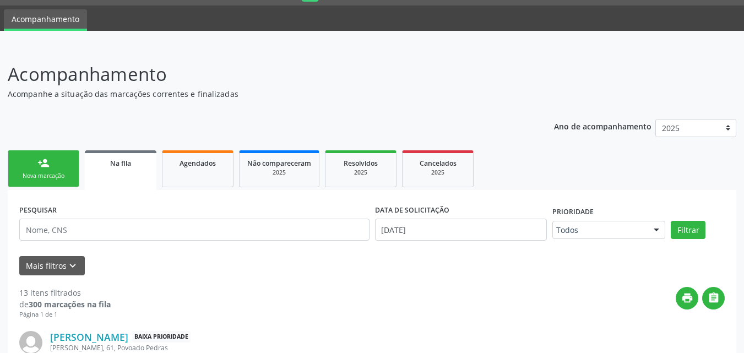
click at [29, 175] on div "Nova marcação" at bounding box center [43, 176] width 55 height 8
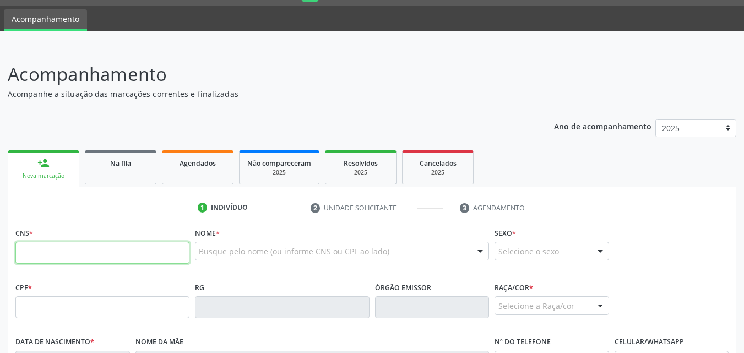
click at [93, 260] on input "text" at bounding box center [102, 253] width 174 height 22
type input "700 0081 8829 7601"
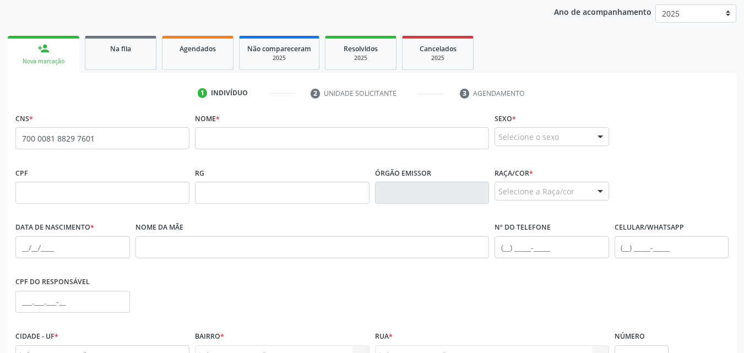
scroll to position [146, 0]
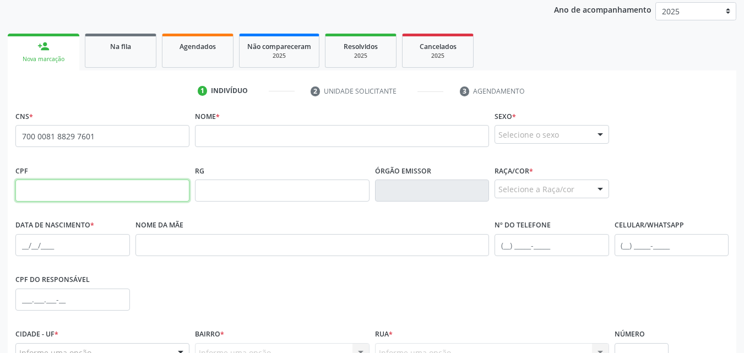
click at [163, 186] on input "text" at bounding box center [102, 190] width 174 height 22
type input "051.140.694-03"
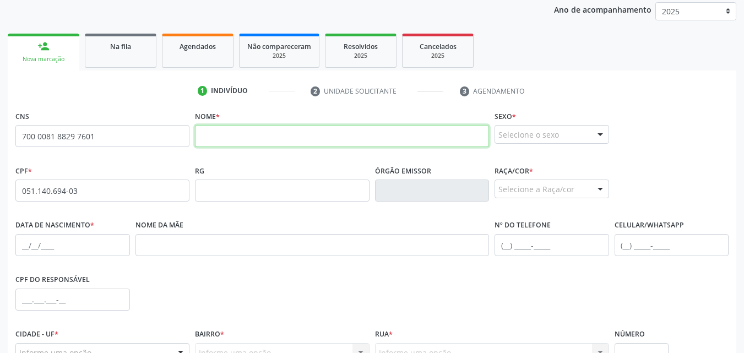
click at [282, 135] on input "text" at bounding box center [342, 136] width 294 height 22
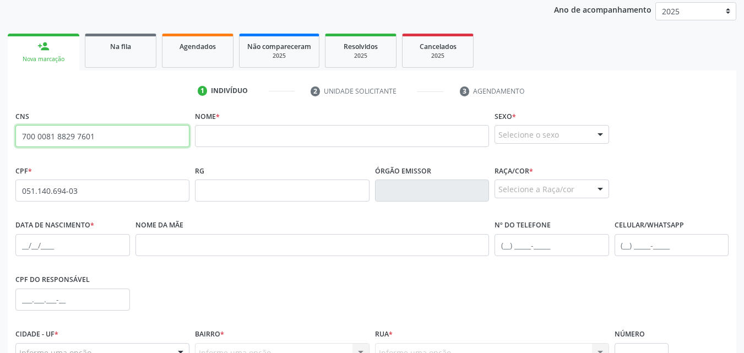
click at [113, 132] on input "700 0081 8829 7601" at bounding box center [102, 136] width 174 height 22
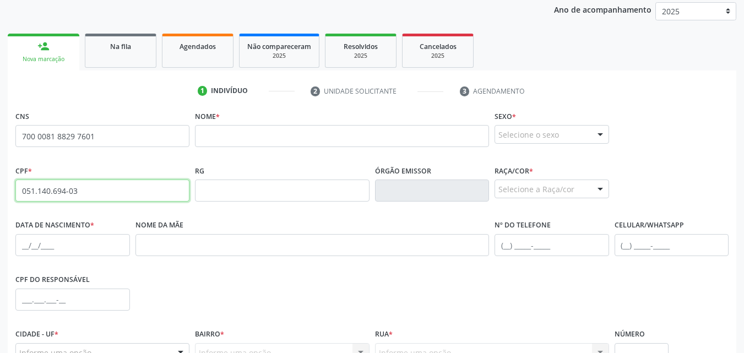
click at [88, 189] on input "051.140.694-03" at bounding box center [102, 190] width 174 height 22
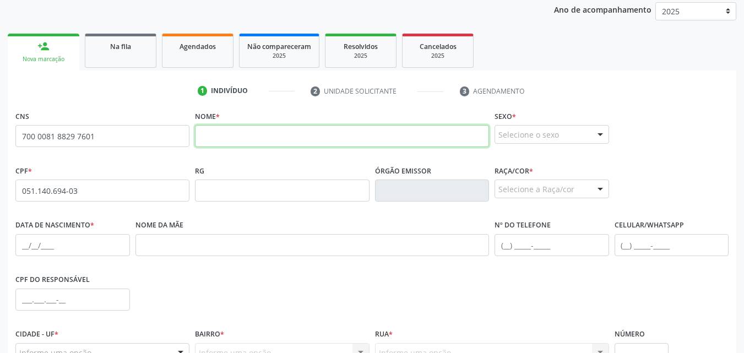
click at [205, 140] on input "text" at bounding box center [342, 136] width 294 height 22
paste input "[PERSON_NAME]"
type input "[PERSON_NAME]"
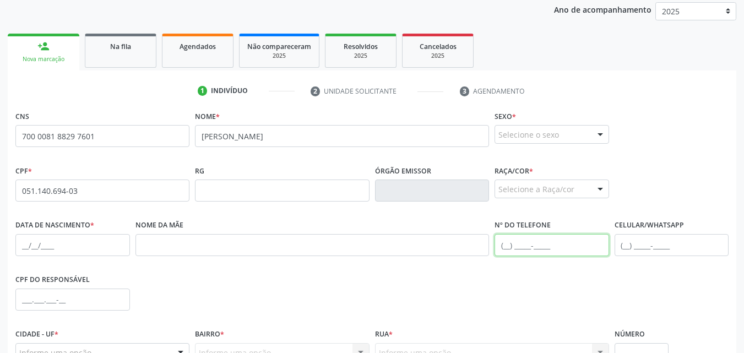
click at [503, 253] on input "text" at bounding box center [551, 245] width 115 height 22
paste input "[PHONE_NUMBER]"
type input "[PHONE_NUMBER]"
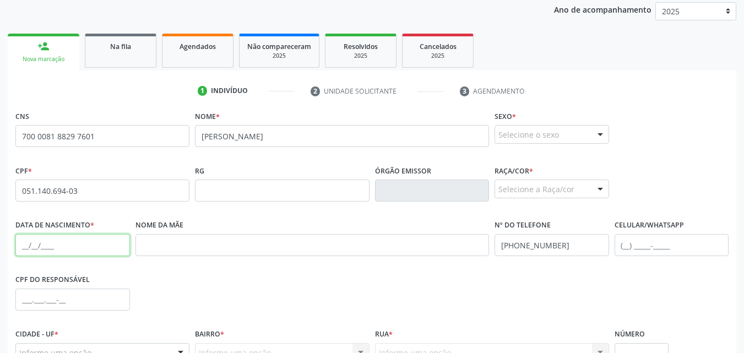
click at [80, 247] on input "text" at bounding box center [72, 245] width 115 height 22
paste input "[DATE]"
type input "[DATE]"
click at [523, 128] on div "Selecione o sexo" at bounding box center [551, 134] width 115 height 19
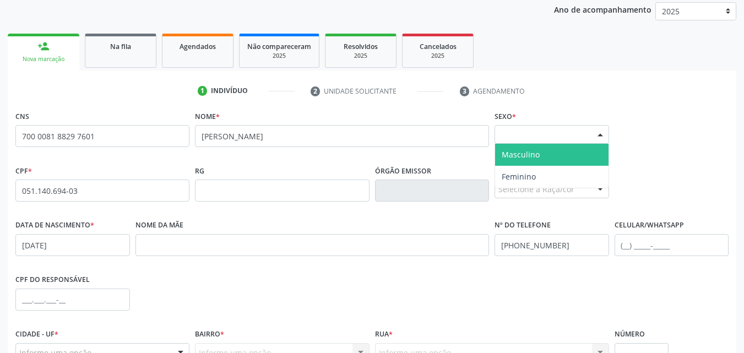
click at [534, 155] on span "Masculino" at bounding box center [521, 154] width 38 height 10
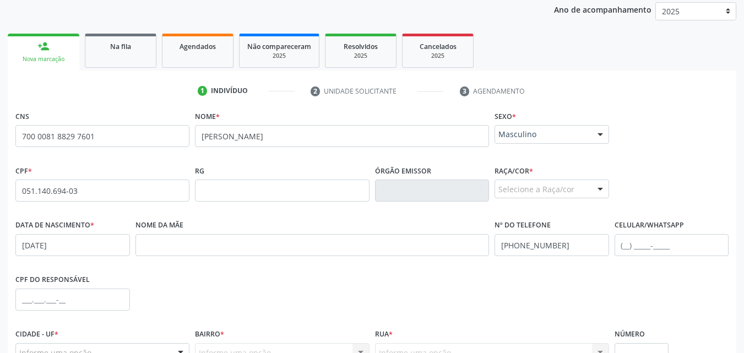
click at [542, 184] on div "Selecione a Raça/cor" at bounding box center [551, 188] width 115 height 19
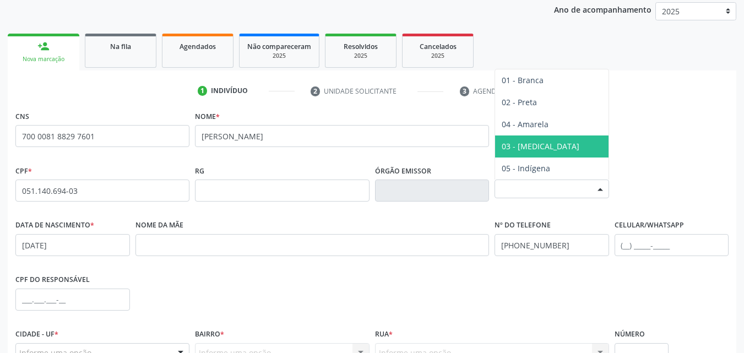
click at [556, 141] on span "03 - [MEDICAL_DATA]" at bounding box center [551, 146] width 113 height 22
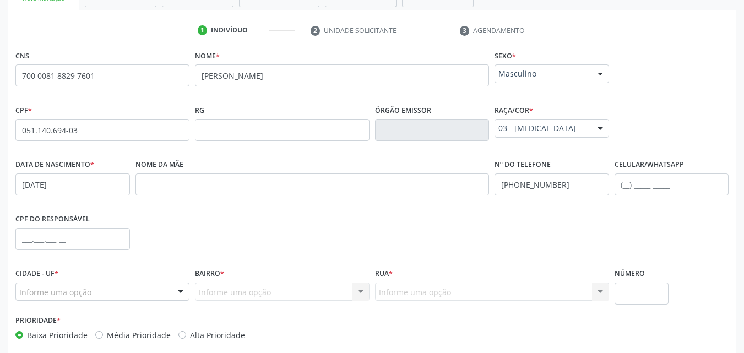
scroll to position [259, 0]
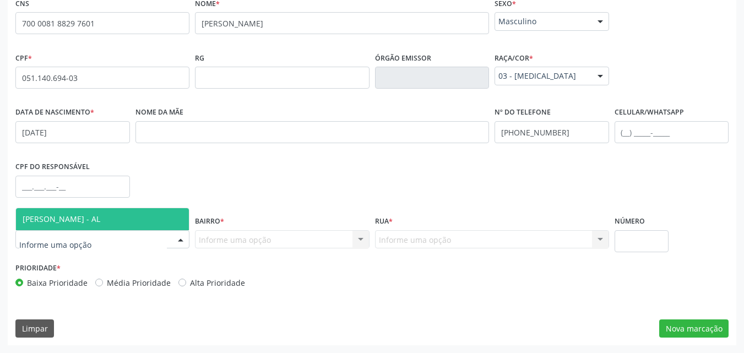
click at [102, 240] on div at bounding box center [102, 239] width 174 height 19
click at [107, 229] on span "[PERSON_NAME] - AL" at bounding box center [102, 219] width 173 height 22
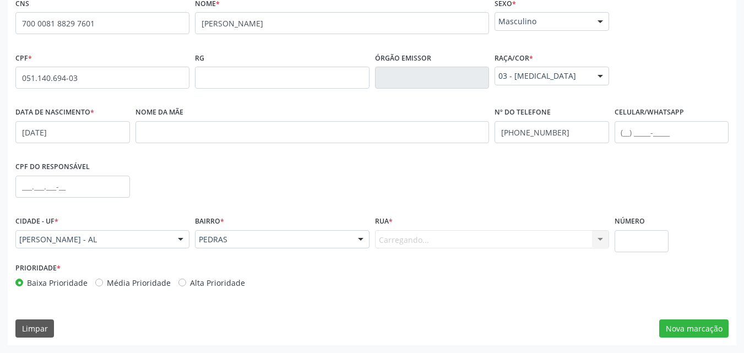
scroll to position [0, 0]
click at [443, 229] on div "Rua * Informe uma opção [PERSON_NAME] SONHO DE ÍCARO LOTEAMENTO CHACARAS DE TAP…" at bounding box center [492, 230] width 234 height 35
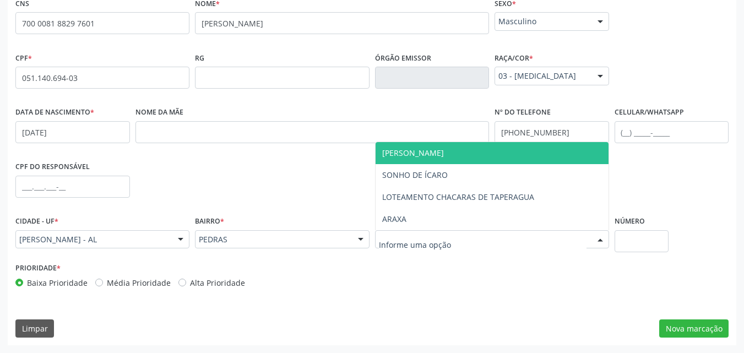
click at [443, 233] on div at bounding box center [492, 239] width 234 height 19
click at [468, 154] on span "[PERSON_NAME]" at bounding box center [492, 153] width 233 height 22
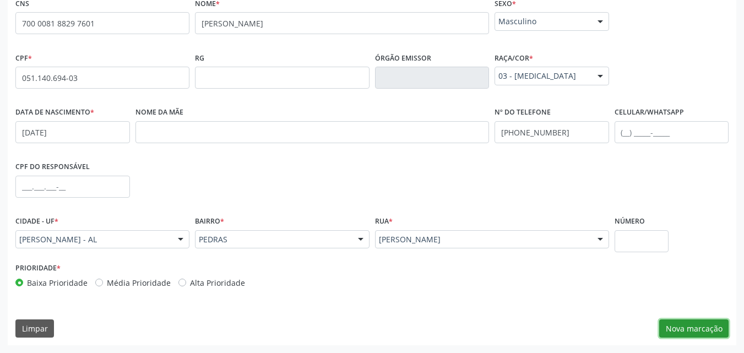
click at [699, 331] on button "Nova marcação" at bounding box center [693, 328] width 69 height 19
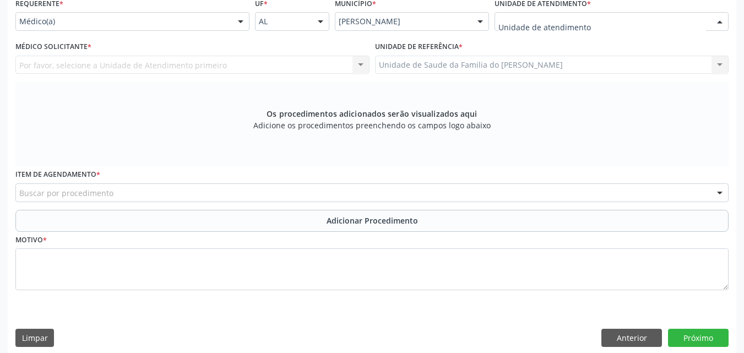
click at [646, 19] on div at bounding box center [611, 21] width 234 height 19
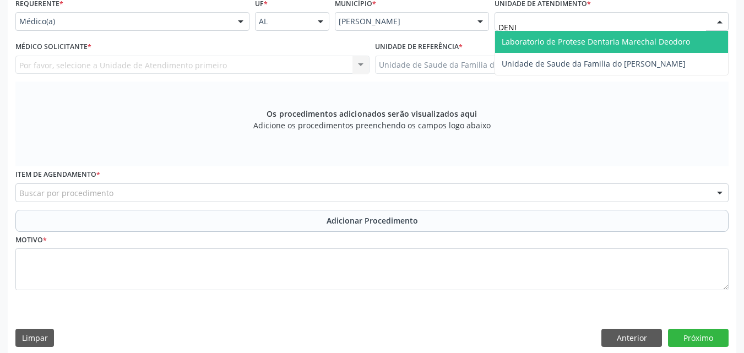
type input "[PERSON_NAME]"
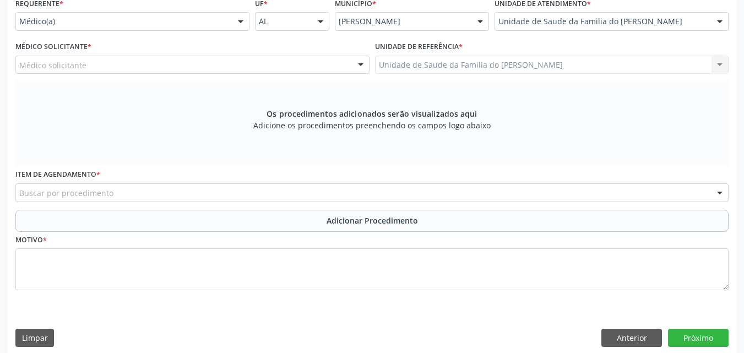
click at [285, 62] on div "Médico solicitante" at bounding box center [192, 65] width 354 height 19
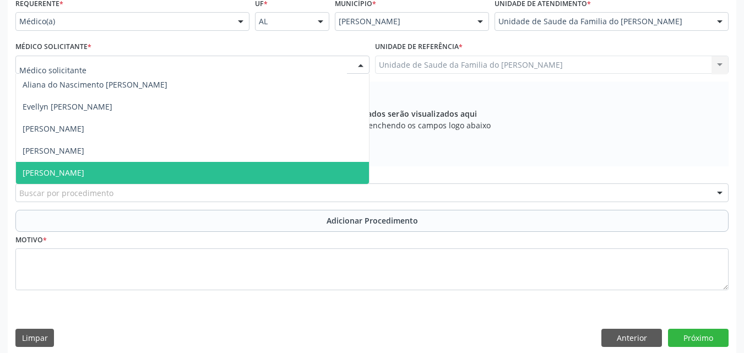
click at [220, 166] on span "[PERSON_NAME]" at bounding box center [192, 173] width 353 height 22
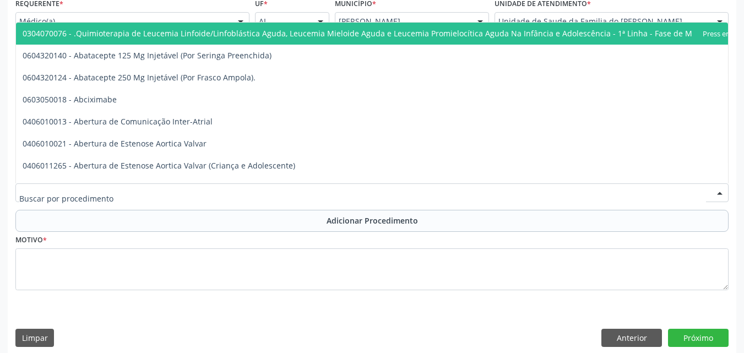
click at [220, 191] on div at bounding box center [371, 192] width 713 height 19
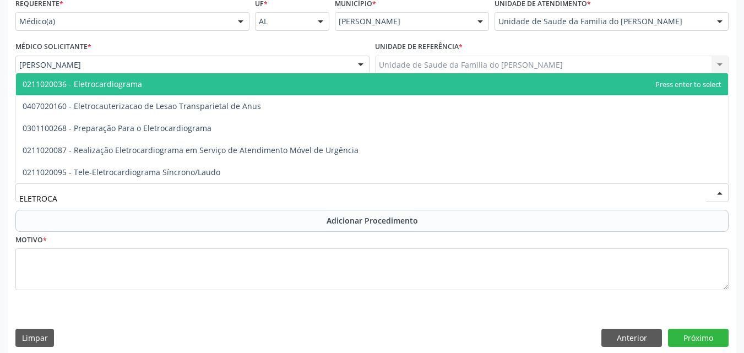
type input "ELETROCAR"
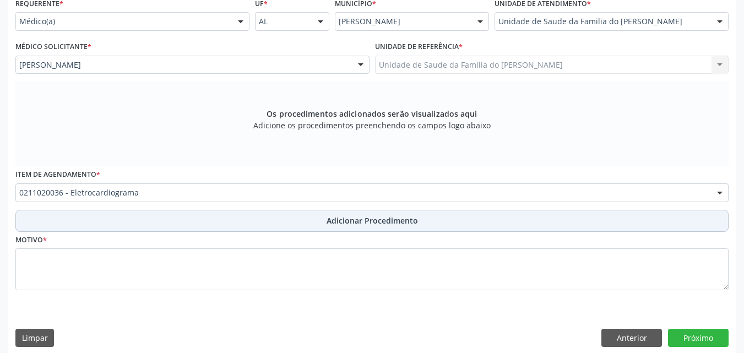
click at [228, 213] on button "Adicionar Procedimento" at bounding box center [371, 221] width 713 height 22
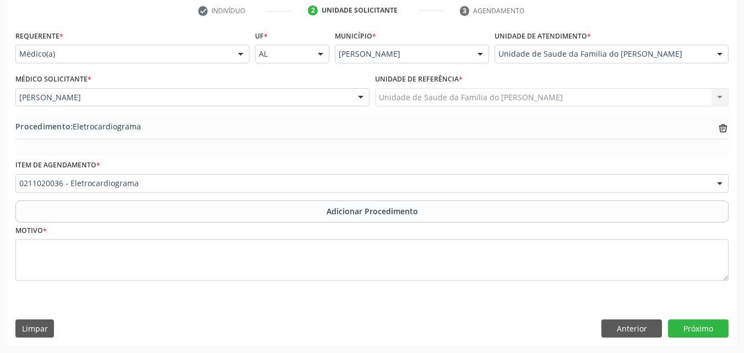
scroll to position [227, 0]
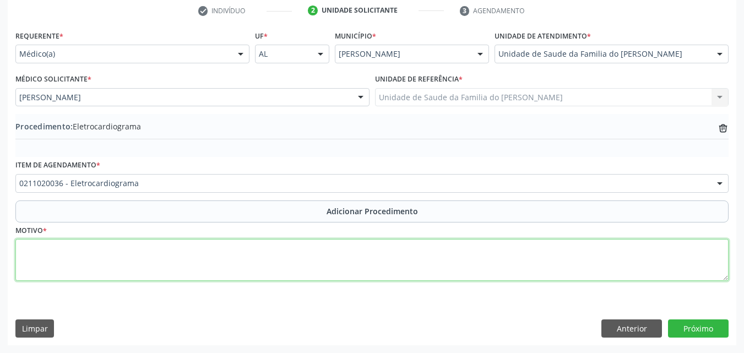
click at [225, 264] on textarea at bounding box center [371, 260] width 713 height 42
paste textarea "MÉDICO DA ESTRATÉGIA DE SAÚDE DA FAMILIA"
type textarea "MÉDICO DA ESTRATÉGIA DE SAÚDE DA FAMILIA ( DOR TORACICA)"
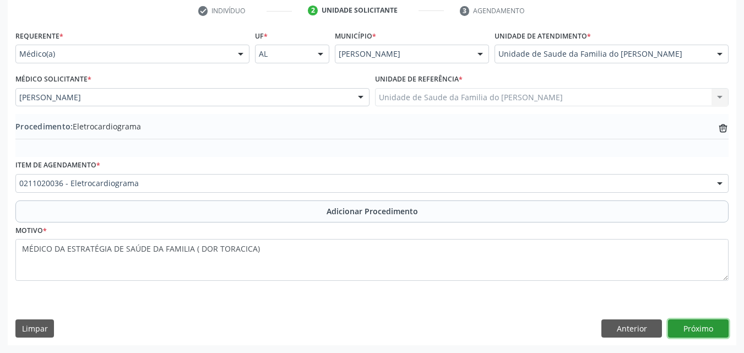
click at [681, 325] on button "Próximo" at bounding box center [698, 328] width 61 height 19
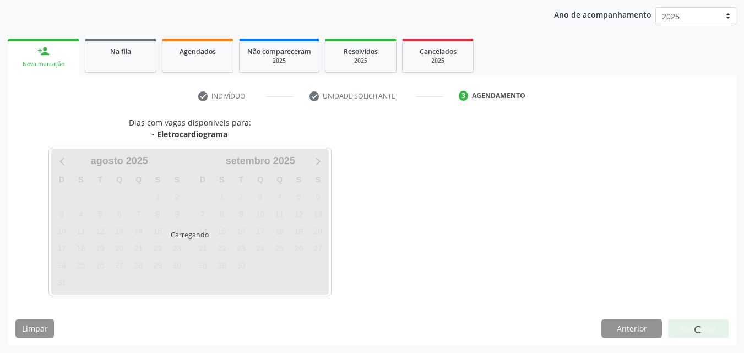
scroll to position [174, 0]
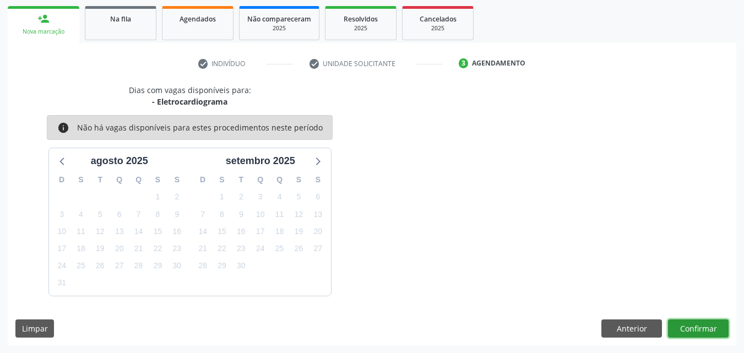
click at [700, 326] on button "Confirmar" at bounding box center [698, 328] width 61 height 19
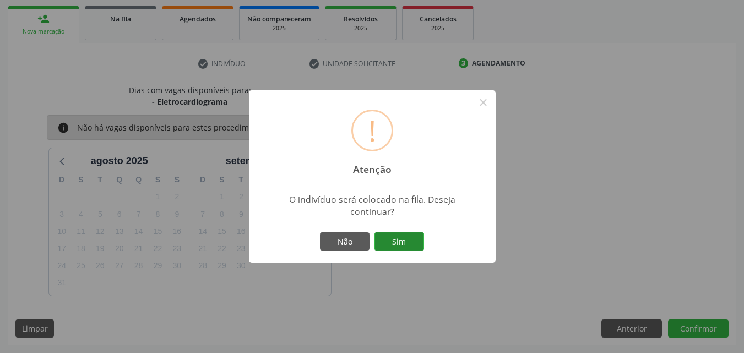
click at [421, 247] on button "Sim" at bounding box center [399, 241] width 50 height 19
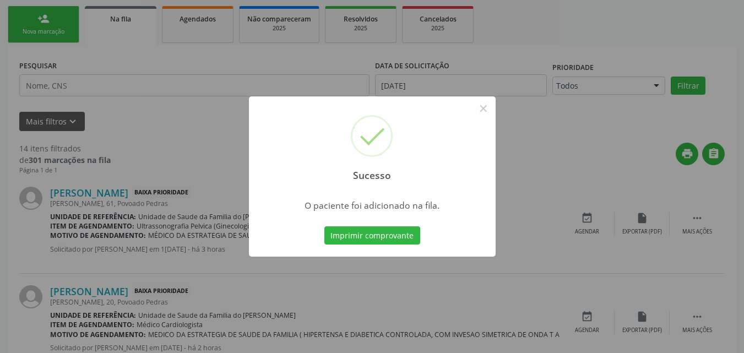
scroll to position [30, 0]
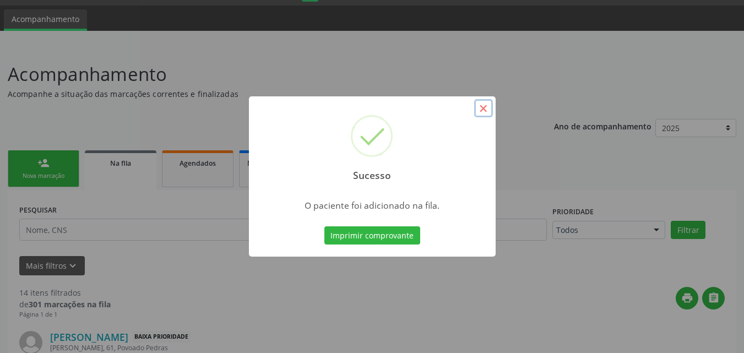
click at [486, 107] on button "×" at bounding box center [483, 108] width 19 height 19
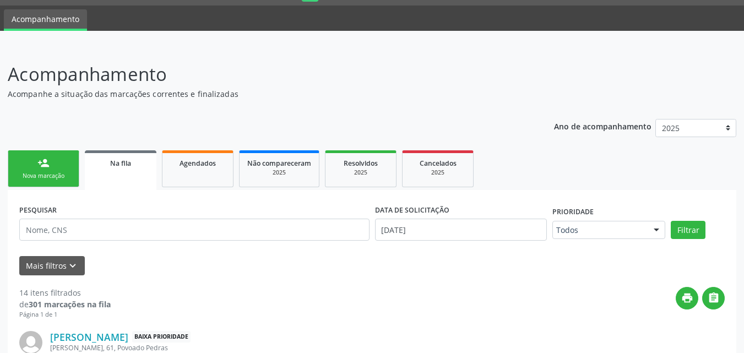
click at [43, 179] on div "Nova marcação" at bounding box center [43, 176] width 55 height 8
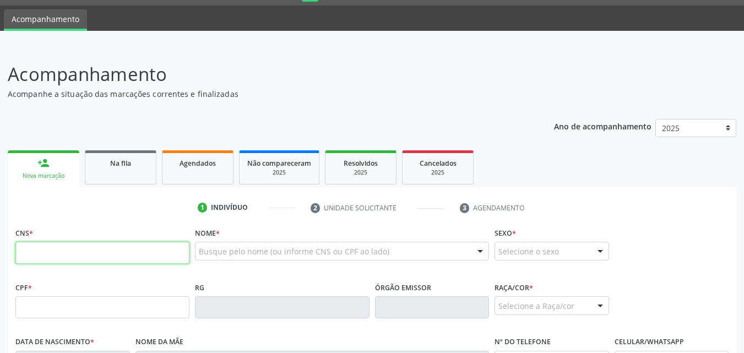
click at [83, 249] on input "text" at bounding box center [102, 253] width 174 height 22
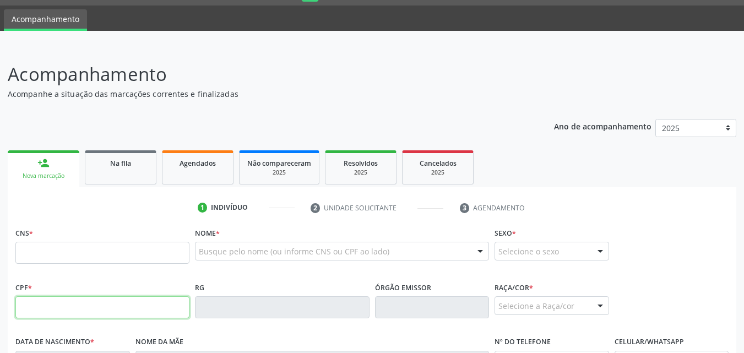
click at [80, 306] on input "text" at bounding box center [102, 307] width 174 height 22
type input "051.140.694-03"
type input "700 0081 8829 7601"
type input "[DATE]"
type input "[PHONE_NUMBER]"
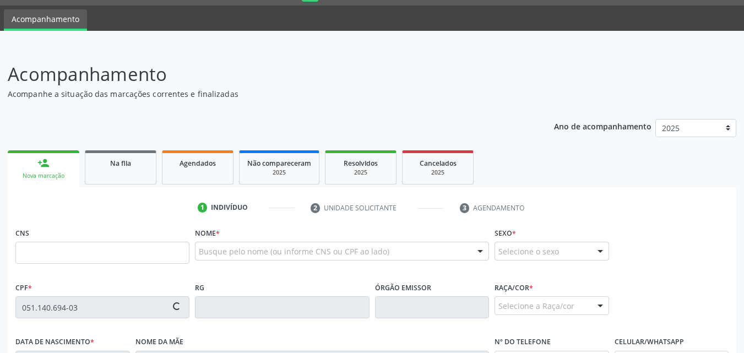
type input "S/N"
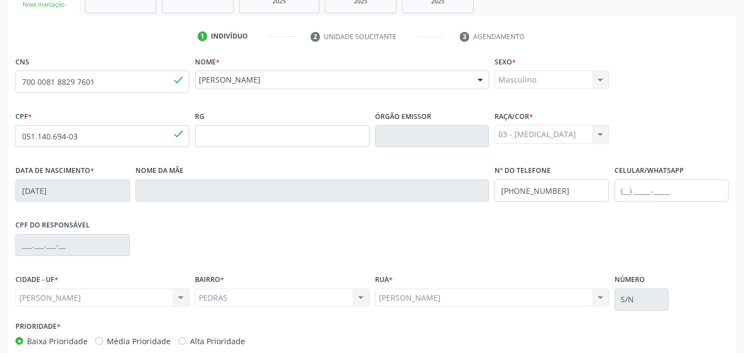
scroll to position [259, 0]
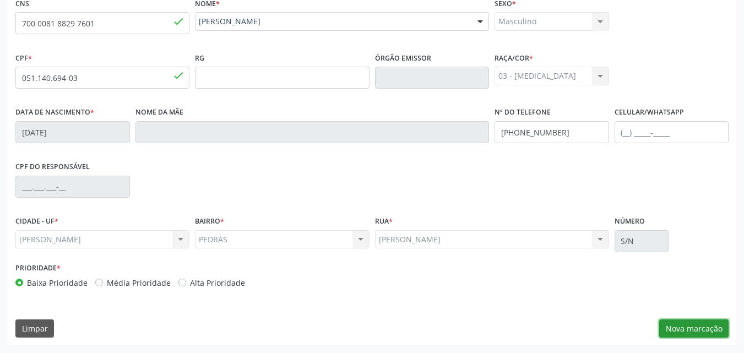
click at [694, 327] on button "Nova marcação" at bounding box center [693, 328] width 69 height 19
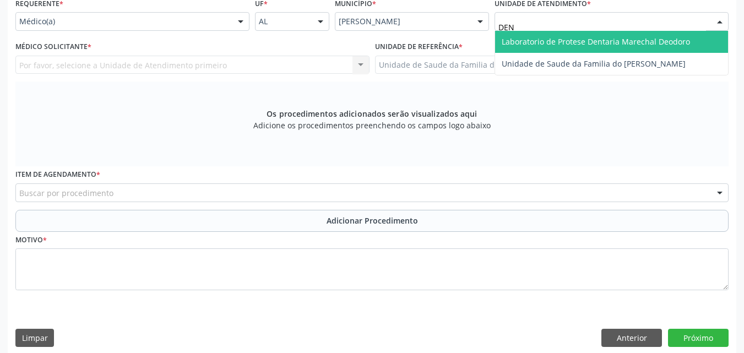
type input "DENI"
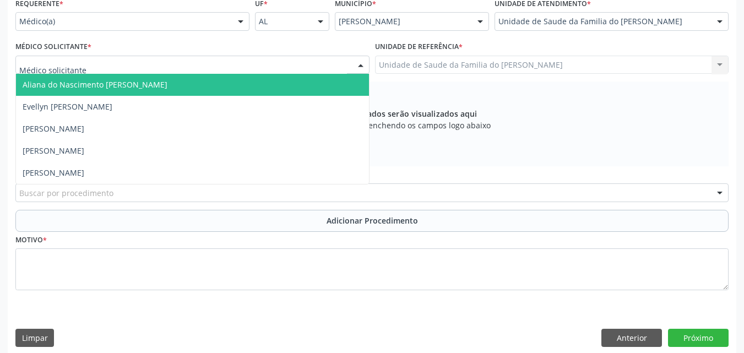
click at [301, 70] on div at bounding box center [192, 65] width 354 height 19
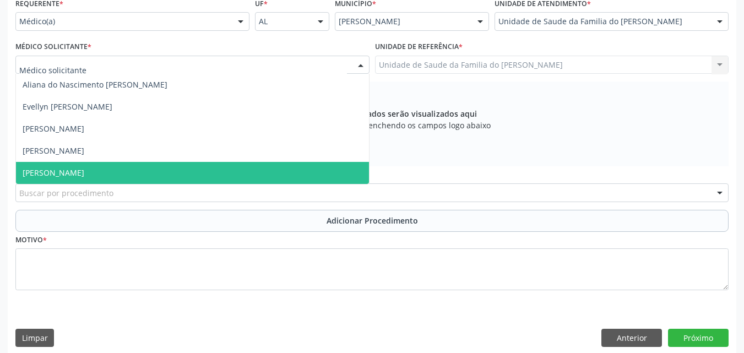
click at [255, 177] on span "[PERSON_NAME]" at bounding box center [192, 173] width 353 height 22
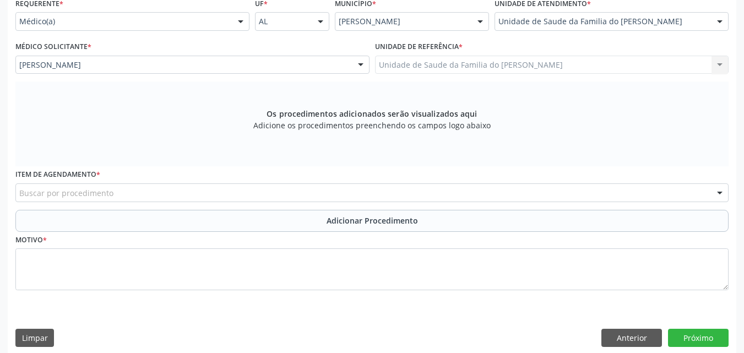
click at [246, 190] on div "Buscar por procedimento" at bounding box center [371, 192] width 713 height 19
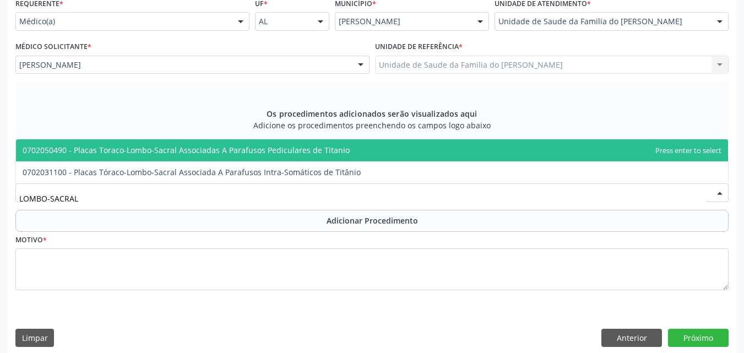
click at [228, 196] on input "LOMBO-SACRAL" at bounding box center [362, 198] width 687 height 22
type input "LOMBO-"
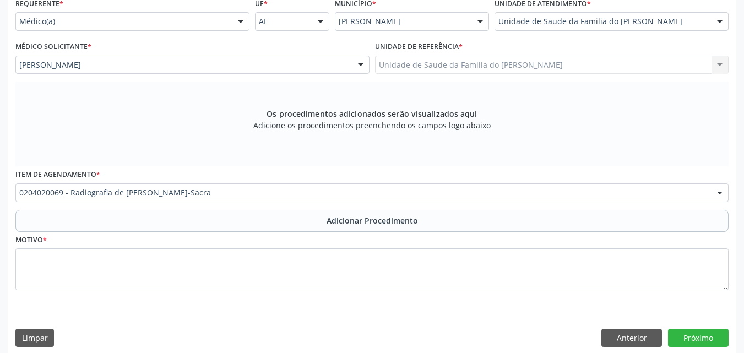
scroll to position [0, 0]
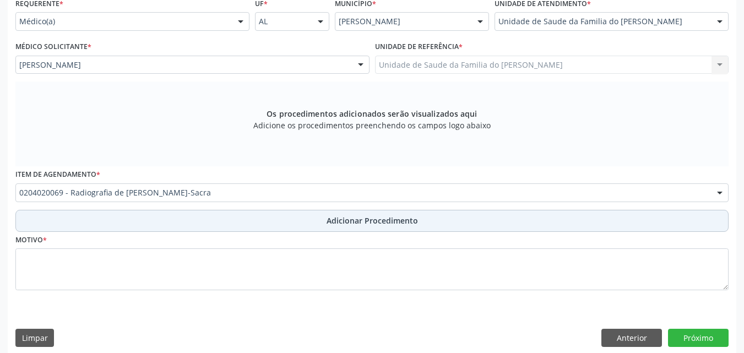
click at [247, 215] on button "Adicionar Procedimento" at bounding box center [371, 221] width 713 height 22
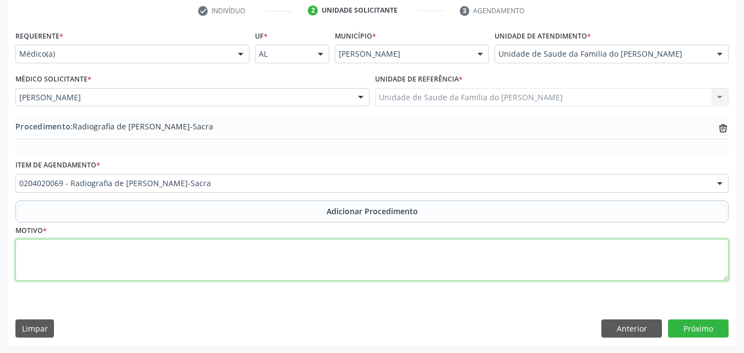
click at [245, 247] on textarea at bounding box center [371, 260] width 713 height 42
paste textarea "MÉDICO DA ESTRATÉGIA DE SAÚDE DA FAMILIA"
type textarea "MÉDICO DA ESTRATÉGIA DE SAÚDE DA FAMILIA ( AP + PERFIL)"
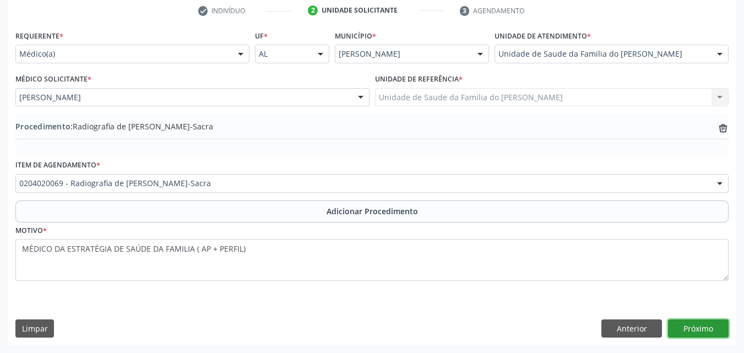
click at [694, 323] on button "Próximo" at bounding box center [698, 328] width 61 height 19
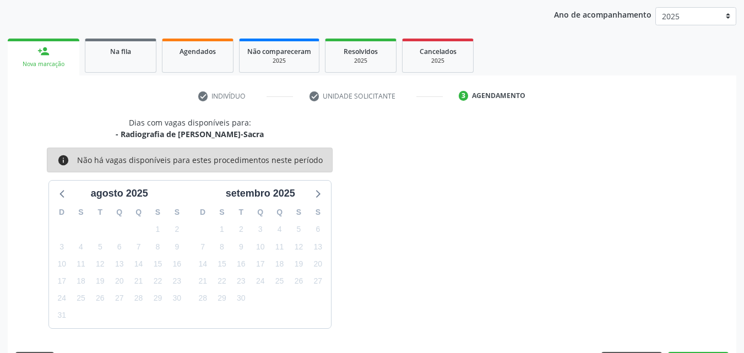
scroll to position [174, 0]
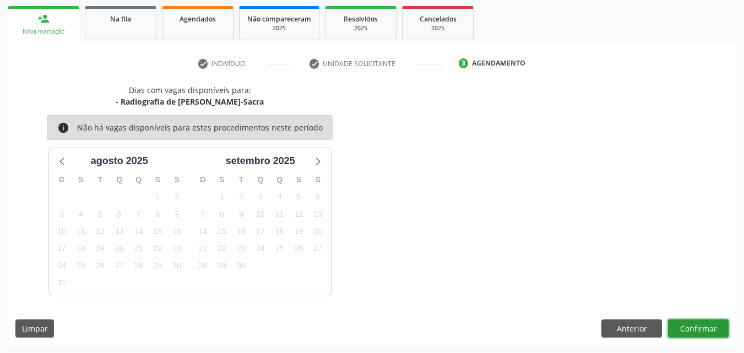
click at [718, 334] on button "Confirmar" at bounding box center [698, 328] width 61 height 19
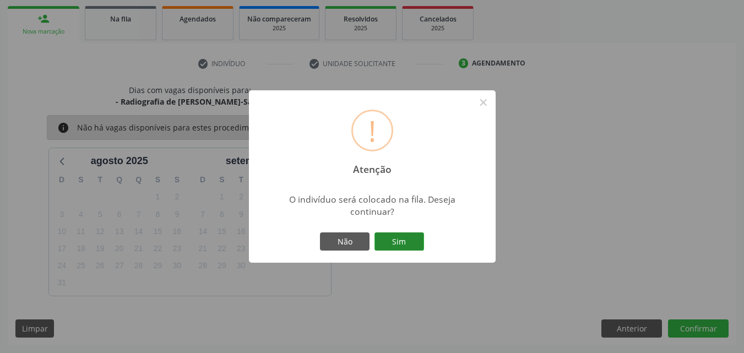
click at [401, 236] on button "Sim" at bounding box center [399, 241] width 50 height 19
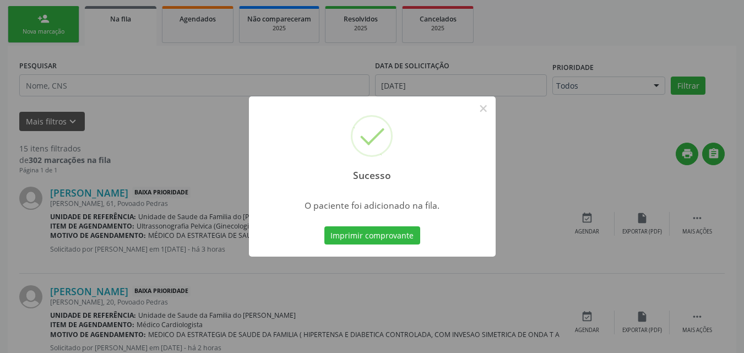
scroll to position [30, 0]
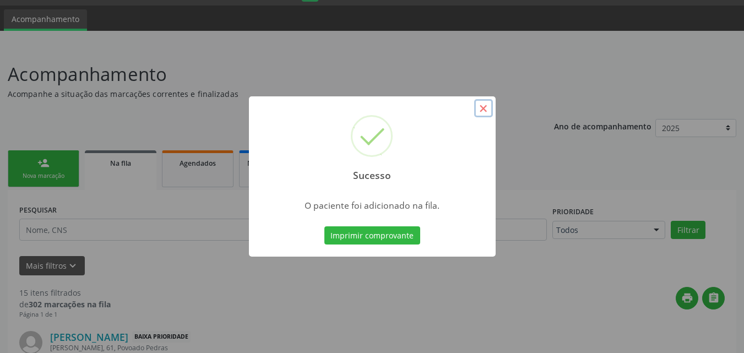
click at [484, 112] on button "×" at bounding box center [483, 108] width 19 height 19
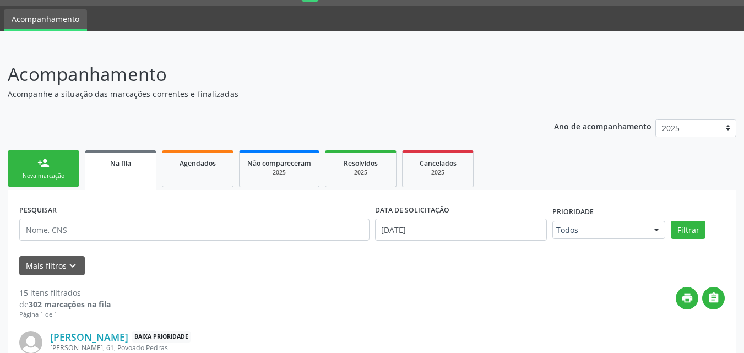
click at [50, 171] on link "person_add Nova marcação" at bounding box center [44, 168] width 72 height 37
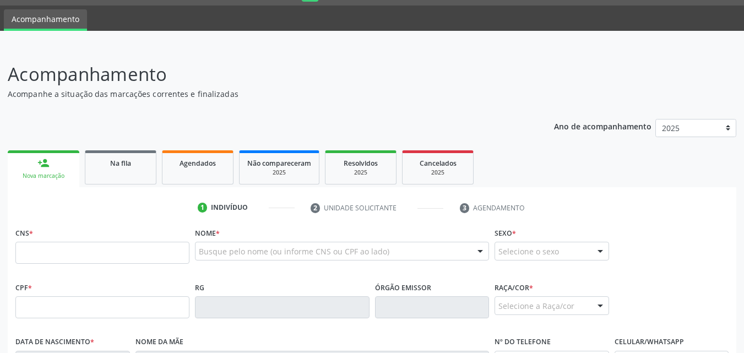
click at [55, 169] on link "person_add Nova marcação" at bounding box center [44, 168] width 72 height 37
click at [79, 248] on input "text" at bounding box center [102, 253] width 174 height 22
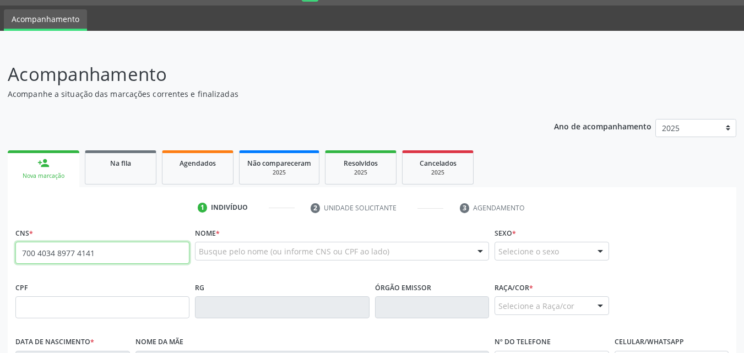
type input "700 4034 8977 4141"
type input "[DATE]"
type input "[PERSON_NAME]"
type input "[PHONE_NUMBER]"
type input "S/N"
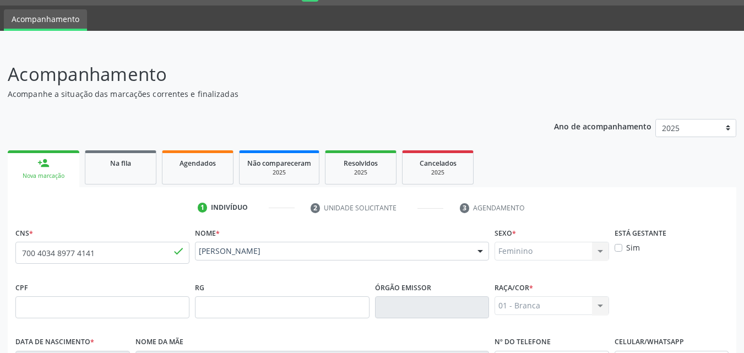
drag, startPoint x: 737, startPoint y: 118, endPoint x: 752, endPoint y: 224, distance: 106.2
click at [743, 224] on html "Central de Marcação notifications [PERSON_NAME] Recepcionista da UBS  Configur…" at bounding box center [372, 146] width 744 height 353
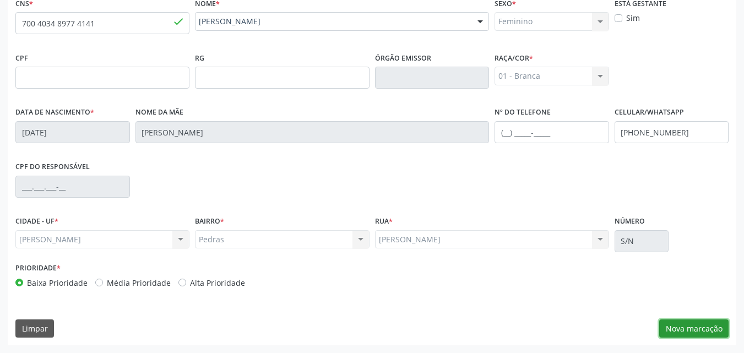
click at [691, 333] on button "Nova marcação" at bounding box center [693, 328] width 69 height 19
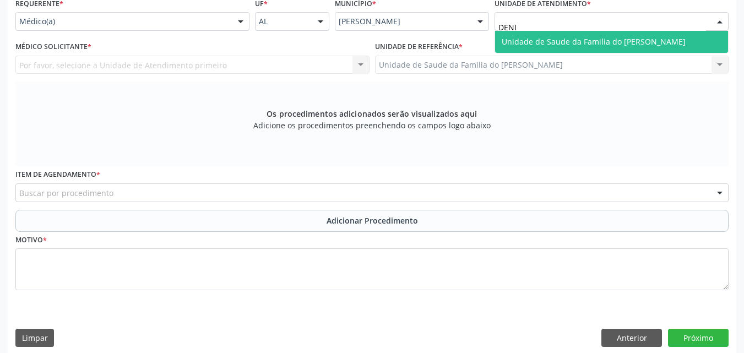
type input "[PERSON_NAME]"
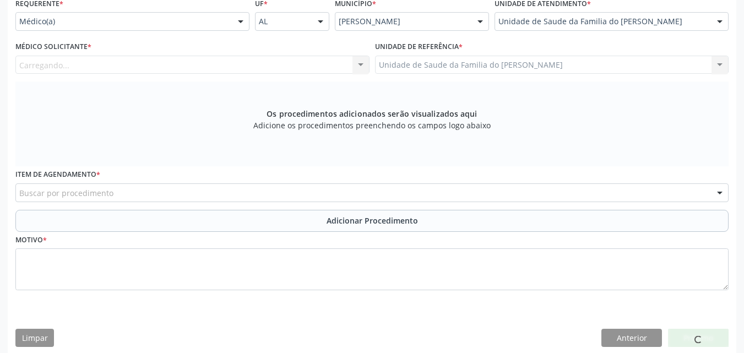
click at [296, 67] on div "Carregando... Nenhum resultado encontrado para: " " Não há nenhuma opção para s…" at bounding box center [192, 65] width 354 height 19
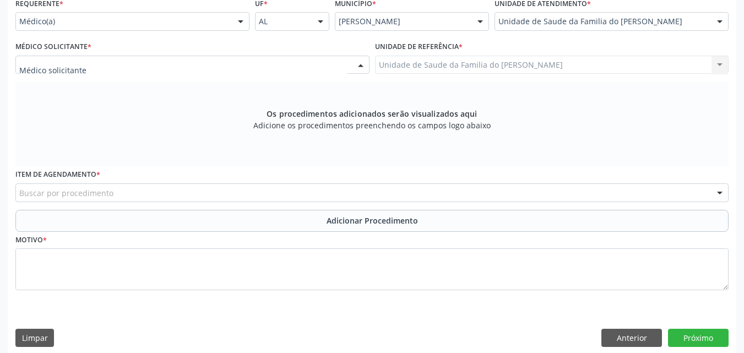
click at [268, 66] on div at bounding box center [192, 65] width 354 height 19
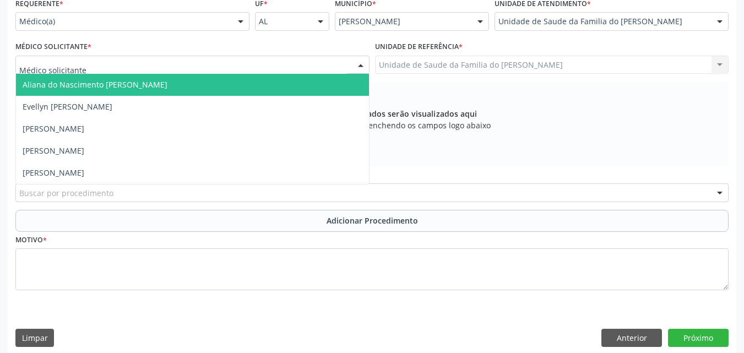
type input "K"
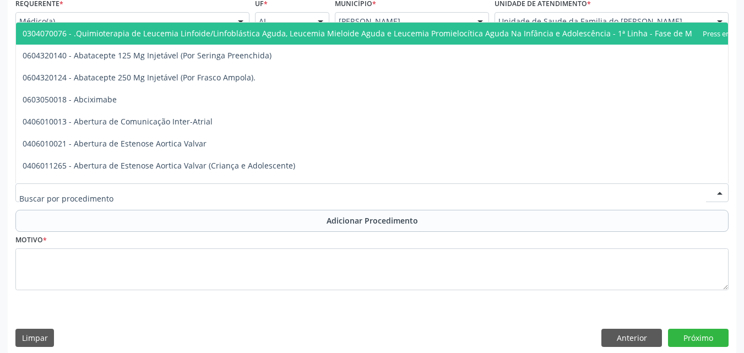
click at [250, 199] on div at bounding box center [371, 192] width 713 height 19
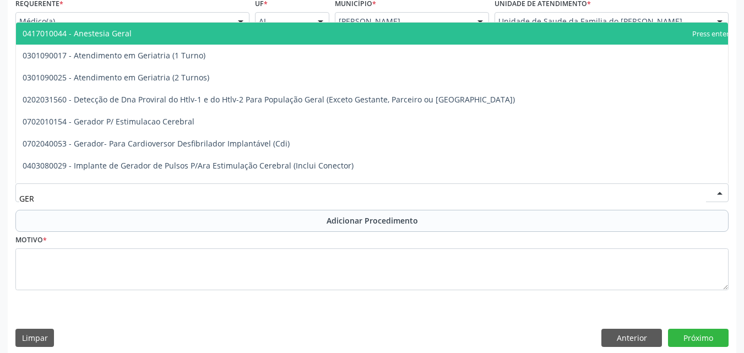
type input "[PERSON_NAME]"
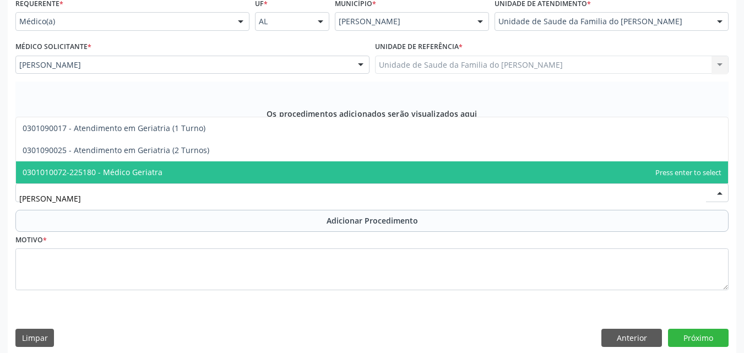
click at [237, 178] on span "0301010072-225180 - Médico Geriatra" at bounding box center [372, 172] width 712 height 22
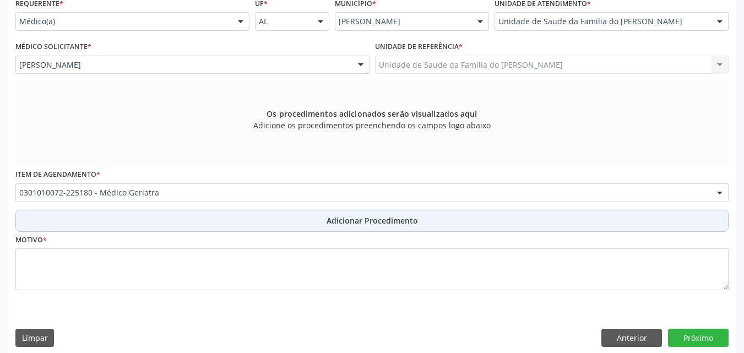
click at [240, 224] on button "Adicionar Procedimento" at bounding box center [371, 221] width 713 height 22
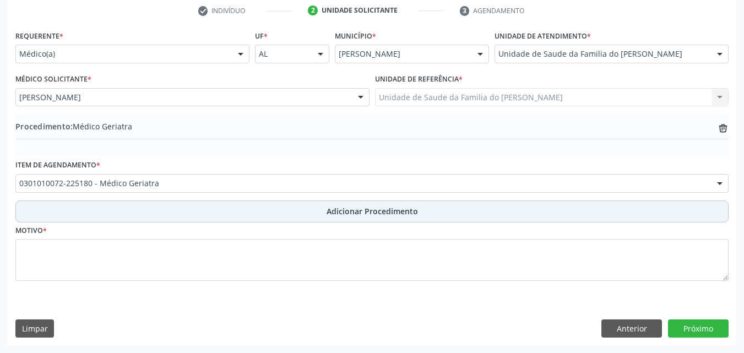
scroll to position [227, 0]
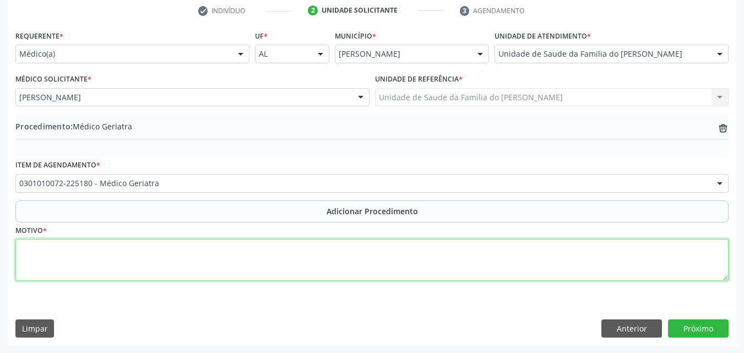
click at [223, 275] on textarea at bounding box center [371, 260] width 713 height 42
paste textarea "MÉDICO DA ESTRATÉGIA DE SAÚDE DA FAMILIA"
drag, startPoint x: 52, startPoint y: 253, endPoint x: 0, endPoint y: 238, distance: 53.8
click at [0, 238] on div "Acompanhamento Acompanhe a situação das marcações correntes e finalizadas Relat…" at bounding box center [372, 101] width 744 height 504
type textarea "ENFERMEIRA DA ESTRATÉGIA DE SAÚDE DA FAMILIA"
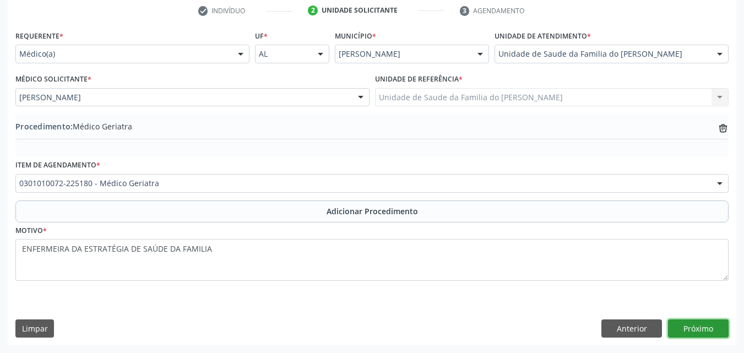
click at [693, 325] on button "Próximo" at bounding box center [698, 328] width 61 height 19
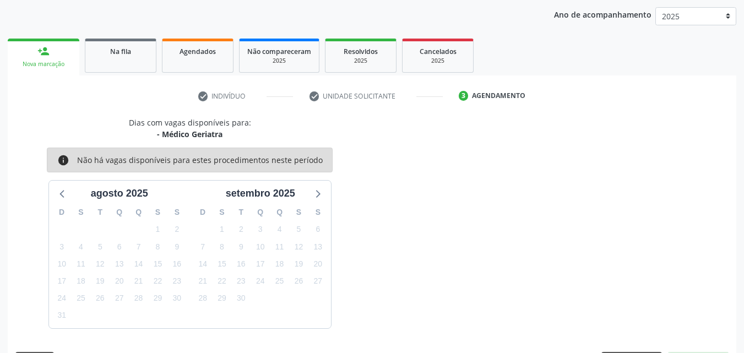
scroll to position [174, 0]
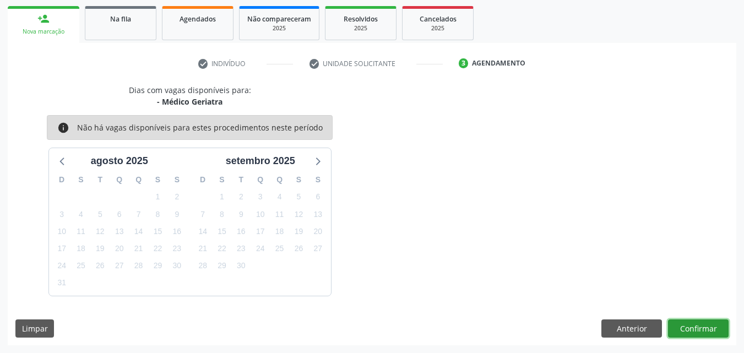
click at [713, 328] on button "Confirmar" at bounding box center [698, 328] width 61 height 19
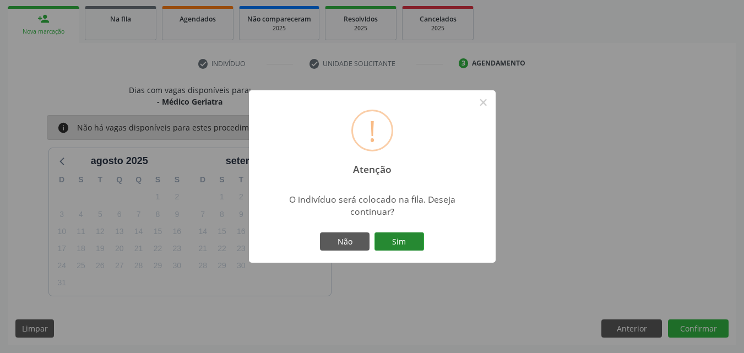
click at [407, 241] on button "Sim" at bounding box center [399, 241] width 50 height 19
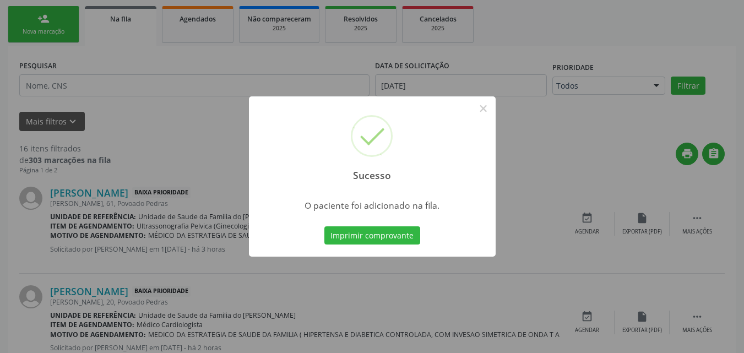
scroll to position [30, 0]
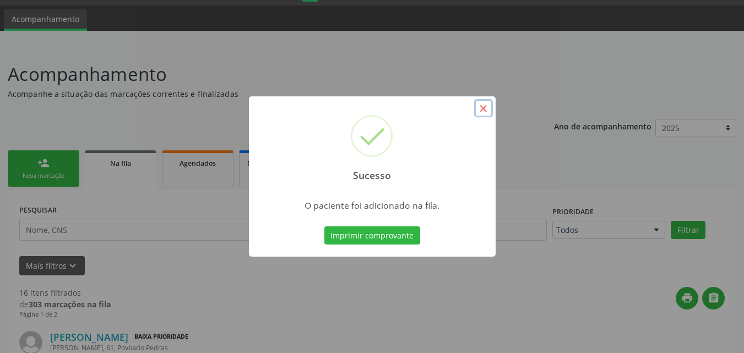
click at [486, 114] on button "×" at bounding box center [483, 108] width 19 height 19
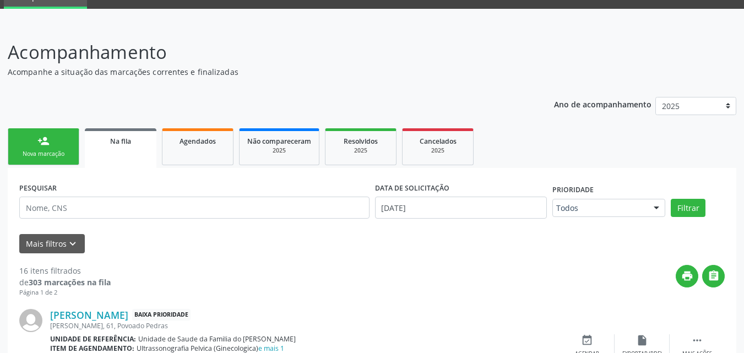
scroll to position [20, 0]
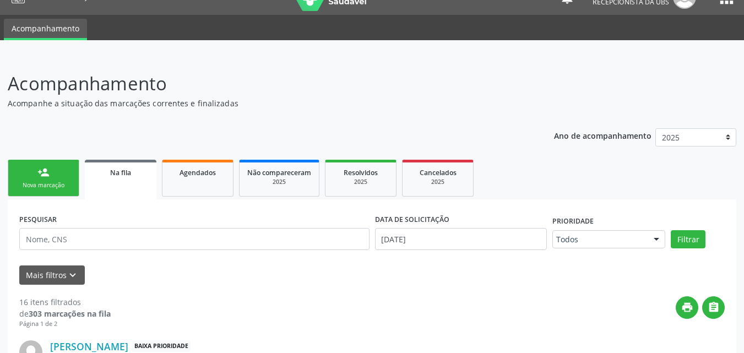
click at [30, 170] on link "person_add Nova marcação" at bounding box center [44, 178] width 72 height 37
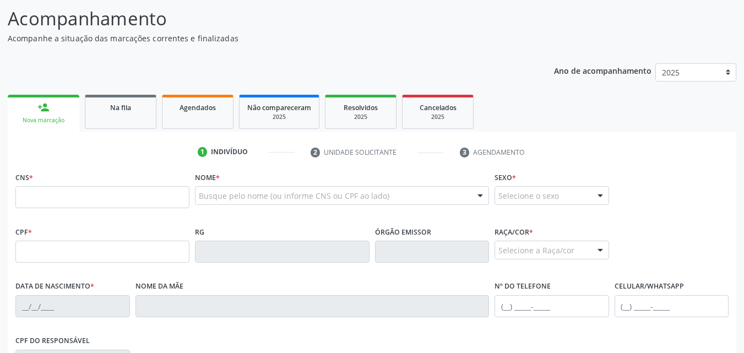
scroll to position [91, 0]
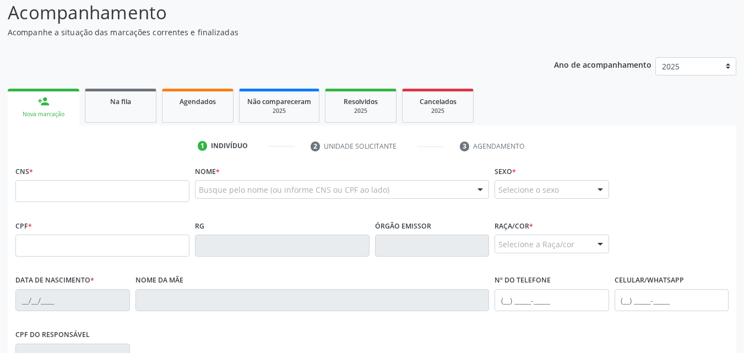
click at [115, 206] on fieldset "CNS *" at bounding box center [102, 186] width 174 height 47
click at [120, 201] on input "text" at bounding box center [102, 191] width 174 height 22
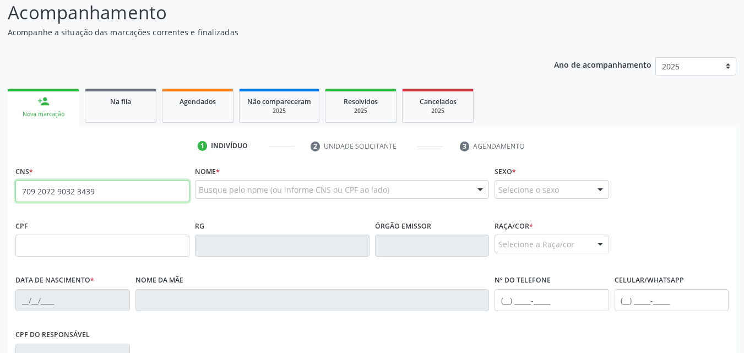
type input "709 2072 9032 3439"
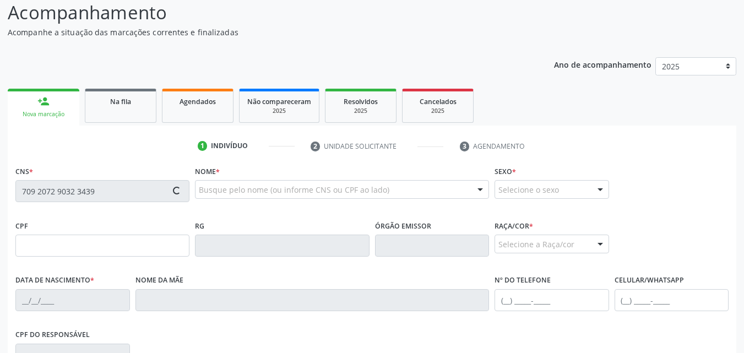
type input "070.693.934-40"
type input "[DATE]"
type input "Espedito [PERSON_NAME]"
type input "[PHONE_NUMBER]"
type input "S/N"
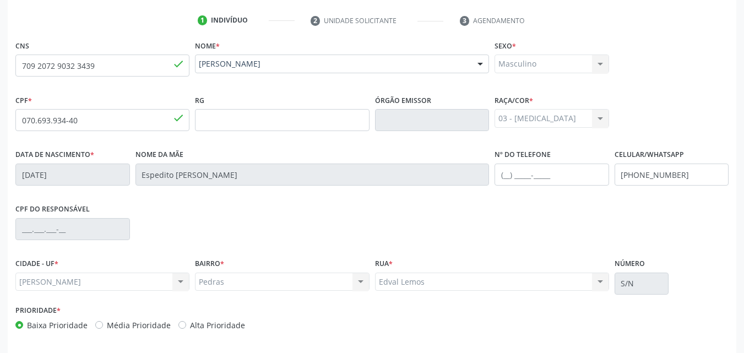
scroll to position [259, 0]
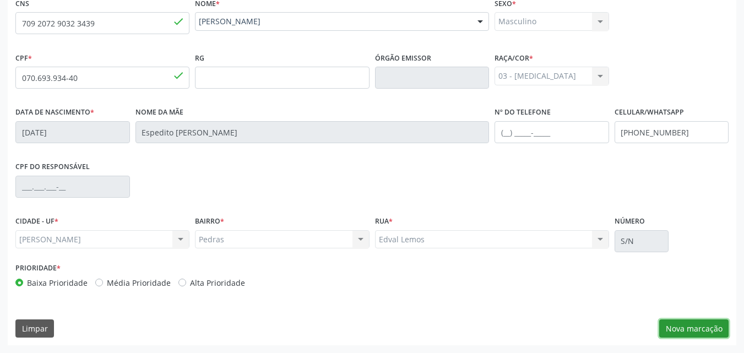
click at [696, 327] on button "Nova marcação" at bounding box center [693, 328] width 69 height 19
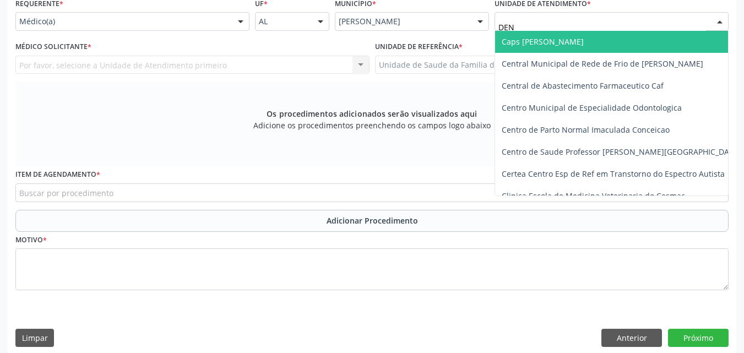
type input "DENI"
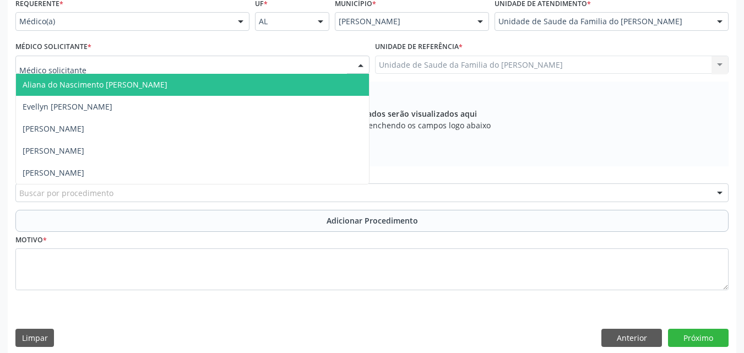
click at [250, 63] on div at bounding box center [192, 65] width 354 height 19
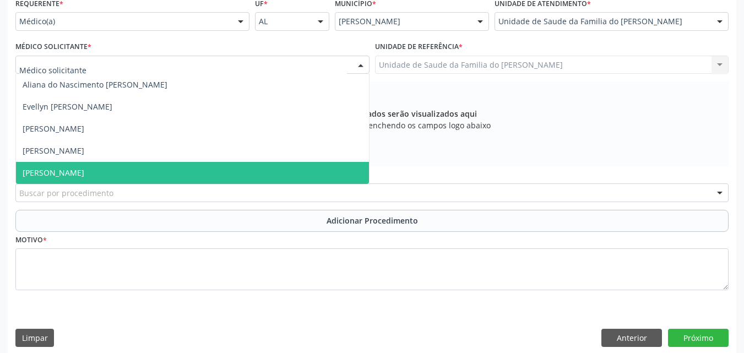
click at [206, 166] on span "[PERSON_NAME]" at bounding box center [192, 173] width 353 height 22
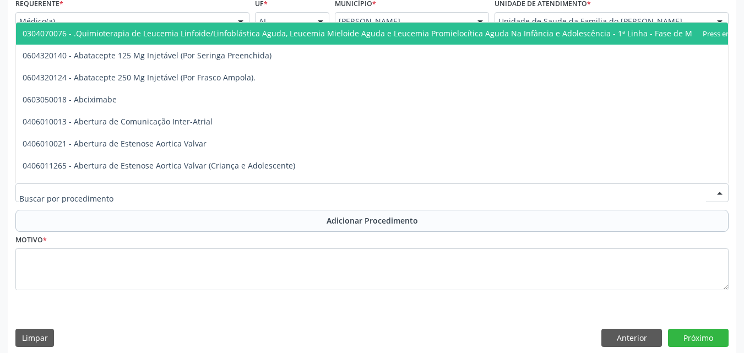
click at [203, 187] on div at bounding box center [371, 192] width 713 height 19
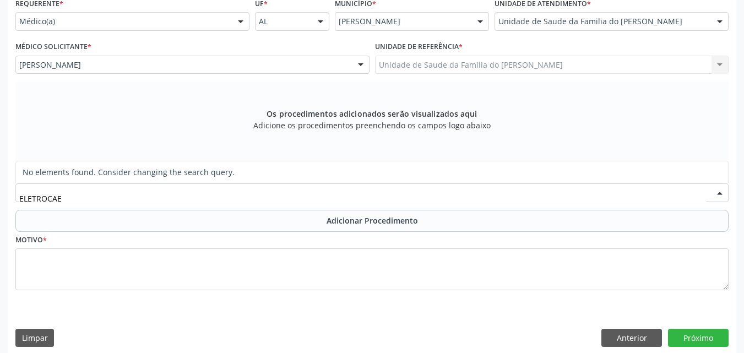
type input "ELETROCA"
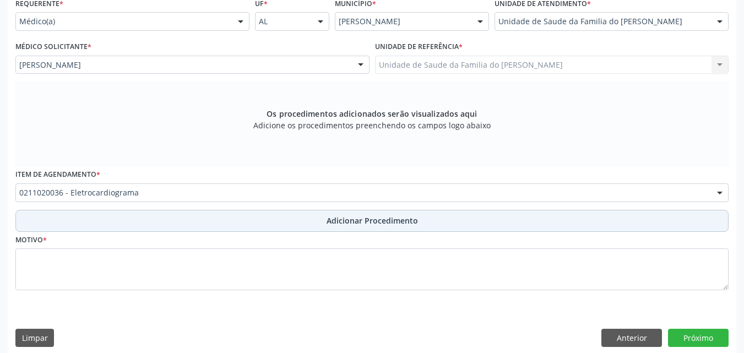
click at [197, 222] on button "Adicionar Procedimento" at bounding box center [371, 221] width 713 height 22
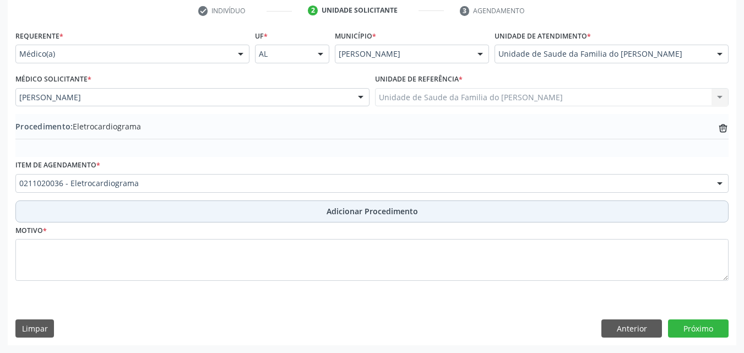
scroll to position [227, 0]
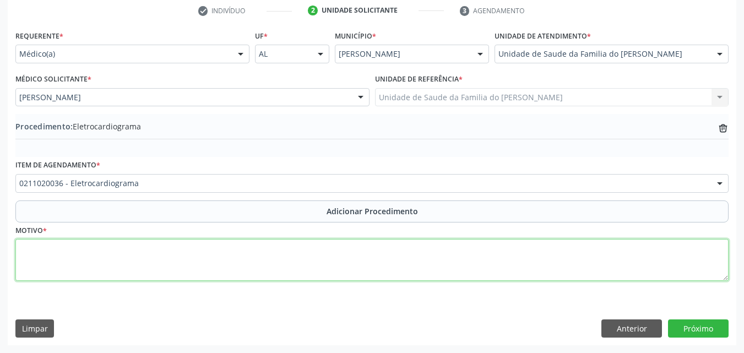
click at [350, 261] on textarea at bounding box center [371, 260] width 713 height 42
paste textarea "MÉDICO DA ESTRATÉGIA DE SAÚDE DA FAMILIA"
type textarea "MÉDICO DA ESTRATÉGIA DE SAÚDE DA FAMILIA ( DOR TORACICA)"
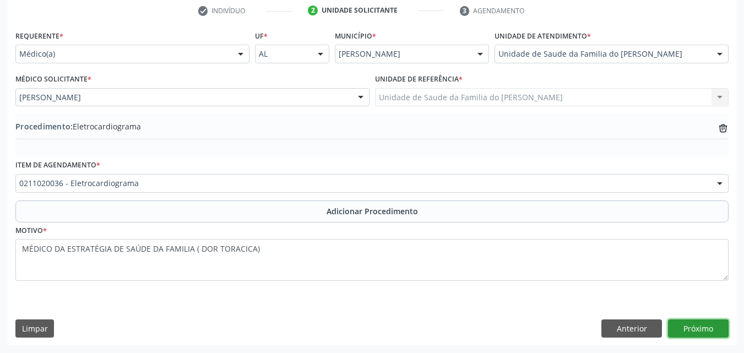
click at [708, 322] on button "Próximo" at bounding box center [698, 328] width 61 height 19
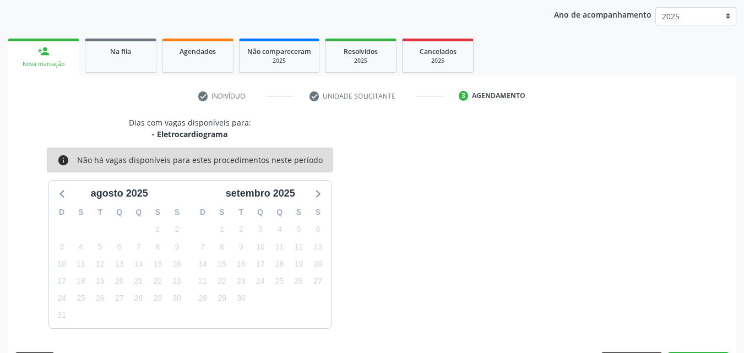
scroll to position [174, 0]
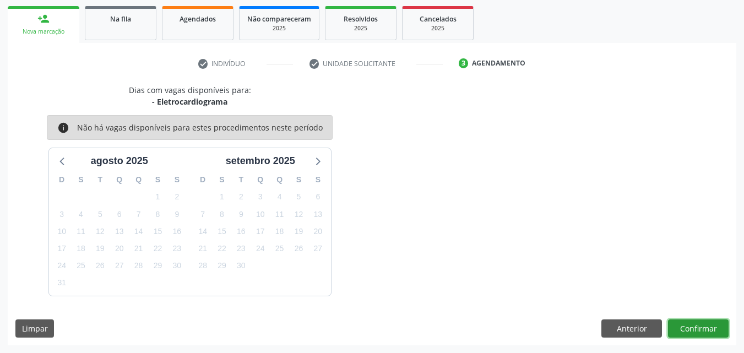
click at [708, 322] on button "Confirmar" at bounding box center [698, 328] width 61 height 19
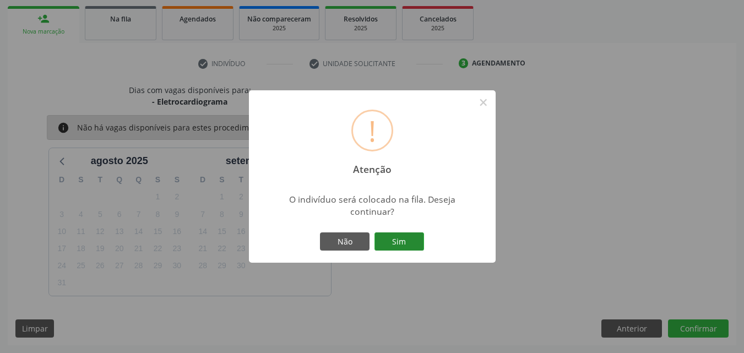
click at [409, 240] on button "Sim" at bounding box center [399, 241] width 50 height 19
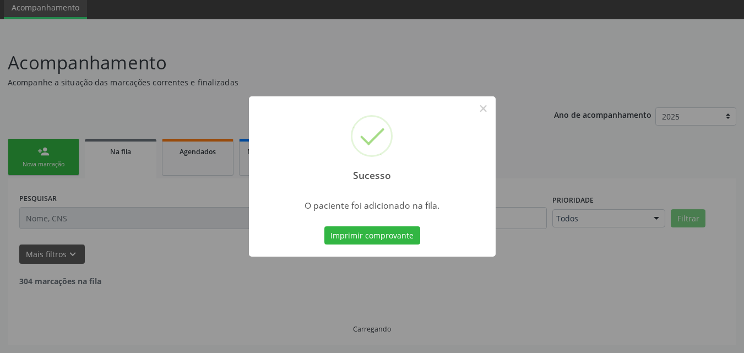
scroll to position [30, 0]
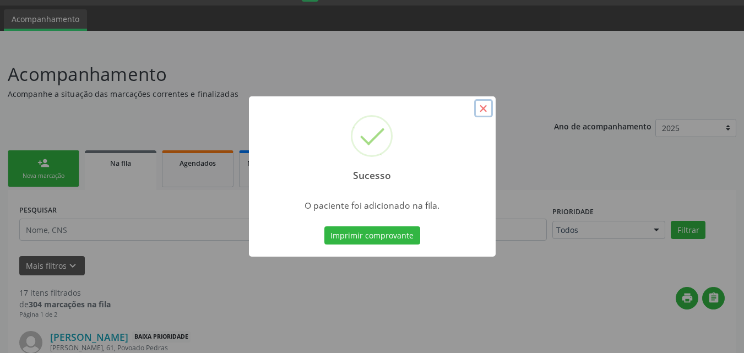
click at [487, 115] on button "×" at bounding box center [483, 108] width 19 height 19
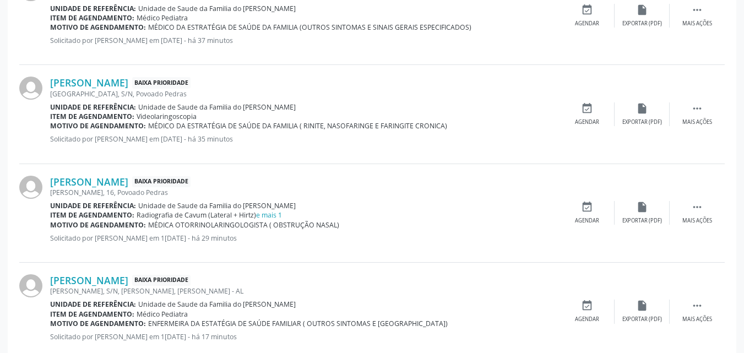
scroll to position [1526, 0]
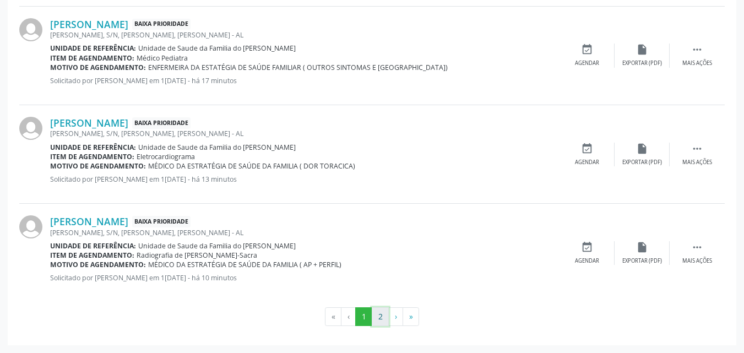
click at [378, 313] on button "2" at bounding box center [380, 316] width 17 height 19
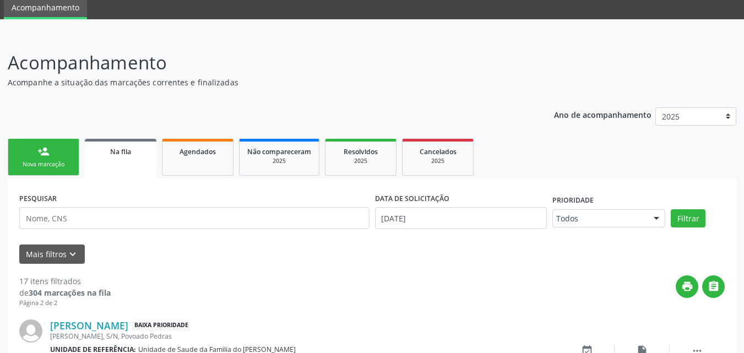
scroll to position [243, 0]
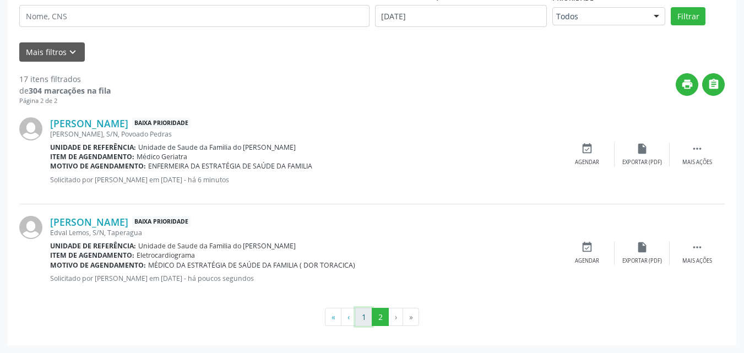
click at [360, 312] on button "1" at bounding box center [363, 317] width 17 height 19
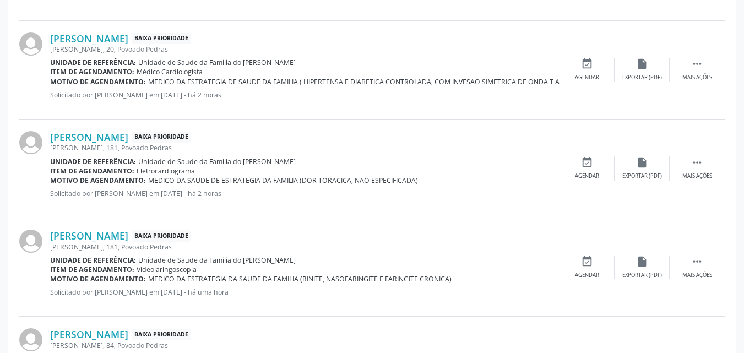
scroll to position [0, 0]
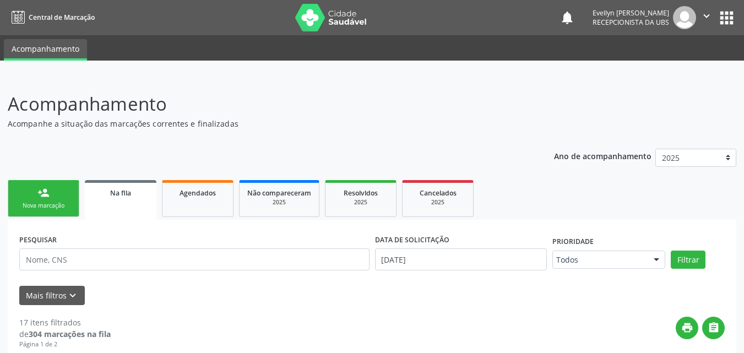
click at [63, 197] on link "person_add Nova marcação" at bounding box center [44, 198] width 72 height 37
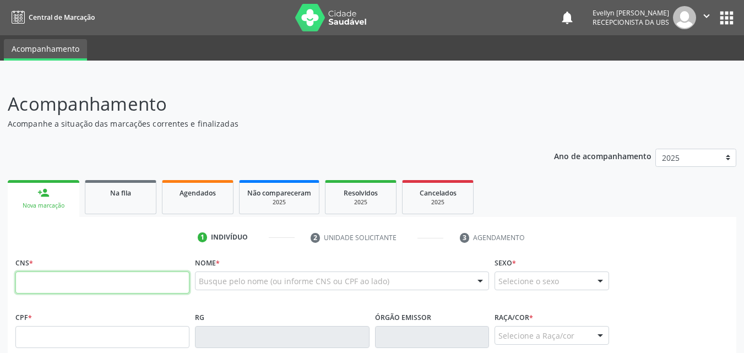
click at [72, 280] on input "text" at bounding box center [102, 282] width 174 height 22
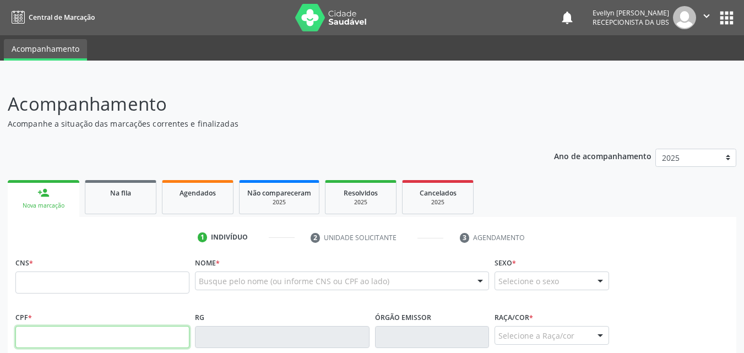
click at [47, 331] on input "text" at bounding box center [102, 337] width 174 height 22
type input "208.739.484-91"
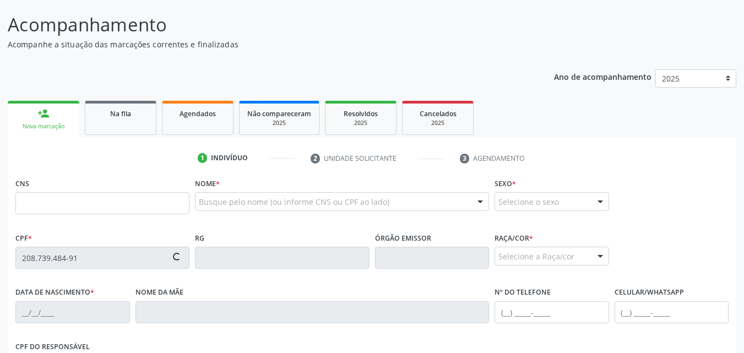
scroll to position [101, 0]
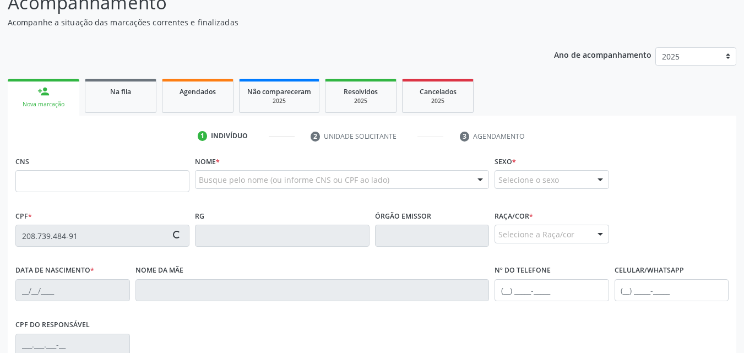
type input "704 8090 0992 9841"
type input "[DATE]"
type input "[PERSON_NAME]"
type input "[PHONE_NUMBER]"
type input "10"
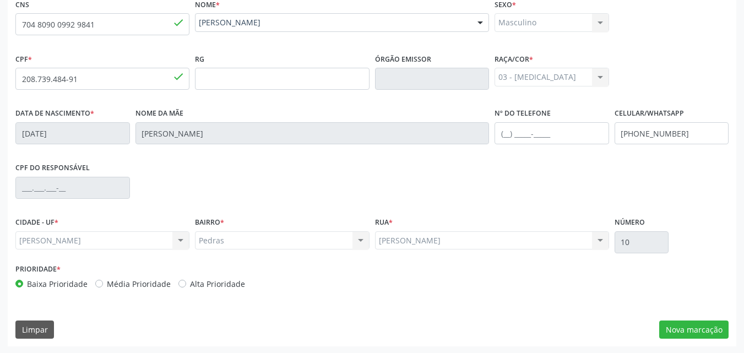
scroll to position [259, 0]
click at [700, 324] on button "Nova marcação" at bounding box center [693, 328] width 69 height 19
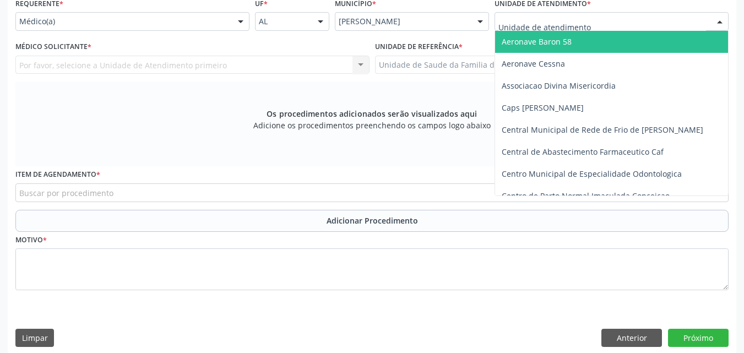
click at [655, 20] on div at bounding box center [611, 21] width 234 height 19
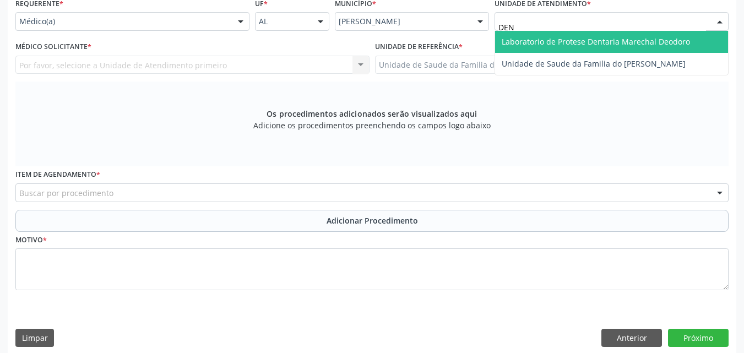
type input "DENI"
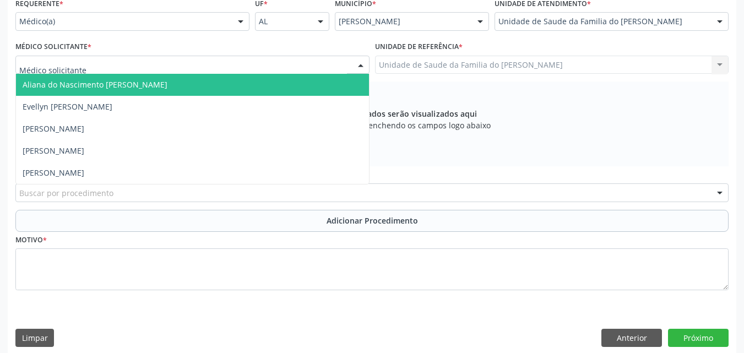
click at [260, 67] on div at bounding box center [192, 65] width 354 height 19
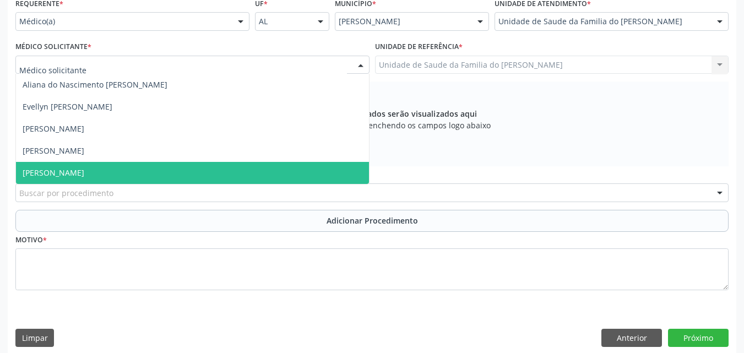
click at [217, 166] on span "[PERSON_NAME]" at bounding box center [192, 173] width 353 height 22
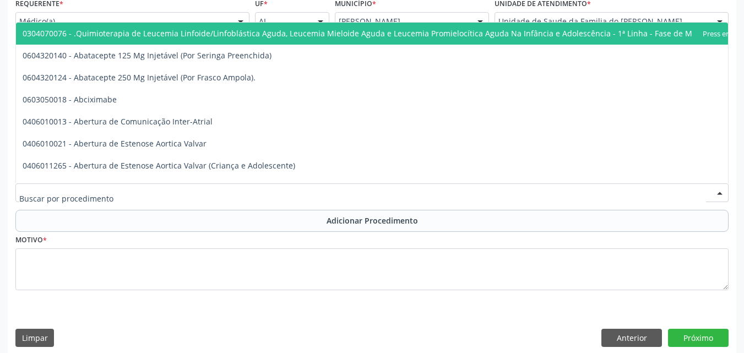
click at [208, 197] on div at bounding box center [371, 192] width 713 height 19
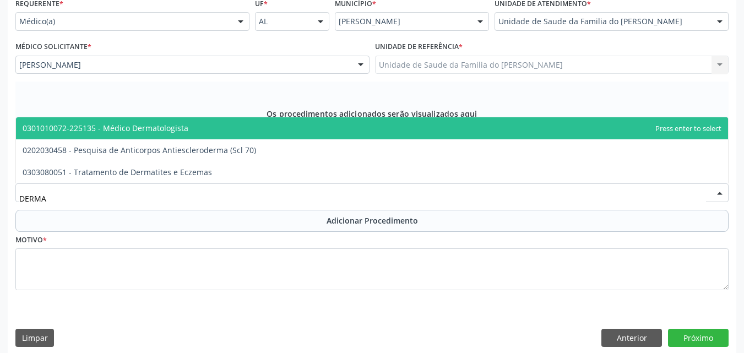
type input "DERMAT"
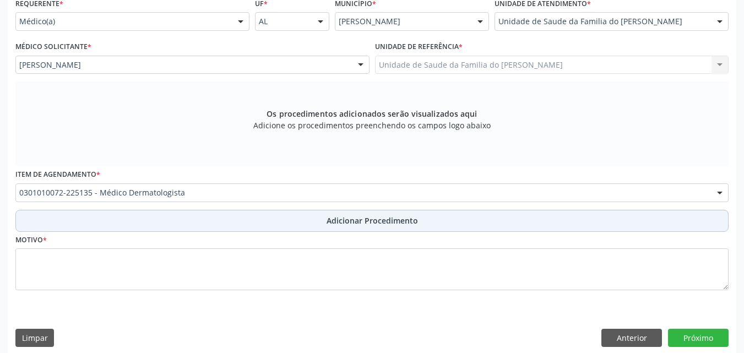
click at [216, 223] on button "Adicionar Procedimento" at bounding box center [371, 221] width 713 height 22
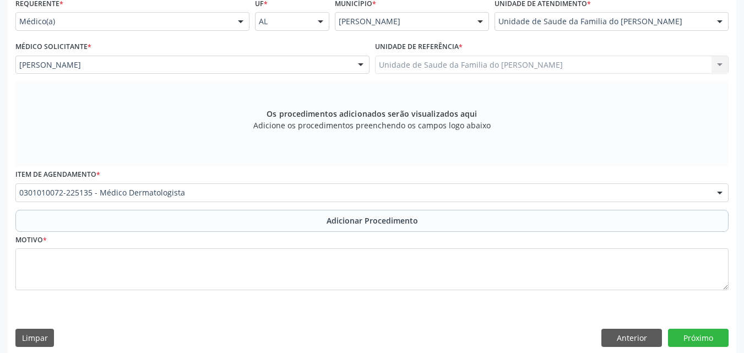
click at [230, 232] on div "Motivo *" at bounding box center [371, 261] width 713 height 58
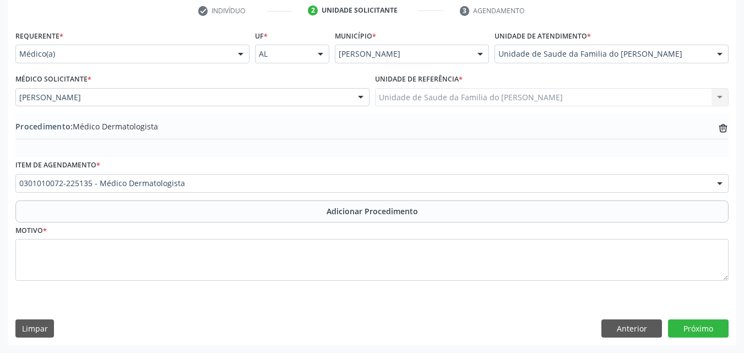
scroll to position [227, 0]
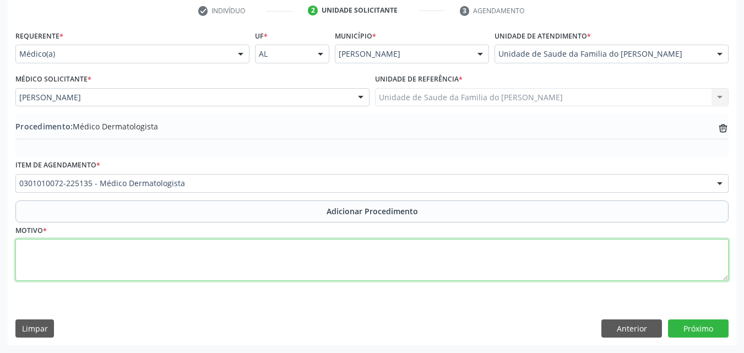
click at [243, 262] on textarea at bounding box center [371, 260] width 713 height 42
paste textarea "MÉDICO DA ESTRATÉGIA DE SAÚDE DA FAMILIA"
click at [243, 262] on textarea "MÉDICO DA ESTRATÉGIA DE SAÚDE DA FAMILIA" at bounding box center [371, 260] width 713 height 42
type textarea "MÉDICO DA ESTRATÉGIA DE SAÚDE DA FAMILIA ([GEOGRAPHIC_DATA])"
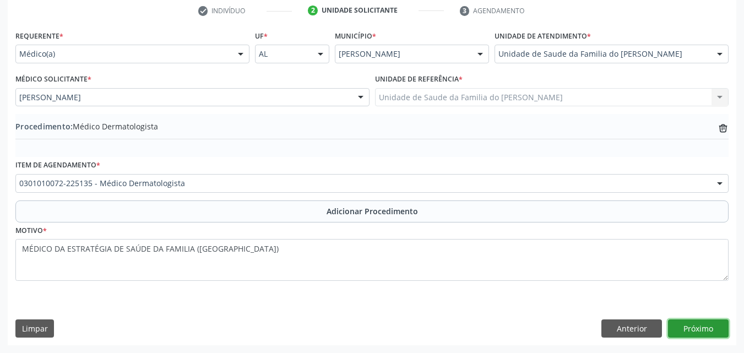
click at [689, 330] on button "Próximo" at bounding box center [698, 328] width 61 height 19
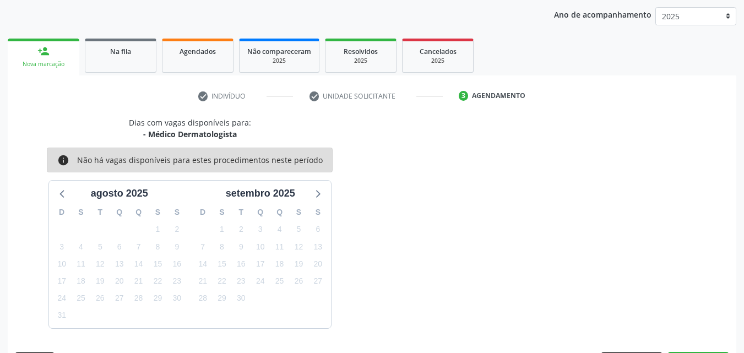
scroll to position [174, 0]
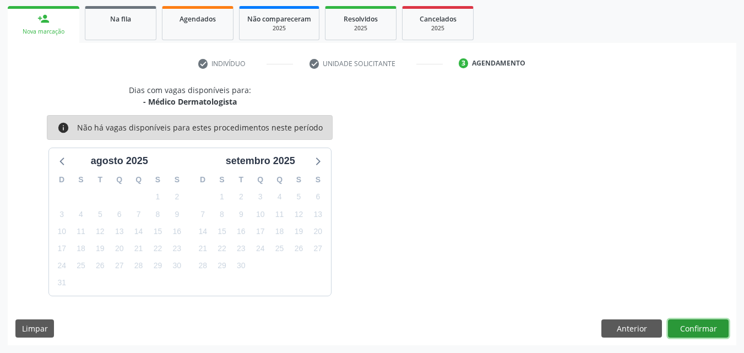
click at [693, 327] on button "Confirmar" at bounding box center [698, 328] width 61 height 19
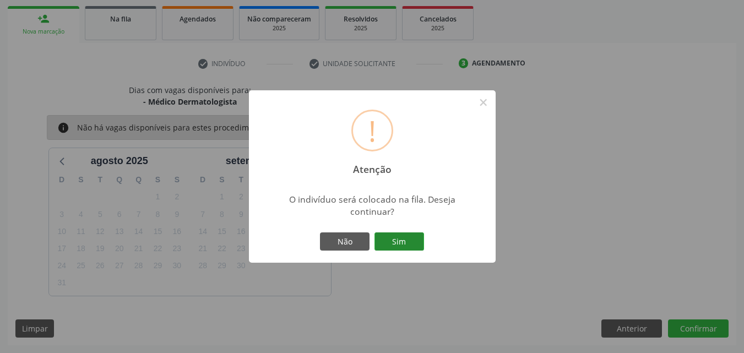
click at [398, 243] on button "Sim" at bounding box center [399, 241] width 50 height 19
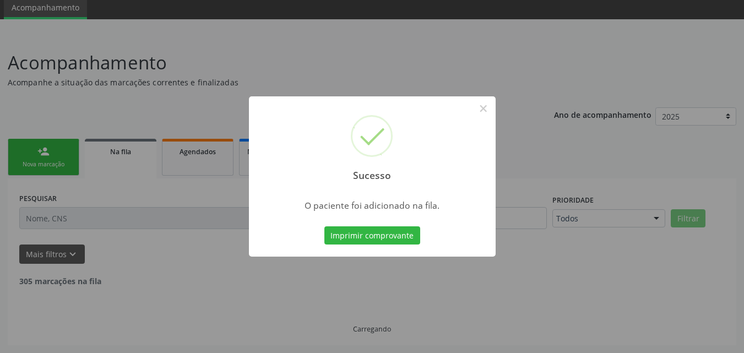
scroll to position [30, 0]
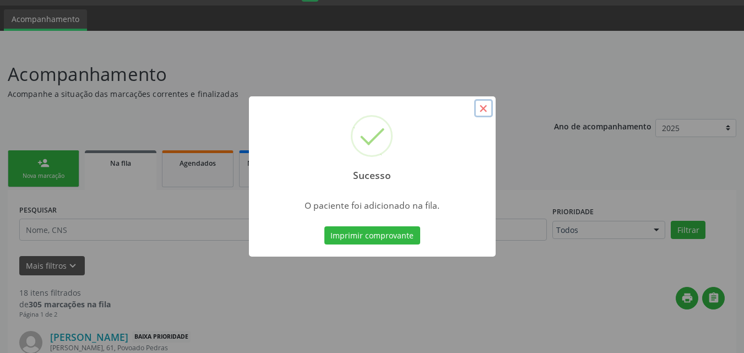
click at [488, 108] on button "×" at bounding box center [483, 108] width 19 height 19
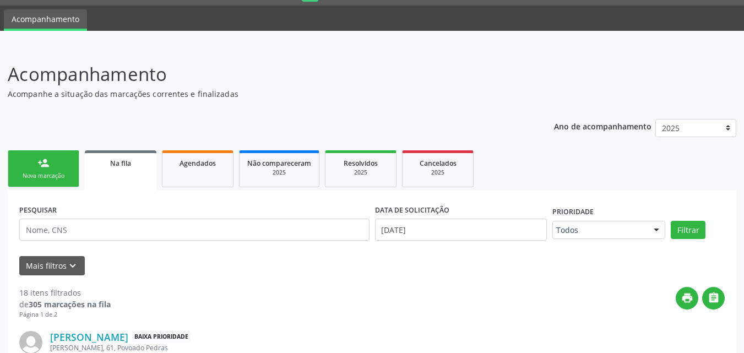
click at [41, 156] on link "person_add Nova marcação" at bounding box center [44, 168] width 72 height 37
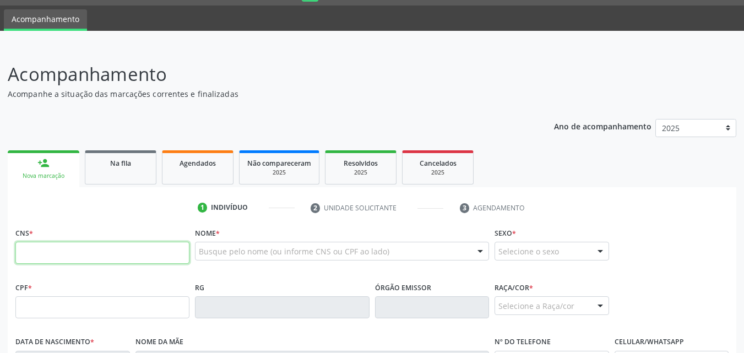
click at [70, 247] on input "text" at bounding box center [102, 253] width 174 height 22
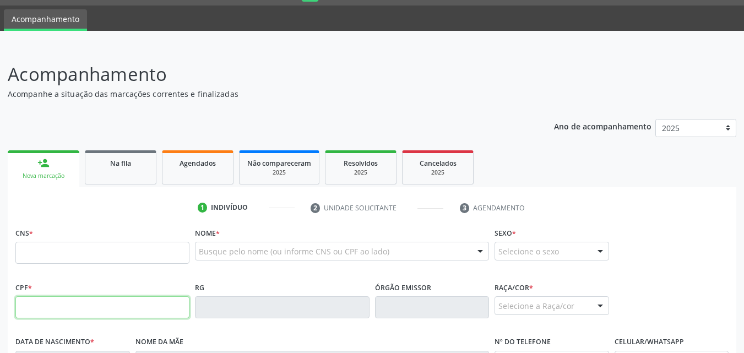
click at [102, 307] on input "text" at bounding box center [102, 307] width 174 height 22
type input "8"
click at [58, 308] on input "208.739.489-1" at bounding box center [102, 307] width 174 height 22
click at [60, 306] on input "208.739.489-1" at bounding box center [102, 307] width 174 height 22
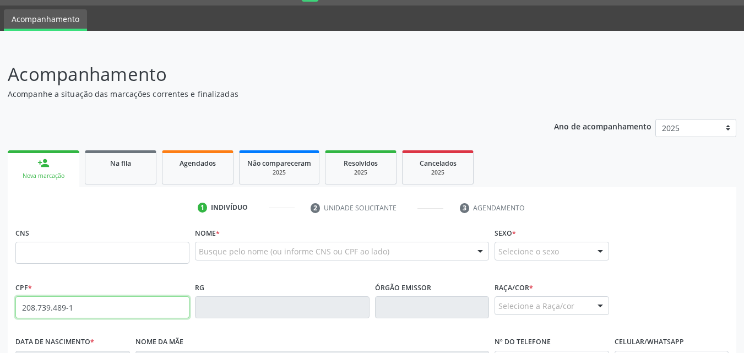
click at [60, 306] on input "208.739.489-1" at bounding box center [102, 307] width 174 height 22
type input "208.739.484-91"
type input "704 8090 0992 9841"
type input "[DATE]"
type input "[PERSON_NAME]"
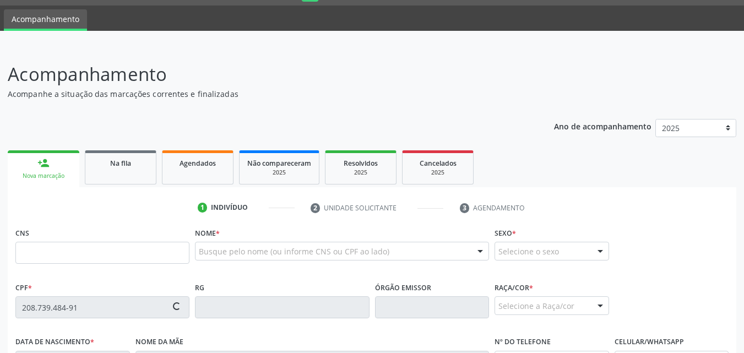
type input "[PHONE_NUMBER]"
type input "10"
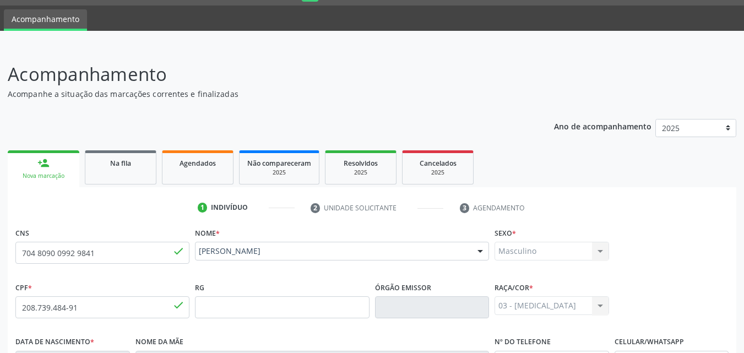
drag, startPoint x: 690, startPoint y: 165, endPoint x: 752, endPoint y: 178, distance: 63.0
click at [743, 178] on html "Central de Marcação notifications [PERSON_NAME] Recepcionista da UBS  Configur…" at bounding box center [372, 146] width 744 height 353
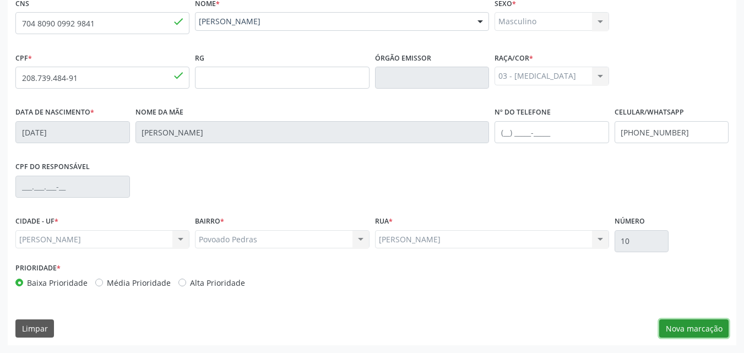
click at [693, 327] on button "Nova marcação" at bounding box center [693, 328] width 69 height 19
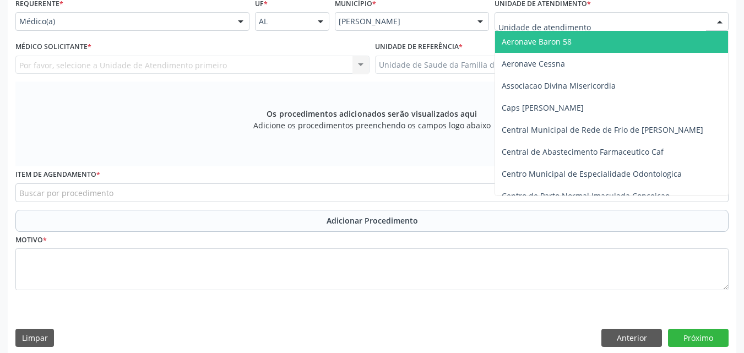
click at [609, 19] on div at bounding box center [611, 21] width 234 height 19
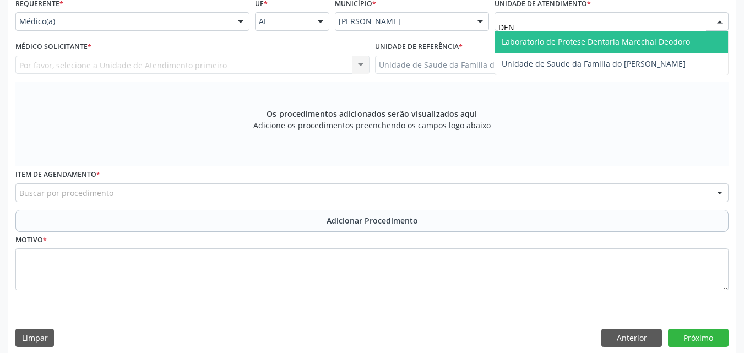
type input "DENI"
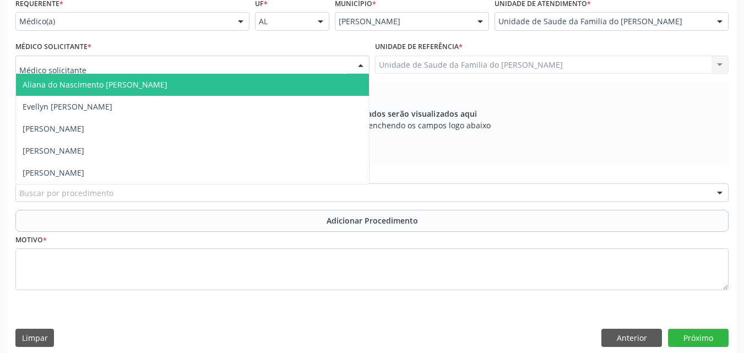
click at [318, 57] on div at bounding box center [192, 65] width 354 height 19
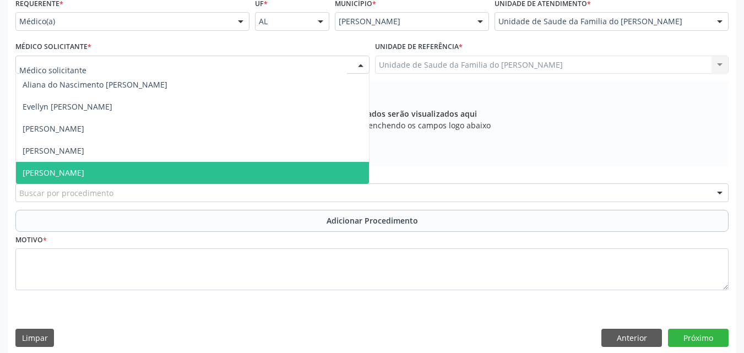
click at [238, 183] on span "[PERSON_NAME]" at bounding box center [192, 173] width 353 height 22
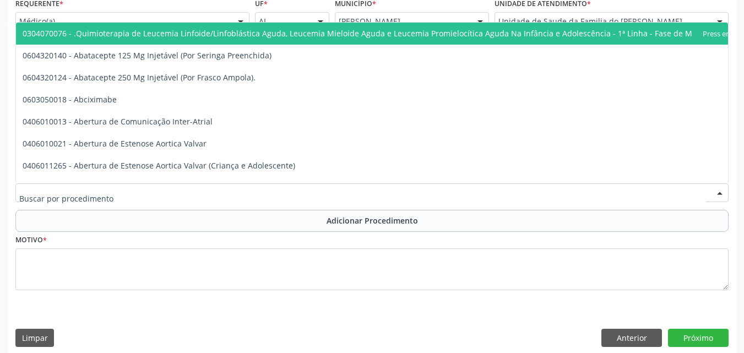
click at [235, 192] on div at bounding box center [371, 192] width 713 height 19
type input "P"
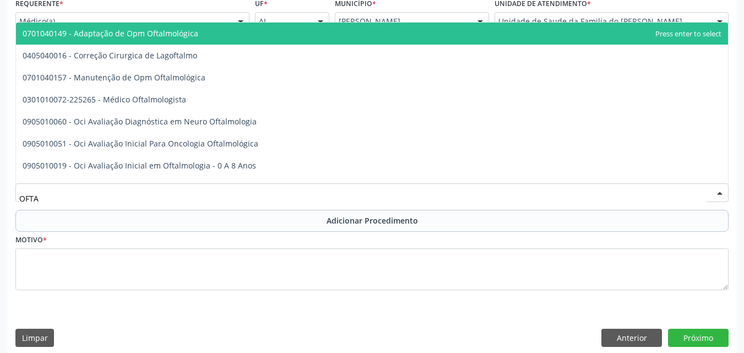
type input "OFTAL"
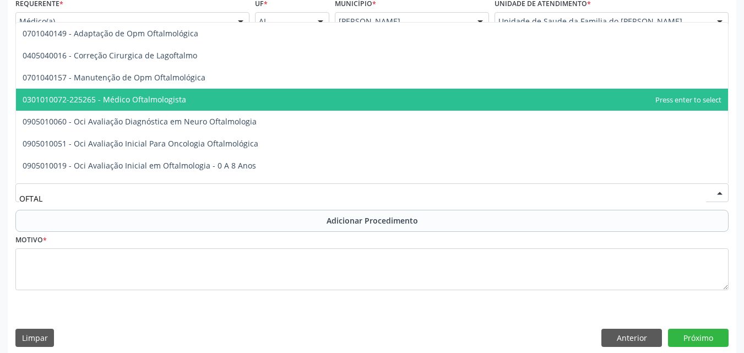
click at [186, 108] on span "0301010072-225265 - Médico Oftalmologista" at bounding box center [372, 100] width 712 height 22
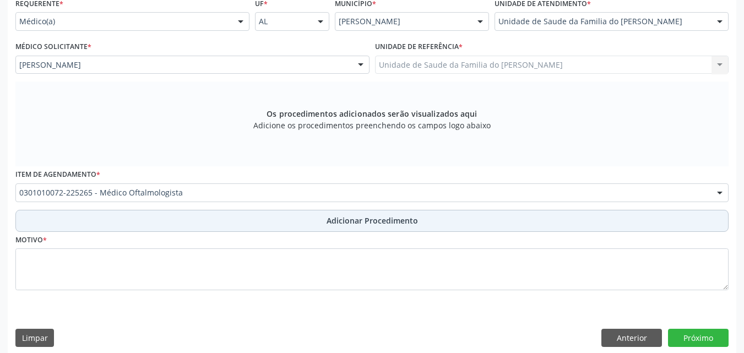
click at [181, 227] on button "Adicionar Procedimento" at bounding box center [371, 221] width 713 height 22
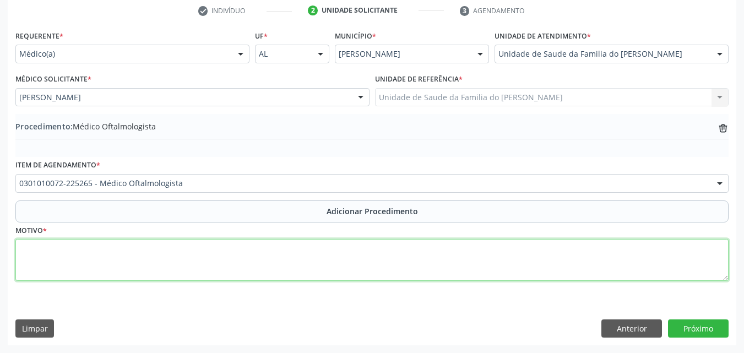
click at [178, 256] on textarea at bounding box center [371, 260] width 713 height 42
paste textarea "MÉDICO DA ESTRATÉGIA DE SAÚDE DA FAMILIA"
click at [247, 248] on textarea "MÉDICO DA ESTRATÉGIA DE SAÚDE DA FAMILIA ( OUTRO TRANTORNOS )" at bounding box center [371, 260] width 713 height 42
click at [283, 248] on textarea "MÉDICO DA ESTRATÉGIA DE SAÚDE DA FAMILIA ( OUTRO TRANSTORNOS )" at bounding box center [371, 260] width 713 height 42
type textarea "MÉDICO DA ESTRATÉGIA DE SAÚDE DA FAMILIA ( OUTRO TRANSTORNOS DA REFRAÇÃO )"
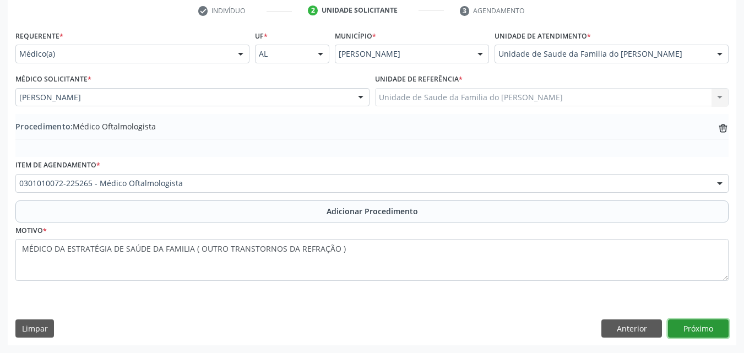
click at [696, 327] on button "Próximo" at bounding box center [698, 328] width 61 height 19
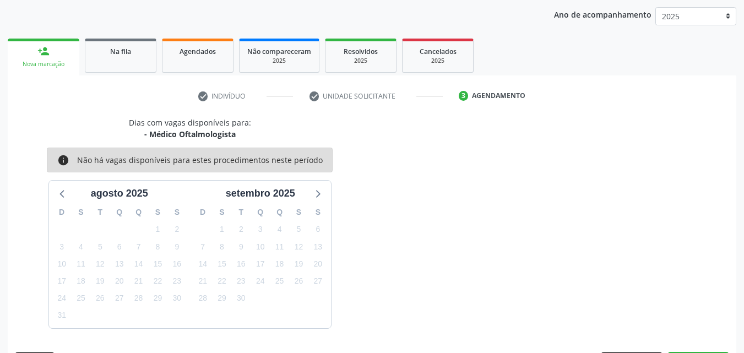
scroll to position [174, 0]
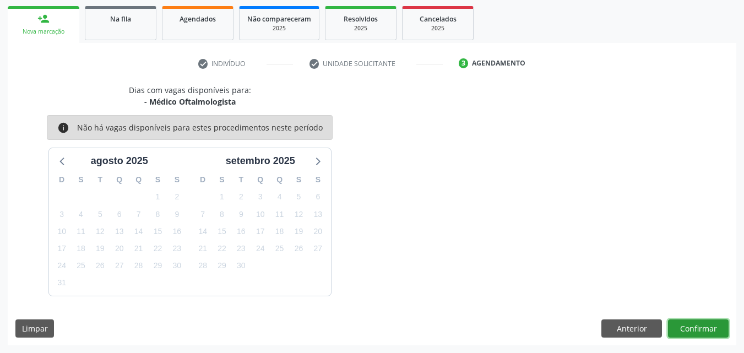
click at [696, 325] on button "Confirmar" at bounding box center [698, 328] width 61 height 19
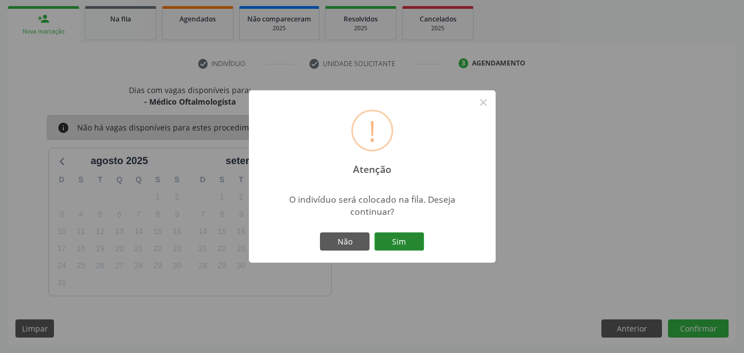
click at [407, 236] on button "Sim" at bounding box center [399, 241] width 50 height 19
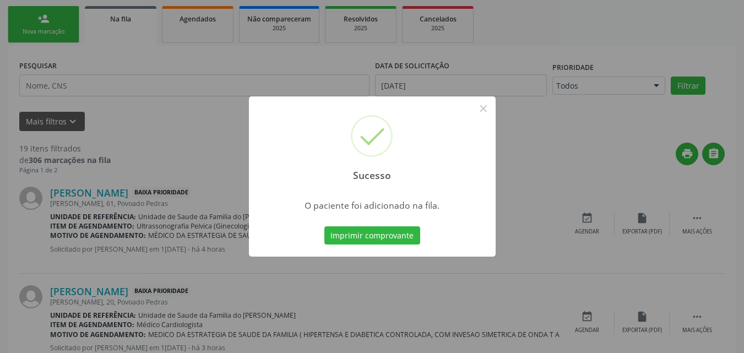
scroll to position [30, 0]
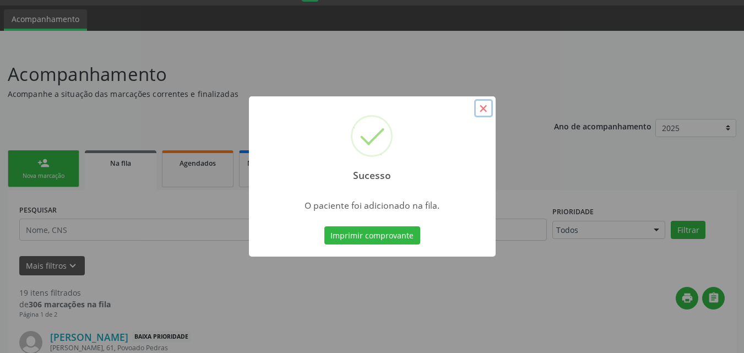
click at [481, 111] on button "×" at bounding box center [483, 108] width 19 height 19
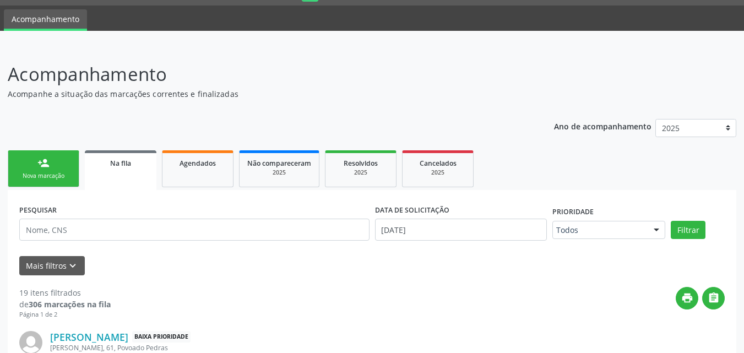
click at [72, 178] on link "person_add Nova marcação" at bounding box center [44, 168] width 72 height 37
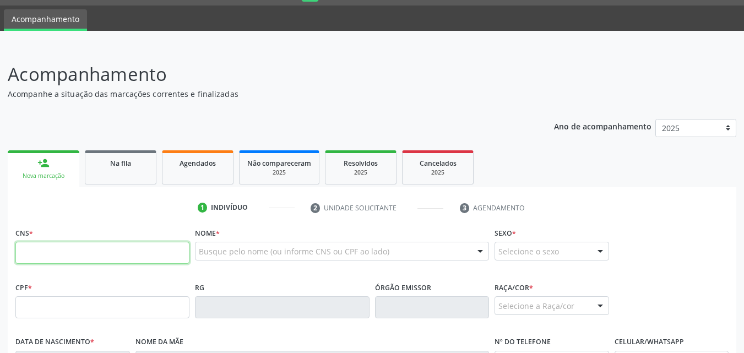
click at [74, 249] on input "text" at bounding box center [102, 253] width 174 height 22
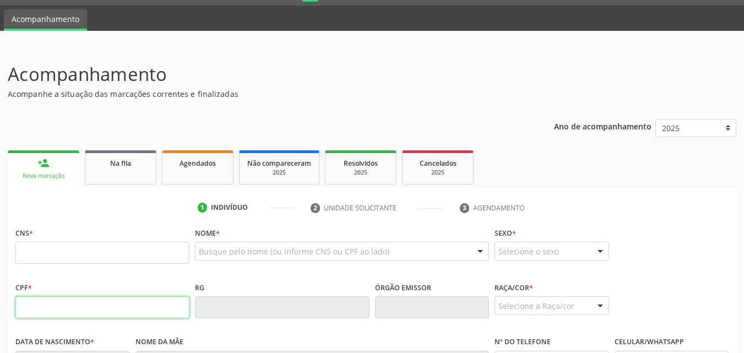
click at [73, 304] on input "text" at bounding box center [102, 307] width 174 height 22
type input "128.648.684-07"
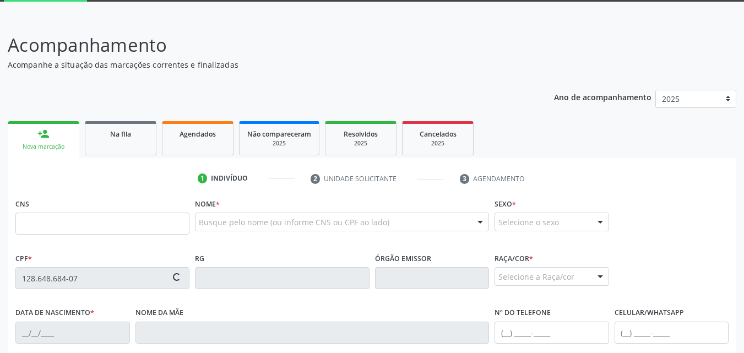
scroll to position [62, 0]
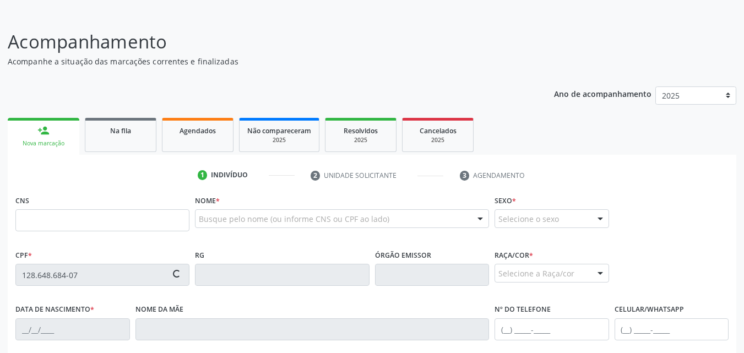
type input "706 0023 7212 9442"
type input "[DATE]"
type input "[PERSON_NAME]"
type input "[PHONE_NUMBER]"
type input "181"
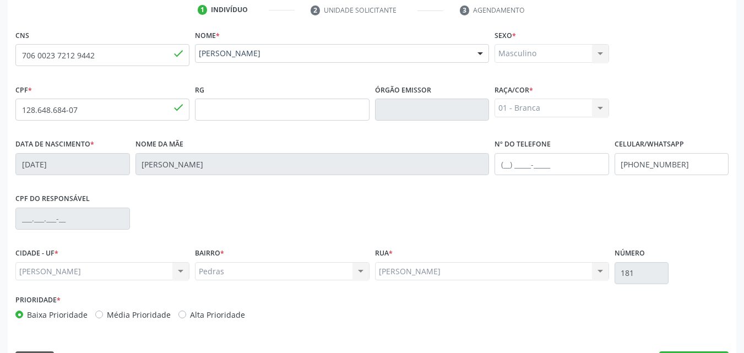
scroll to position [259, 0]
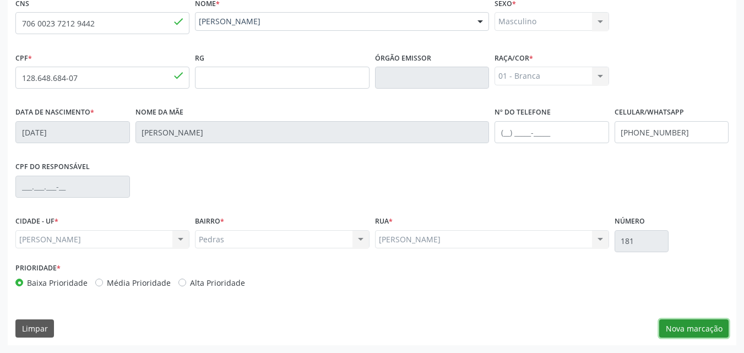
click at [709, 325] on button "Nova marcação" at bounding box center [693, 328] width 69 height 19
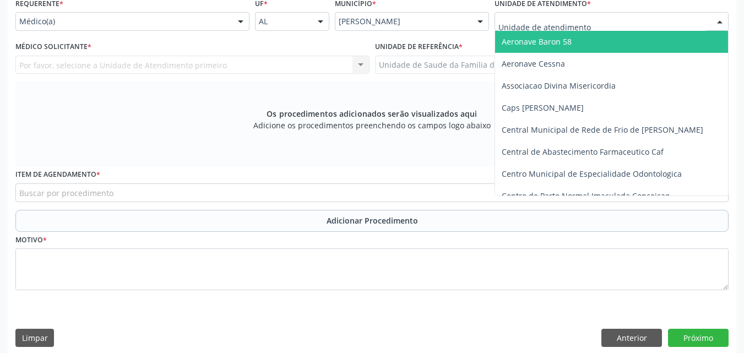
click at [640, 24] on div at bounding box center [611, 21] width 234 height 19
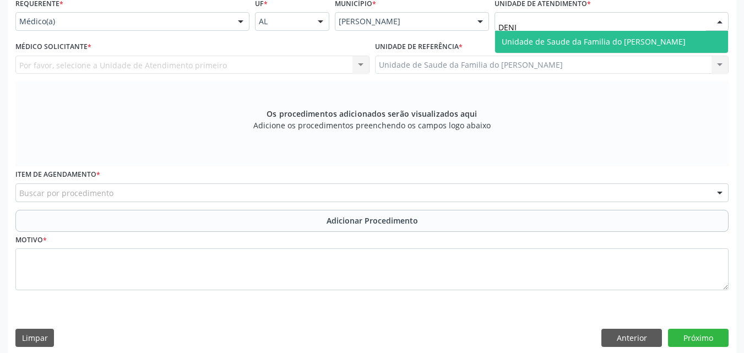
type input "[PERSON_NAME]"
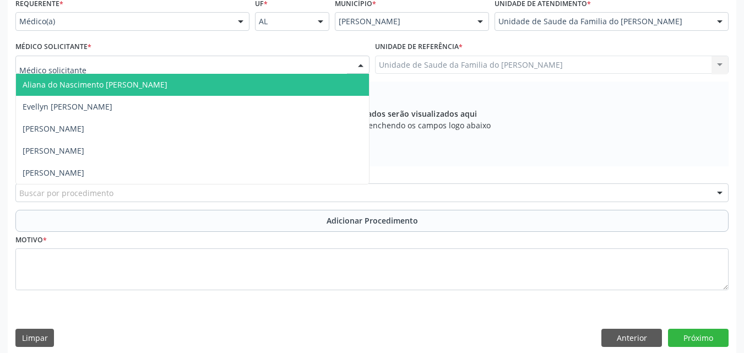
click at [193, 67] on div at bounding box center [192, 65] width 354 height 19
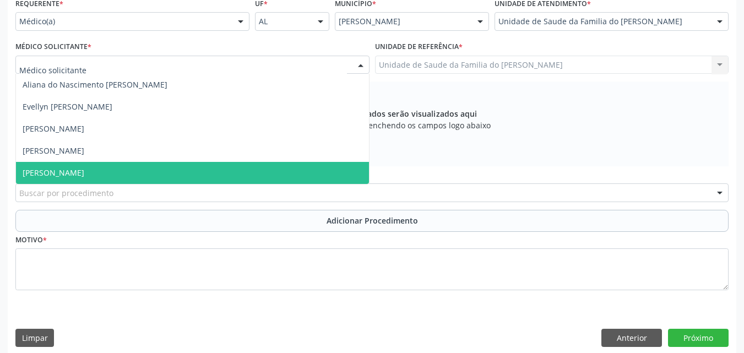
click at [171, 172] on span "[PERSON_NAME]" at bounding box center [192, 173] width 353 height 22
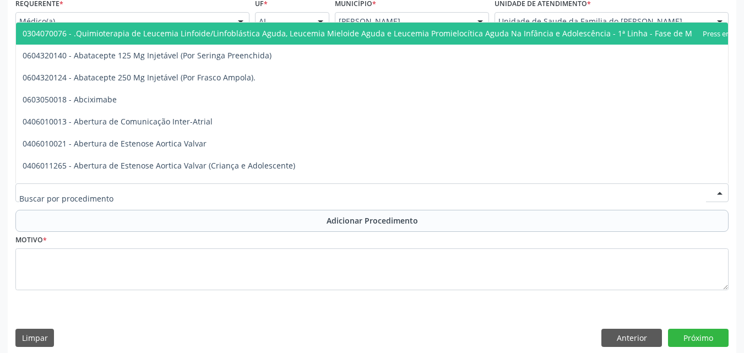
click at [165, 191] on div at bounding box center [371, 192] width 713 height 19
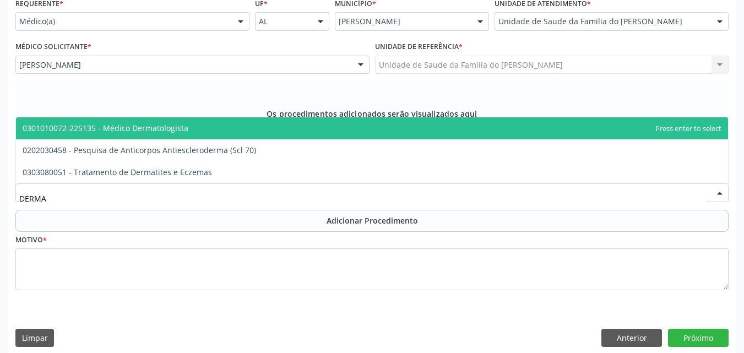
type input "DERMAT"
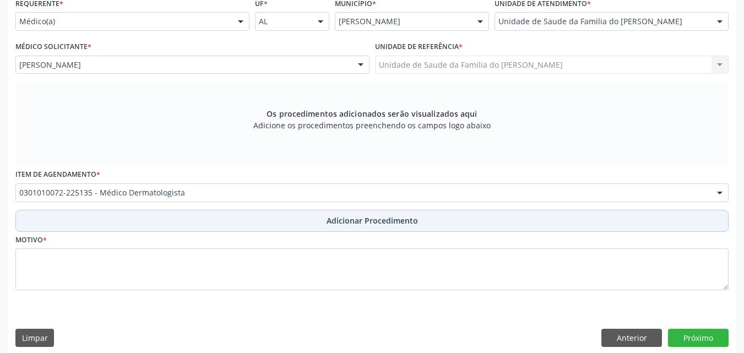
click at [176, 227] on button "Adicionar Procedimento" at bounding box center [371, 221] width 713 height 22
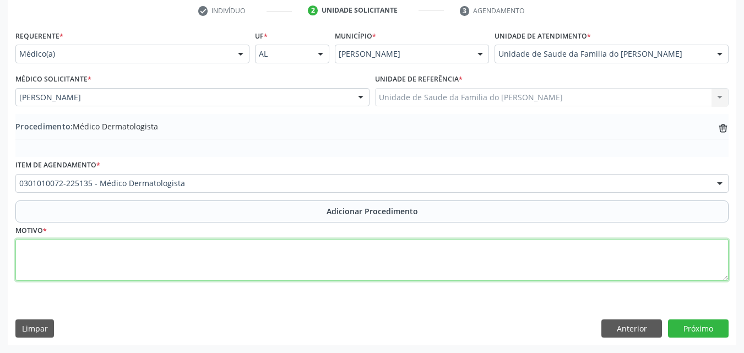
click at [177, 251] on textarea at bounding box center [371, 260] width 713 height 42
paste textarea "MÉDICO DA ESTRATÉGIA DE SAÚDE DA FAMILIA"
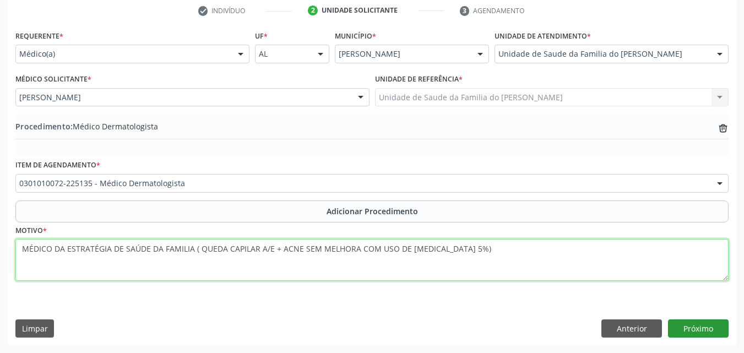
type textarea "MÉDICO DA ESTRATÉGIA DE SAÚDE DA FAMILIA ( QUEDA CAPILAR A/E + ACNE SEM MELHORA…"
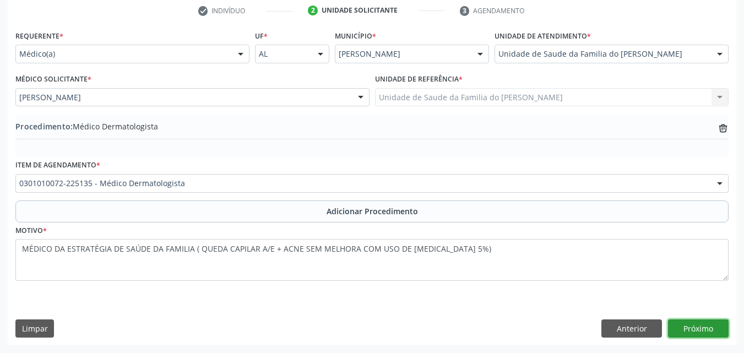
click at [682, 325] on button "Próximo" at bounding box center [698, 328] width 61 height 19
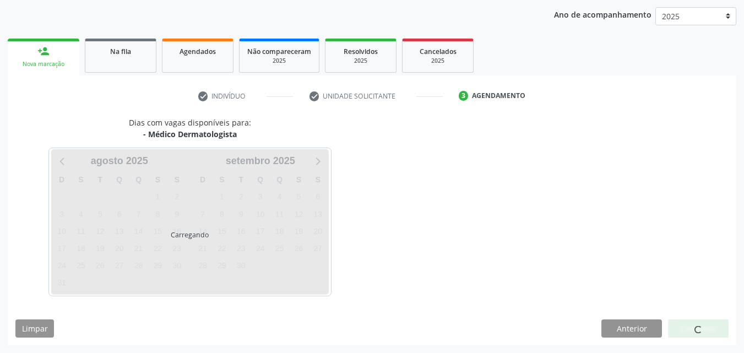
scroll to position [174, 0]
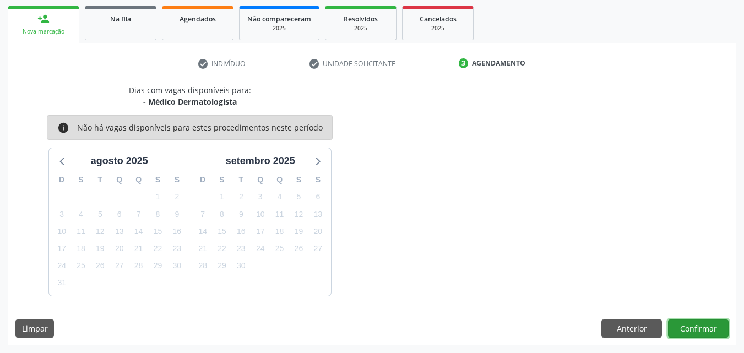
click at [689, 323] on button "Confirmar" at bounding box center [698, 328] width 61 height 19
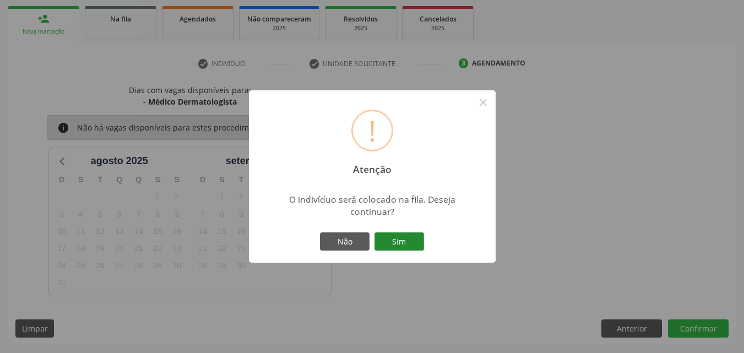
click at [393, 241] on button "Sim" at bounding box center [399, 241] width 50 height 19
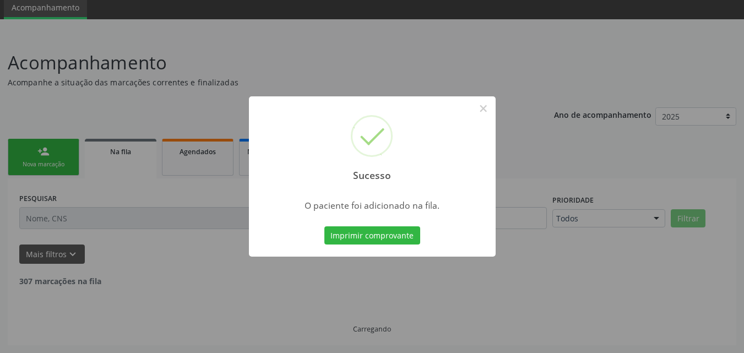
scroll to position [30, 0]
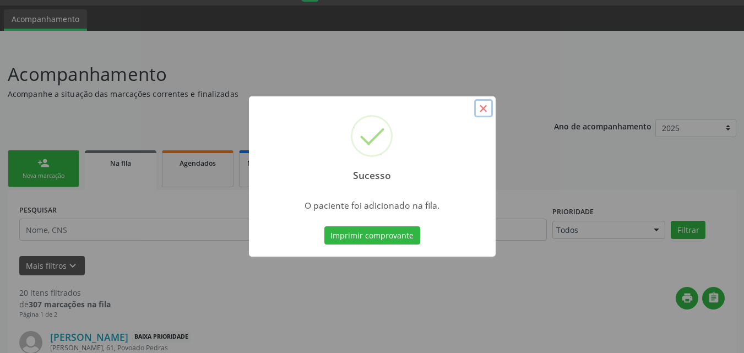
click at [480, 110] on button "×" at bounding box center [483, 108] width 19 height 19
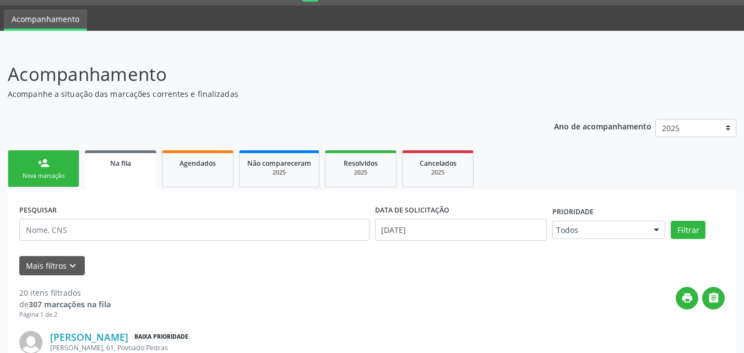
click at [47, 179] on div "Nova marcação" at bounding box center [43, 176] width 55 height 8
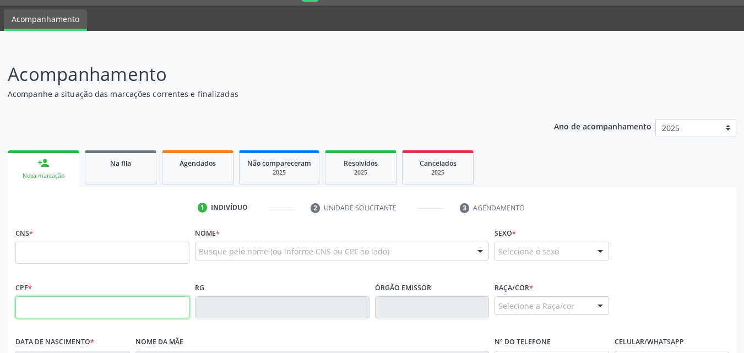
click at [93, 307] on input "text" at bounding box center [102, 307] width 174 height 22
type input "128.648.684-07"
type input "706 0023 7212 9442"
type input "[DATE]"
type input "[PERSON_NAME]"
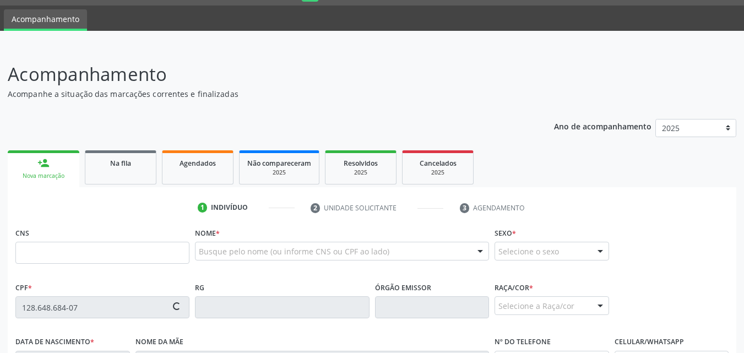
type input "[PHONE_NUMBER]"
type input "181"
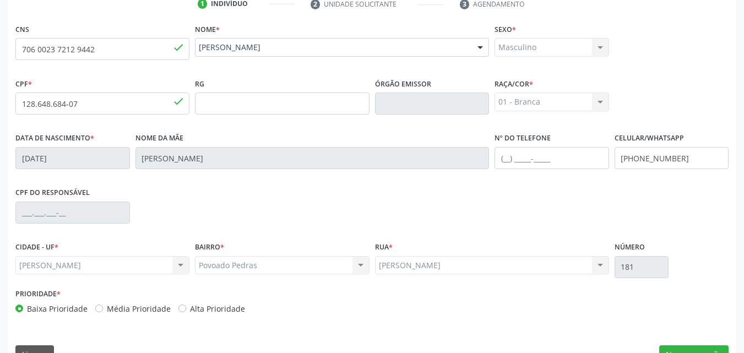
scroll to position [259, 0]
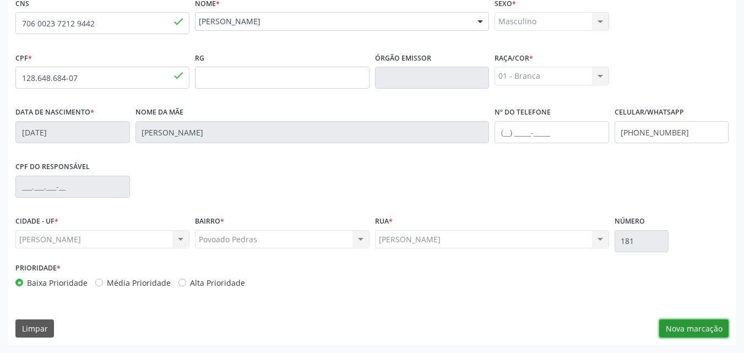
click at [705, 323] on button "Nova marcação" at bounding box center [693, 328] width 69 height 19
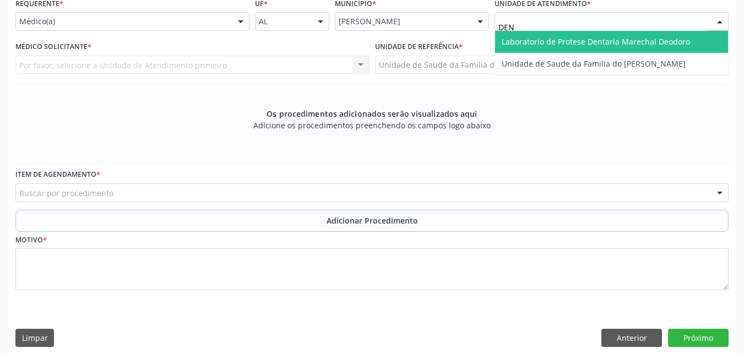
type input "DENI"
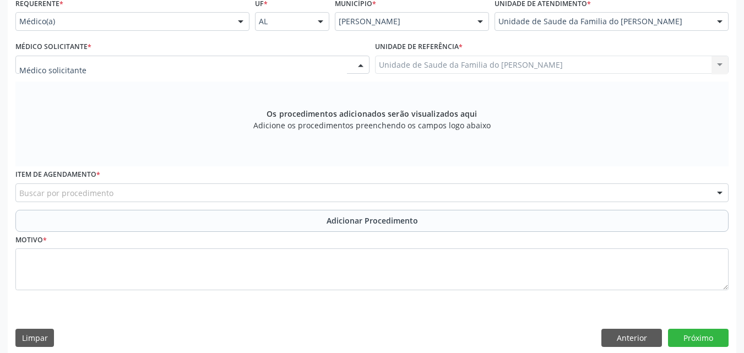
click at [320, 66] on div at bounding box center [192, 65] width 354 height 19
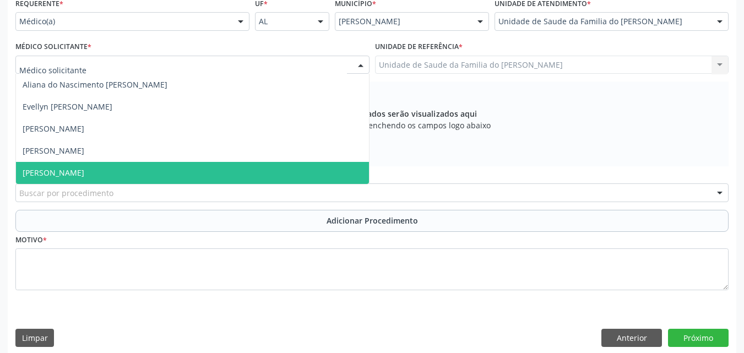
click at [275, 165] on span "[PERSON_NAME]" at bounding box center [192, 173] width 353 height 22
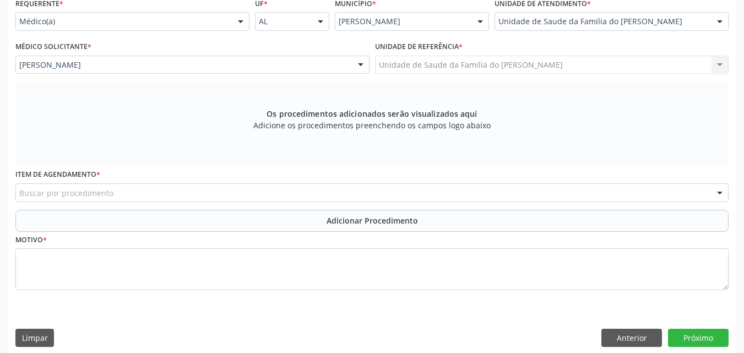
click at [268, 188] on div "Buscar por procedimento" at bounding box center [371, 192] width 713 height 19
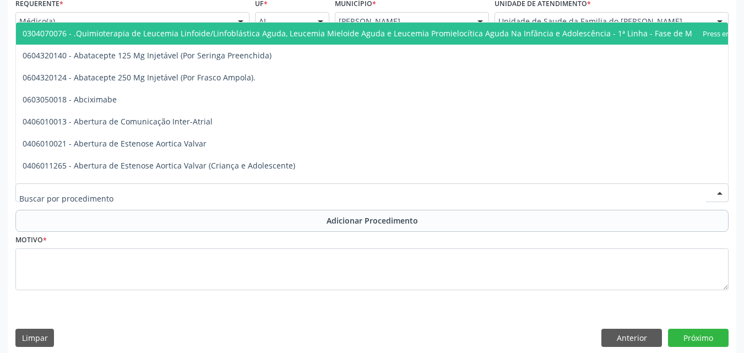
click at [268, 194] on input "text" at bounding box center [362, 198] width 687 height 22
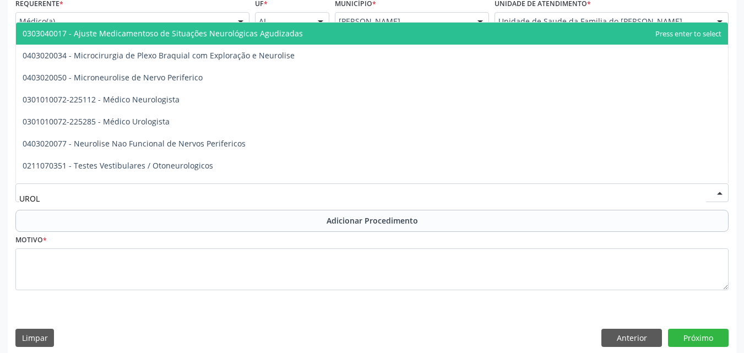
type input "UROLO"
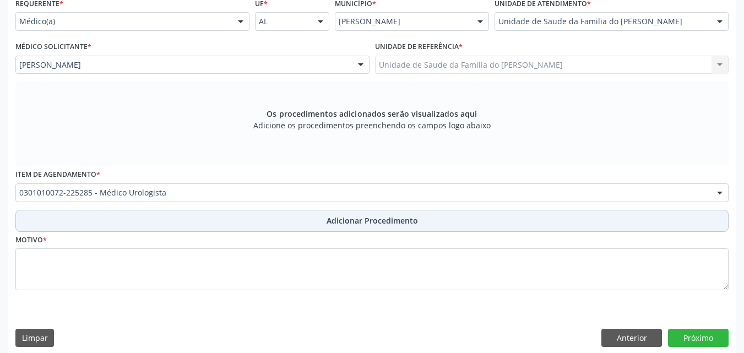
click at [276, 221] on button "Adicionar Procedimento" at bounding box center [371, 221] width 713 height 22
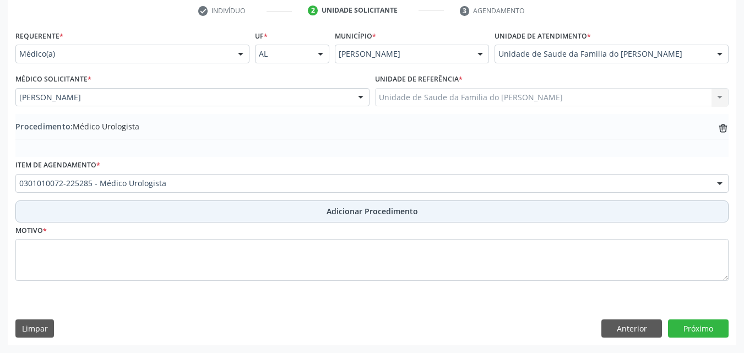
scroll to position [227, 0]
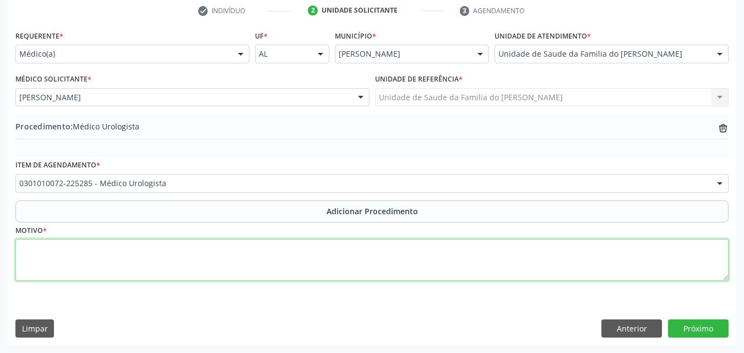
click at [273, 247] on textarea at bounding box center [371, 260] width 713 height 42
paste textarea "MÉDICO DA ESTRATÉGIA DE SAÚDE DA FAMILIA"
type textarea "MÉDICO DA ESTRATÉGIA DE SAÚDE DA FAMILIA ( TESTICULO NÃO-DESCIDO, UNILATERAL)"
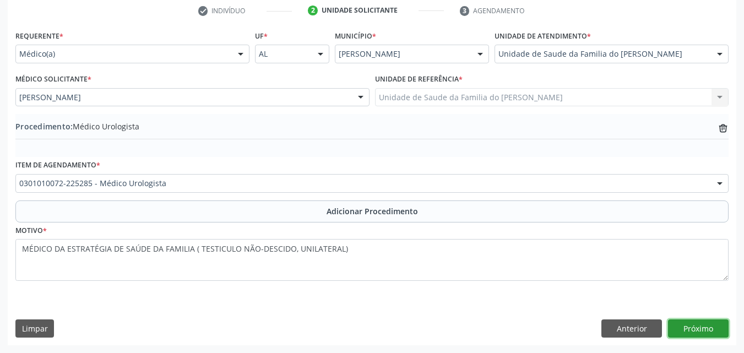
click at [706, 325] on button "Próximo" at bounding box center [698, 328] width 61 height 19
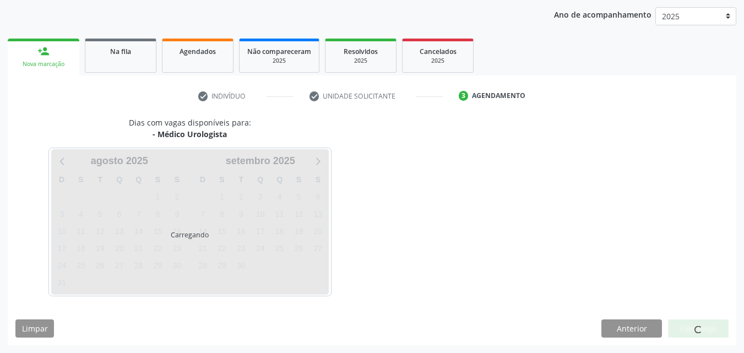
scroll to position [174, 0]
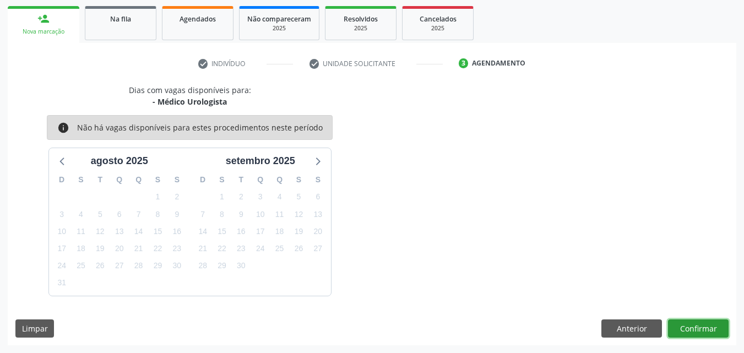
click at [709, 327] on button "Confirmar" at bounding box center [698, 328] width 61 height 19
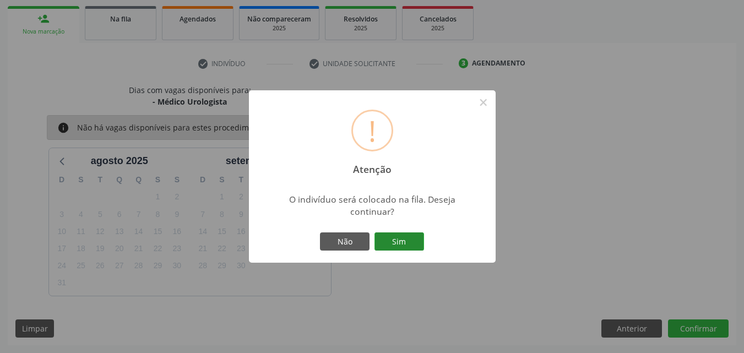
click at [396, 241] on button "Sim" at bounding box center [399, 241] width 50 height 19
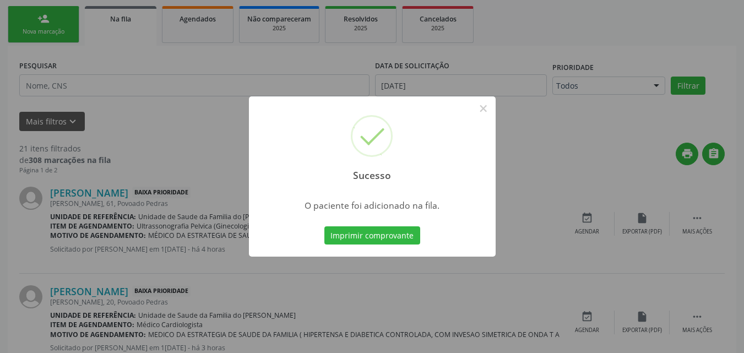
scroll to position [30, 0]
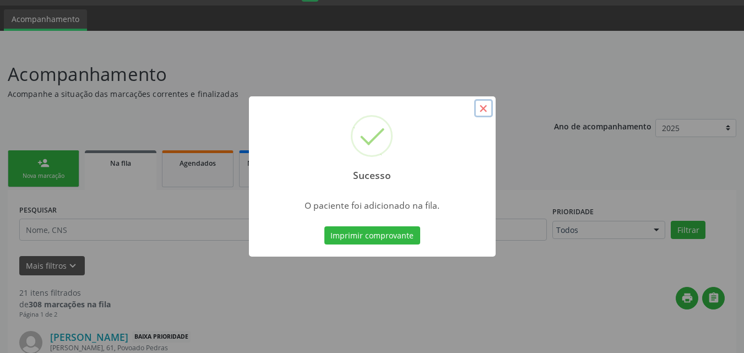
click at [489, 104] on button "×" at bounding box center [483, 108] width 19 height 19
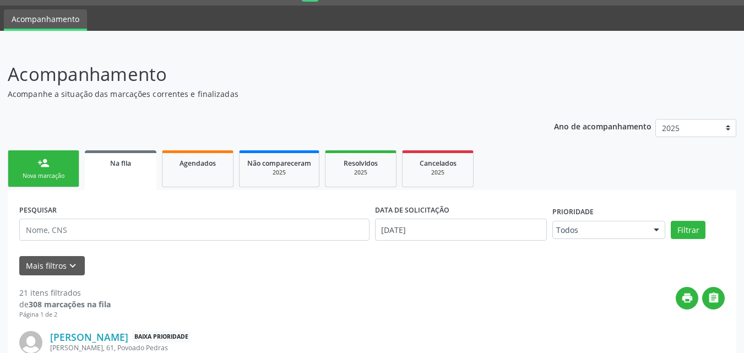
click at [55, 171] on link "person_add Nova marcação" at bounding box center [44, 168] width 72 height 37
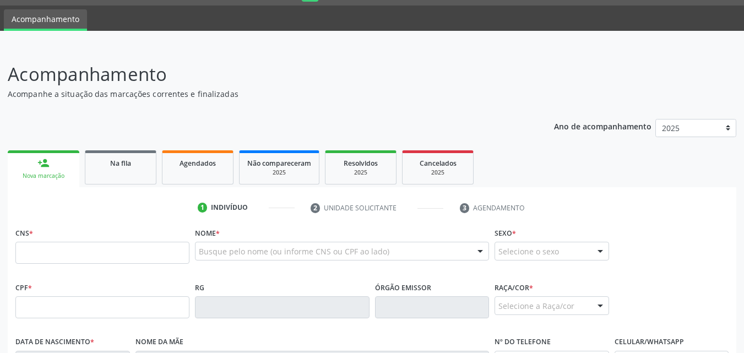
click at [55, 171] on link "person_add Nova marcação" at bounding box center [44, 168] width 72 height 37
click at [89, 301] on input "text" at bounding box center [102, 307] width 174 height 22
type input "116.645.184-44"
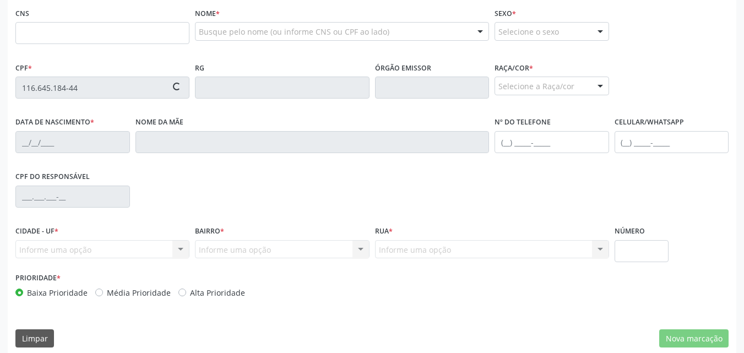
scroll to position [251, 0]
type input "706 0083 5159 8740"
type input "[DATE]"
type input "[PERSON_NAME]"
type input "[PHONE_NUMBER]"
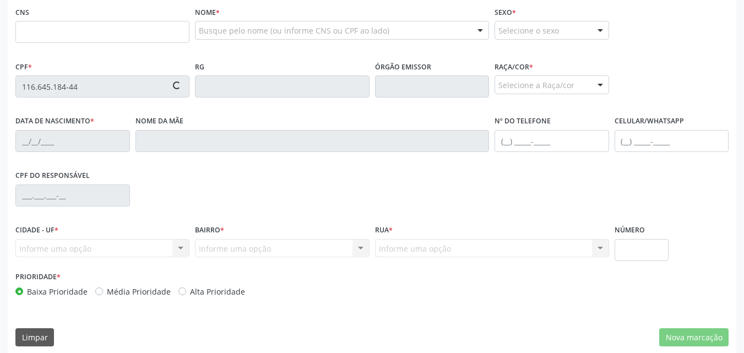
type input "S/N"
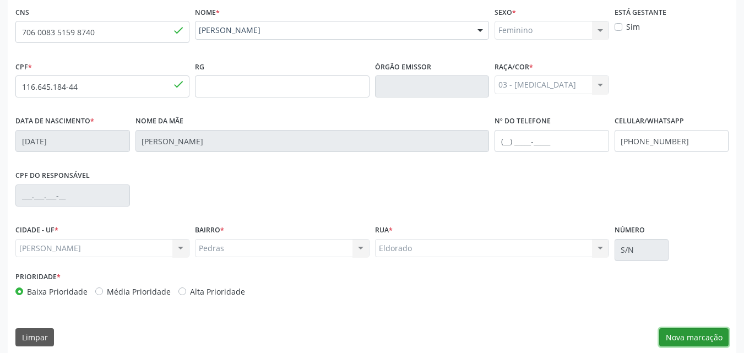
click at [703, 332] on button "Nova marcação" at bounding box center [693, 337] width 69 height 19
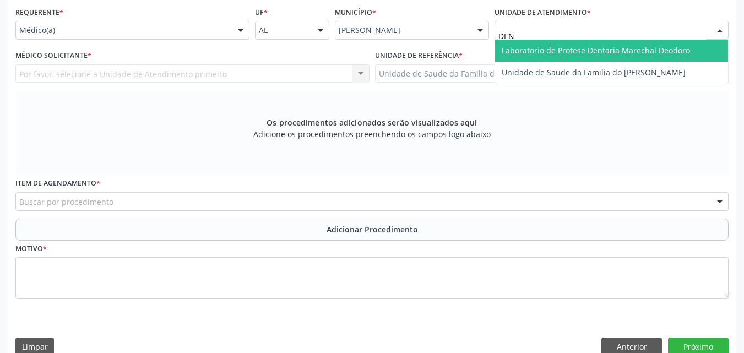
type input "DENI"
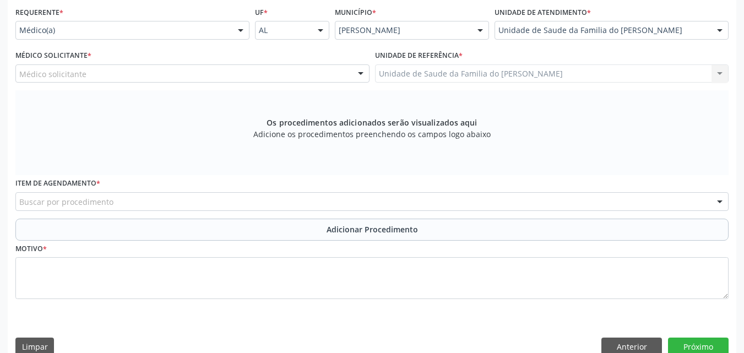
click at [319, 77] on div "Médico solicitante" at bounding box center [192, 73] width 354 height 19
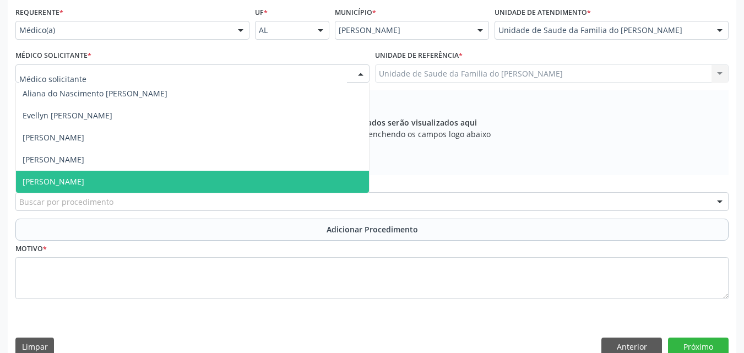
click at [262, 190] on span "[PERSON_NAME]" at bounding box center [192, 182] width 353 height 22
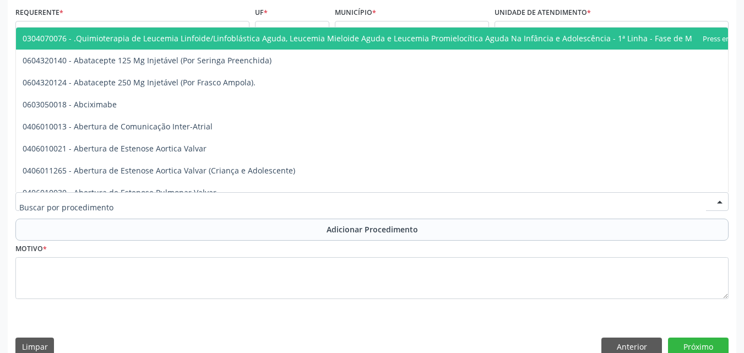
click at [260, 203] on div at bounding box center [371, 201] width 713 height 19
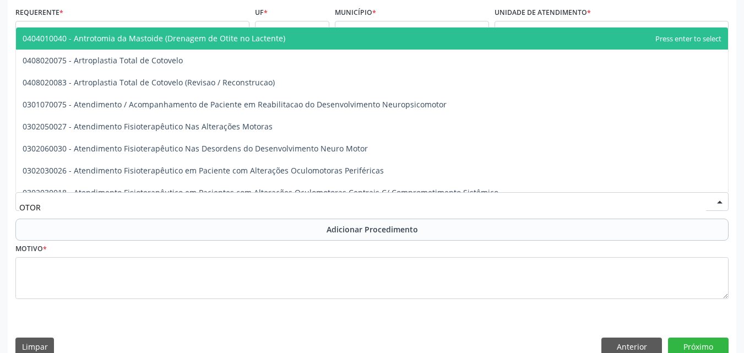
type input "OTORR"
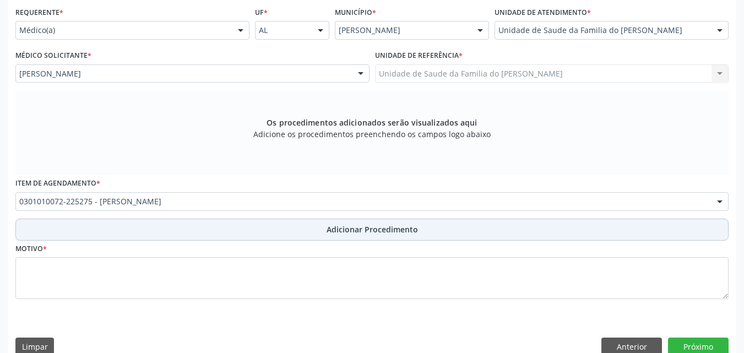
click at [260, 220] on button "Adicionar Procedimento" at bounding box center [371, 230] width 713 height 22
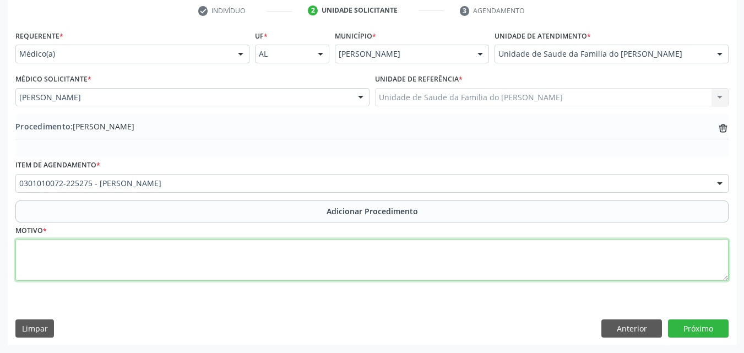
click at [261, 266] on textarea at bounding box center [371, 260] width 713 height 42
paste textarea "MÉDICO DA ESTRATÉGIA DE SAÚDE DA FAMILIA"
type textarea "MÉDICO DA ESTRATÉGIA DE SAÚDE DA FAMILIA ( SINUSITE ESFENOIDAL CRONICA)"
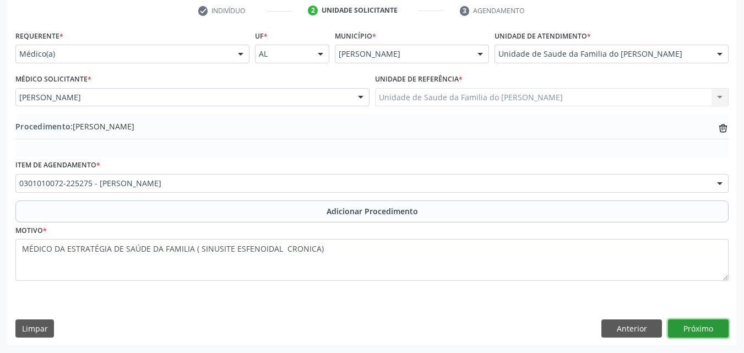
click at [711, 331] on button "Próximo" at bounding box center [698, 328] width 61 height 19
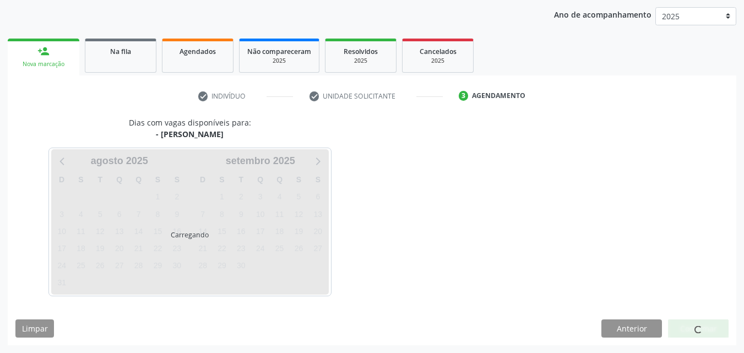
scroll to position [174, 0]
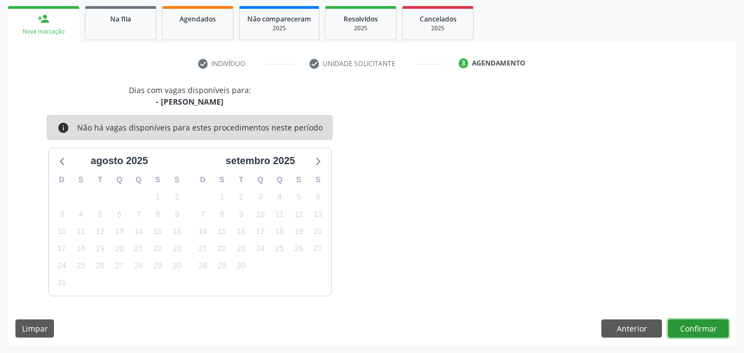
click at [701, 322] on button "Confirmar" at bounding box center [698, 328] width 61 height 19
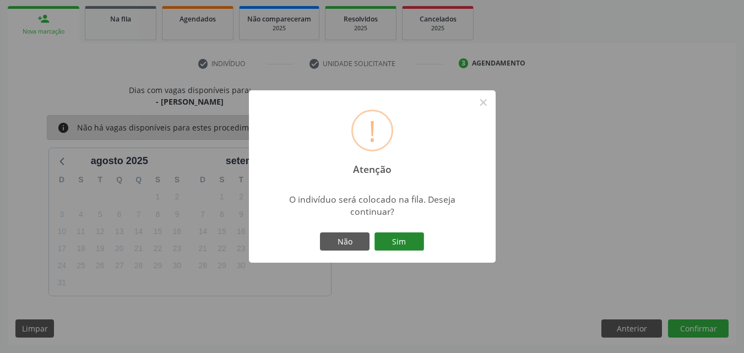
click at [407, 235] on button "Sim" at bounding box center [399, 241] width 50 height 19
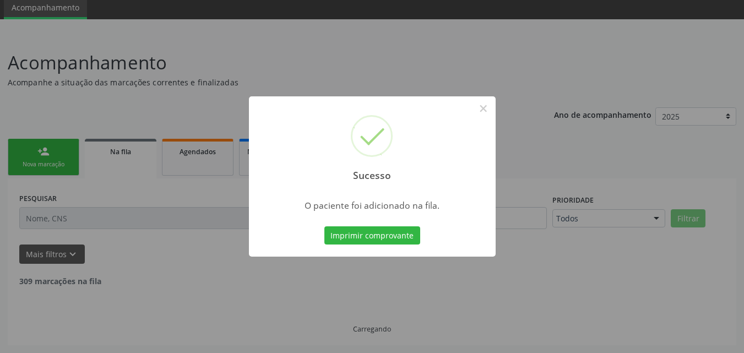
scroll to position [30, 0]
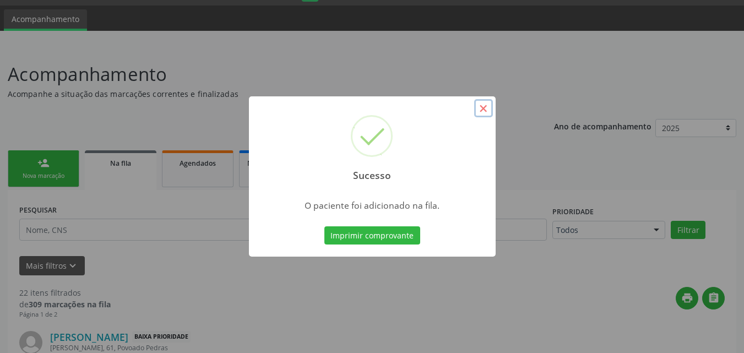
click at [485, 106] on button "×" at bounding box center [483, 108] width 19 height 19
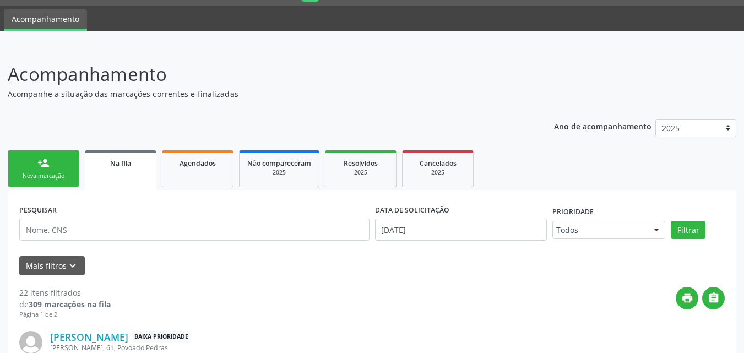
scroll to position [30, 0]
click at [57, 173] on div "Nova marcação" at bounding box center [43, 176] width 55 height 8
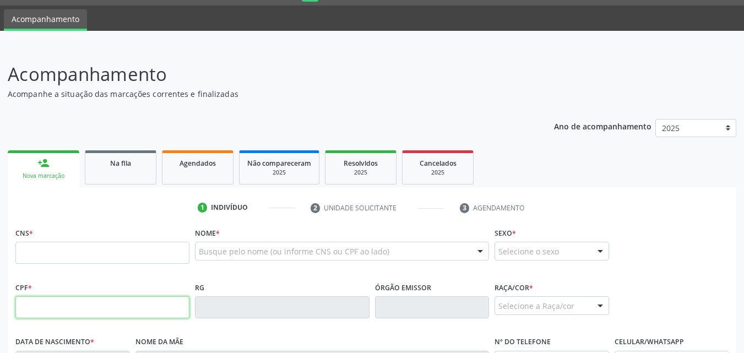
click at [64, 311] on input "text" at bounding box center [102, 307] width 174 height 22
type input "116.645.184-44"
type input "706 0083 5159 8740"
type input "[DATE]"
type input "[PERSON_NAME]"
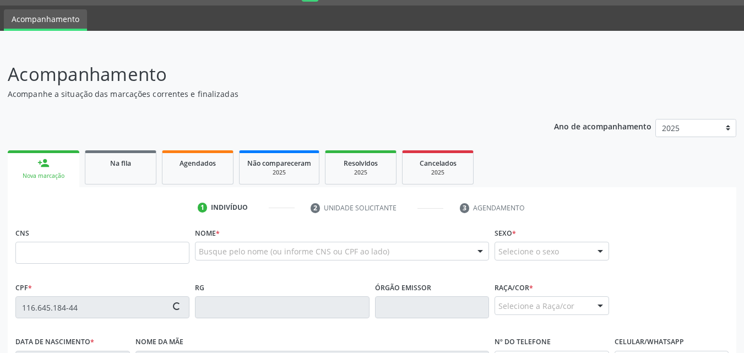
type input "[PHONE_NUMBER]"
type input "S/N"
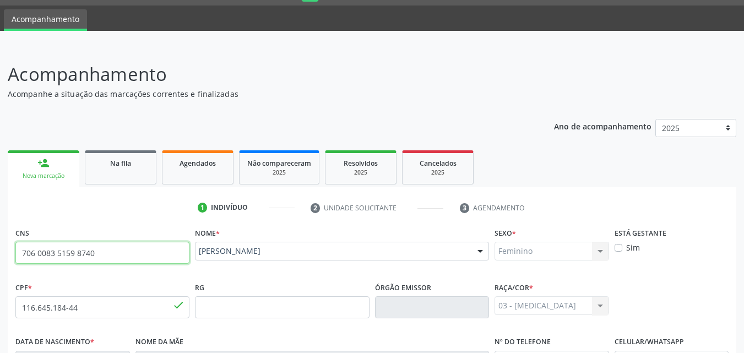
drag, startPoint x: 97, startPoint y: 255, endPoint x: 13, endPoint y: 249, distance: 84.0
click at [13, 249] on div "CNS 706 0083 5159 8740 done" at bounding box center [102, 252] width 179 height 55
